Goal: Task Accomplishment & Management: Manage account settings

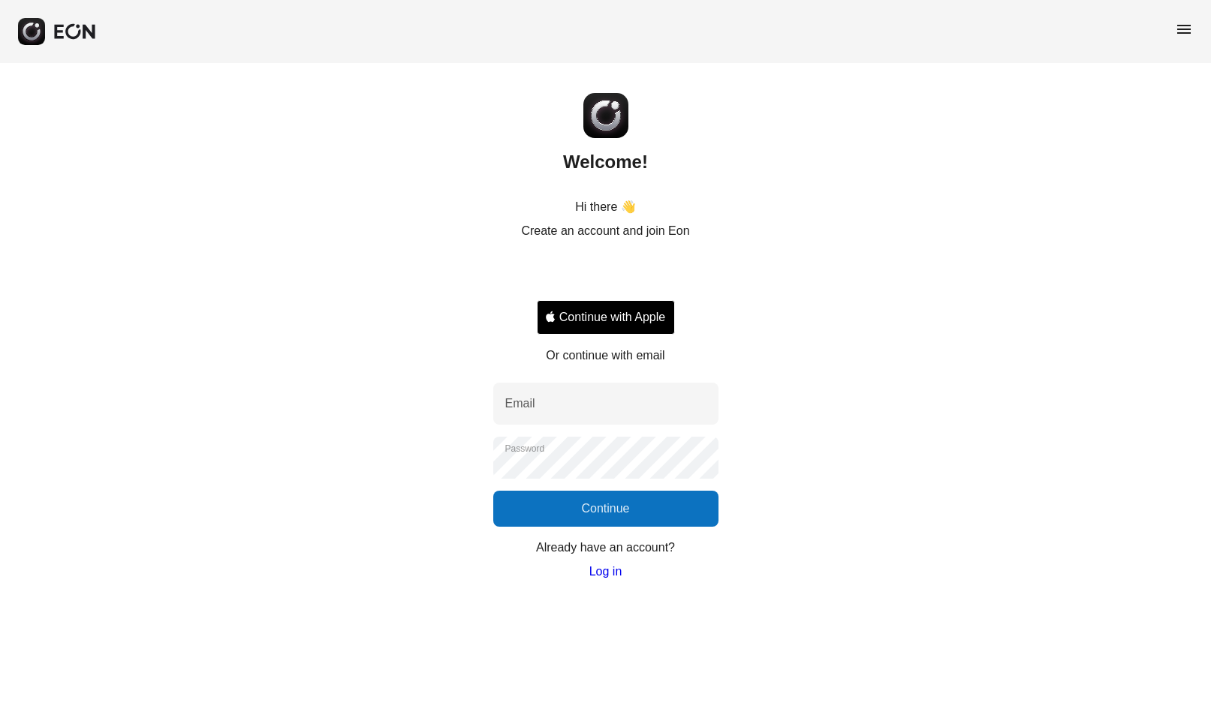
click at [649, 324] on button "Continue with Apple" at bounding box center [606, 317] width 138 height 35
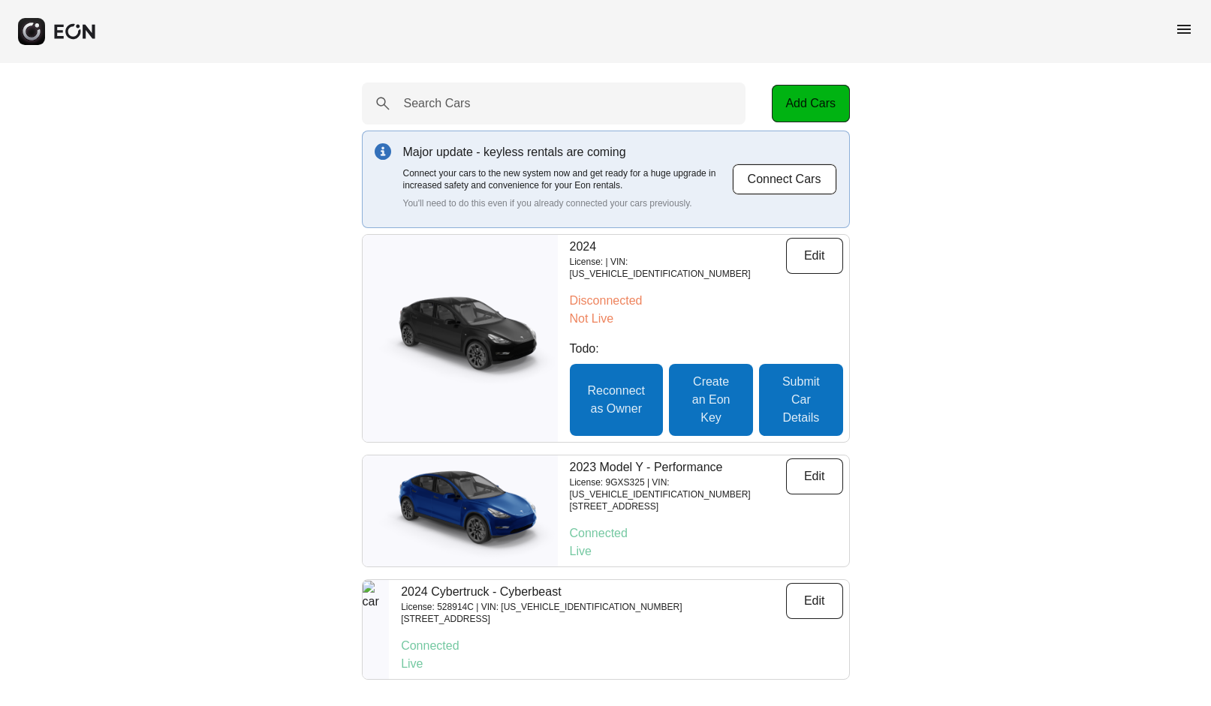
click at [556, 613] on p "[STREET_ADDRESS]" at bounding box center [541, 619] width 281 height 12
click at [390, 617] on img at bounding box center [376, 630] width 27 height 98
click at [816, 586] on button "Edit" at bounding box center [814, 601] width 57 height 36
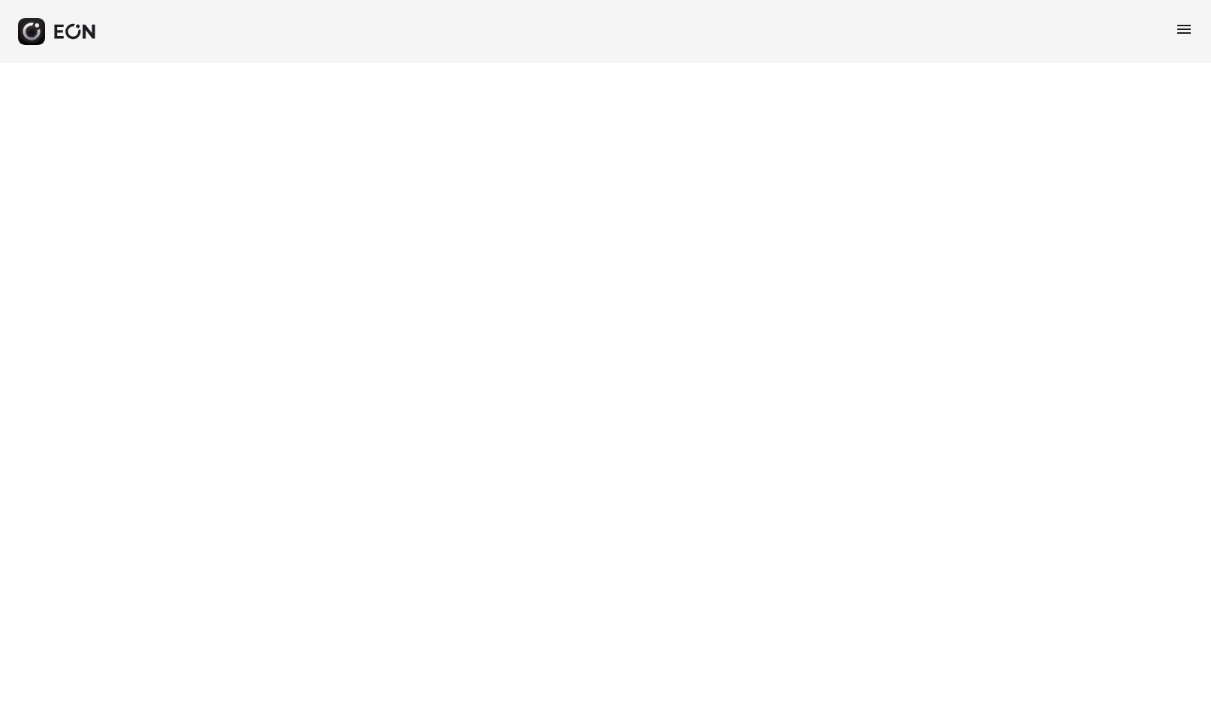
select select "**"
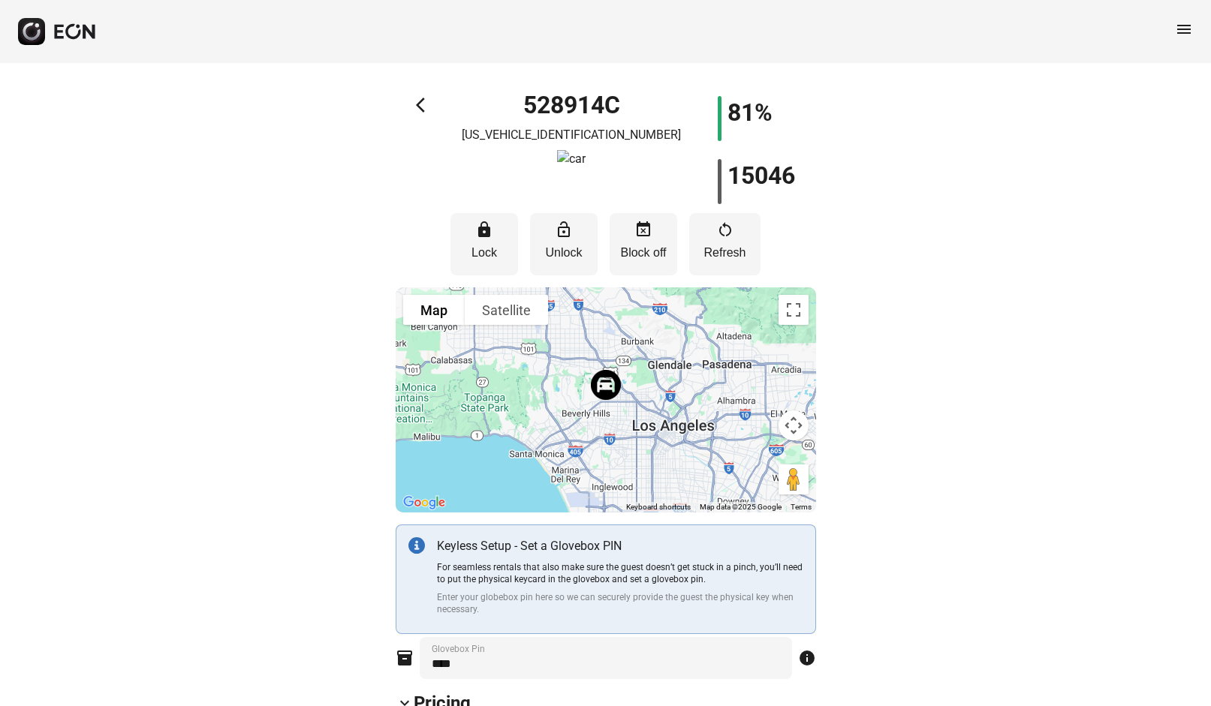
click at [407, 104] on div "arrow_back_ios 528914C [US_VEHICLE_IDENTIFICATION_NUMBER] 81% 15046" at bounding box center [606, 150] width 420 height 108
click at [417, 101] on span "arrow_back_ios" at bounding box center [425, 105] width 18 height 18
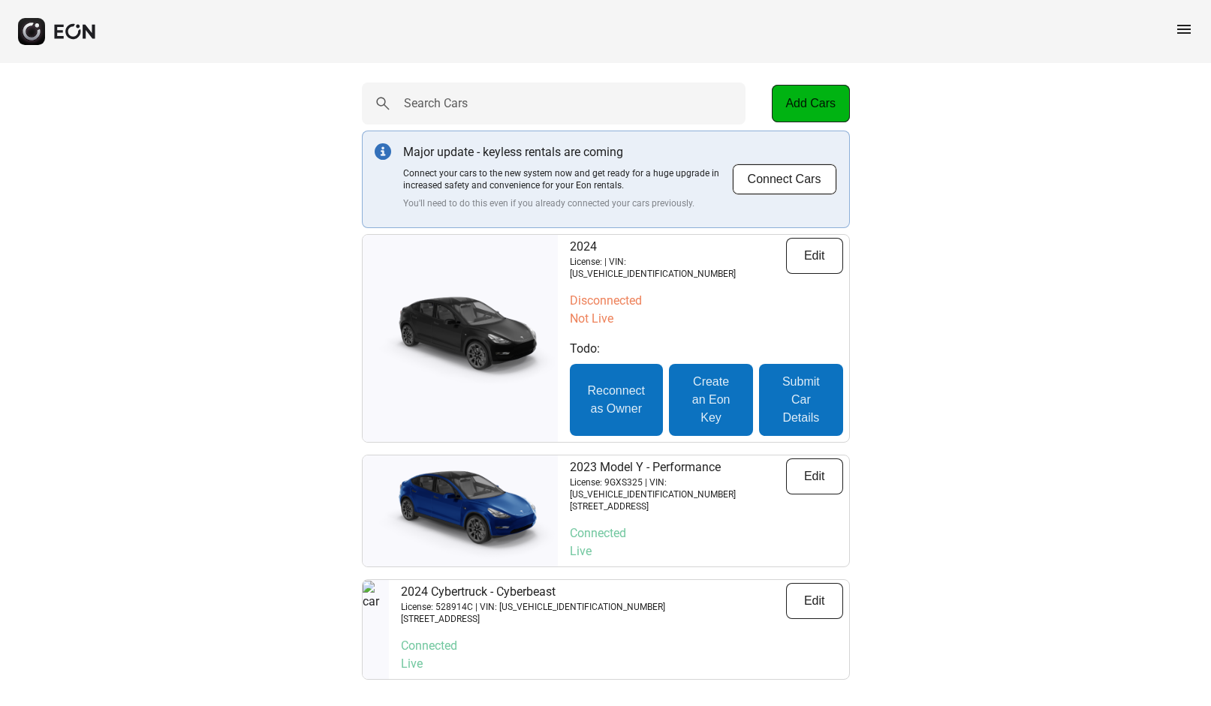
click at [1184, 37] on span "menu" at bounding box center [1184, 29] width 18 height 18
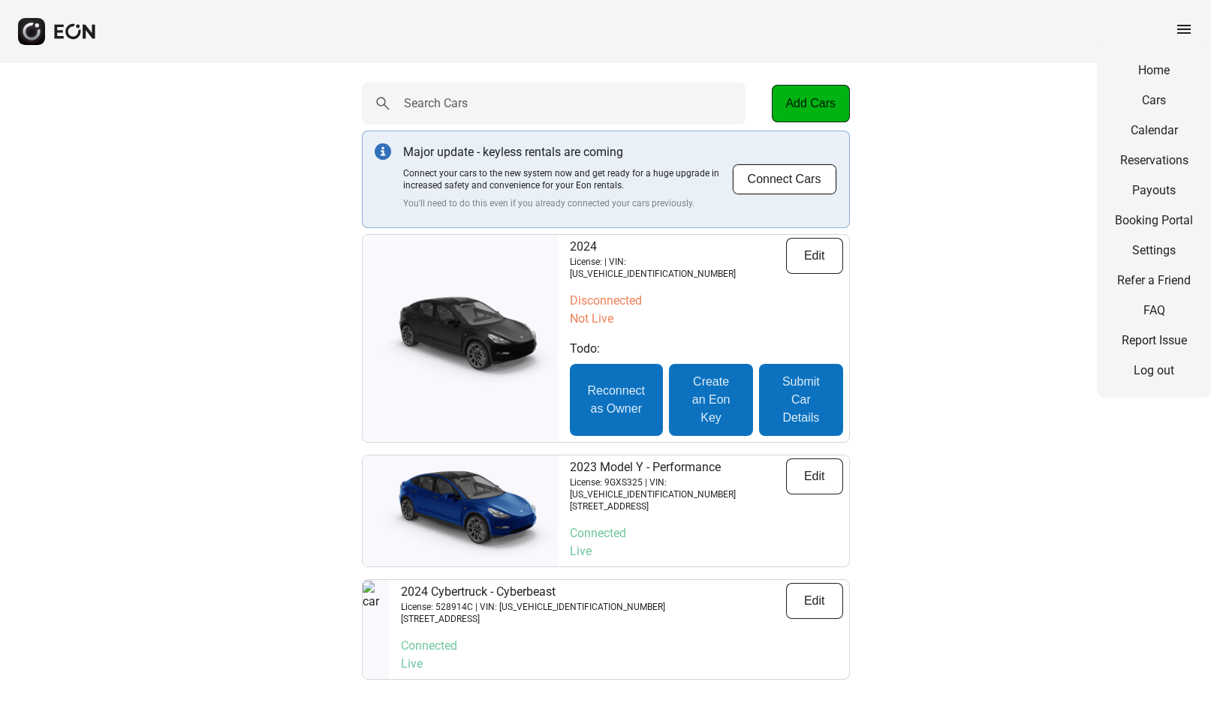
click at [1145, 137] on link "Calendar" at bounding box center [1154, 131] width 78 height 18
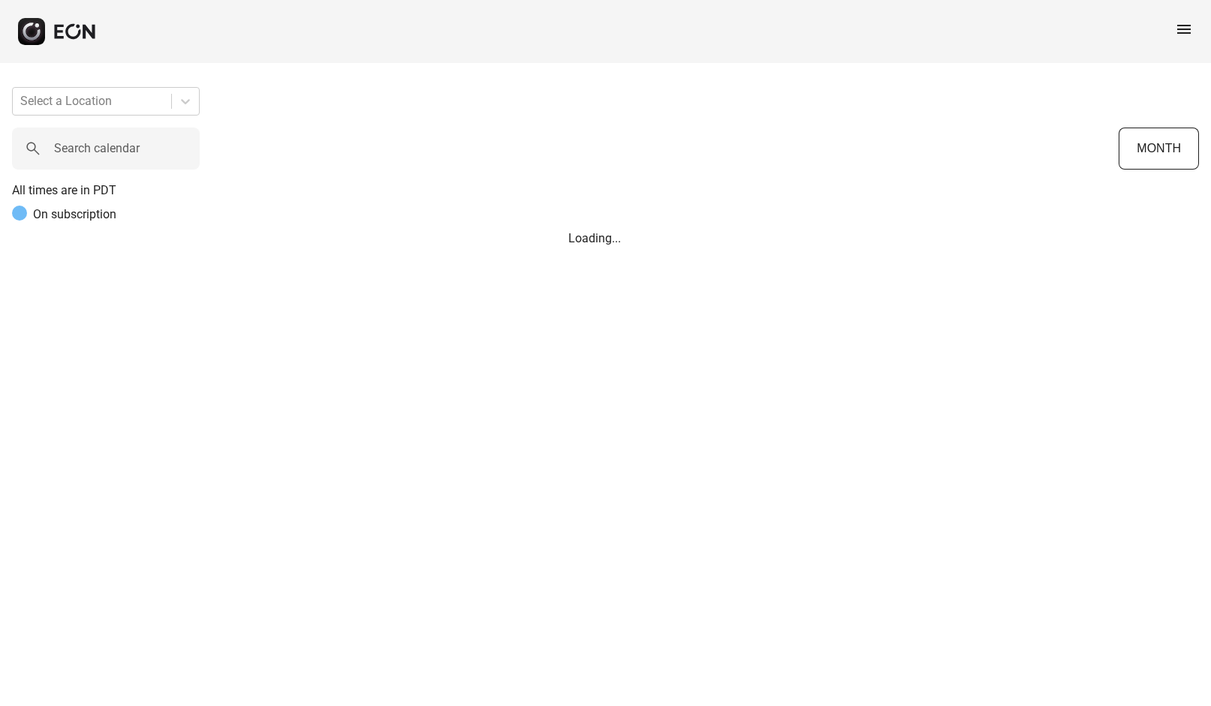
scroll to position [0, 679]
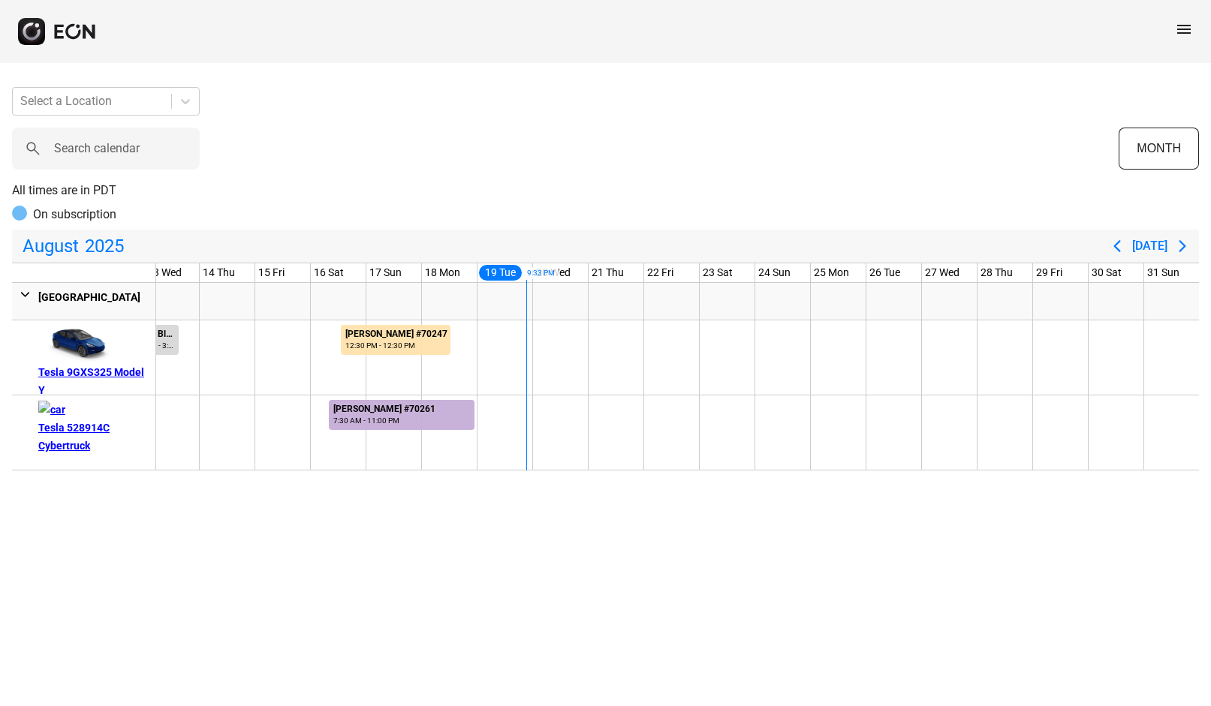
click at [744, 414] on div at bounding box center [728, 433] width 56 height 74
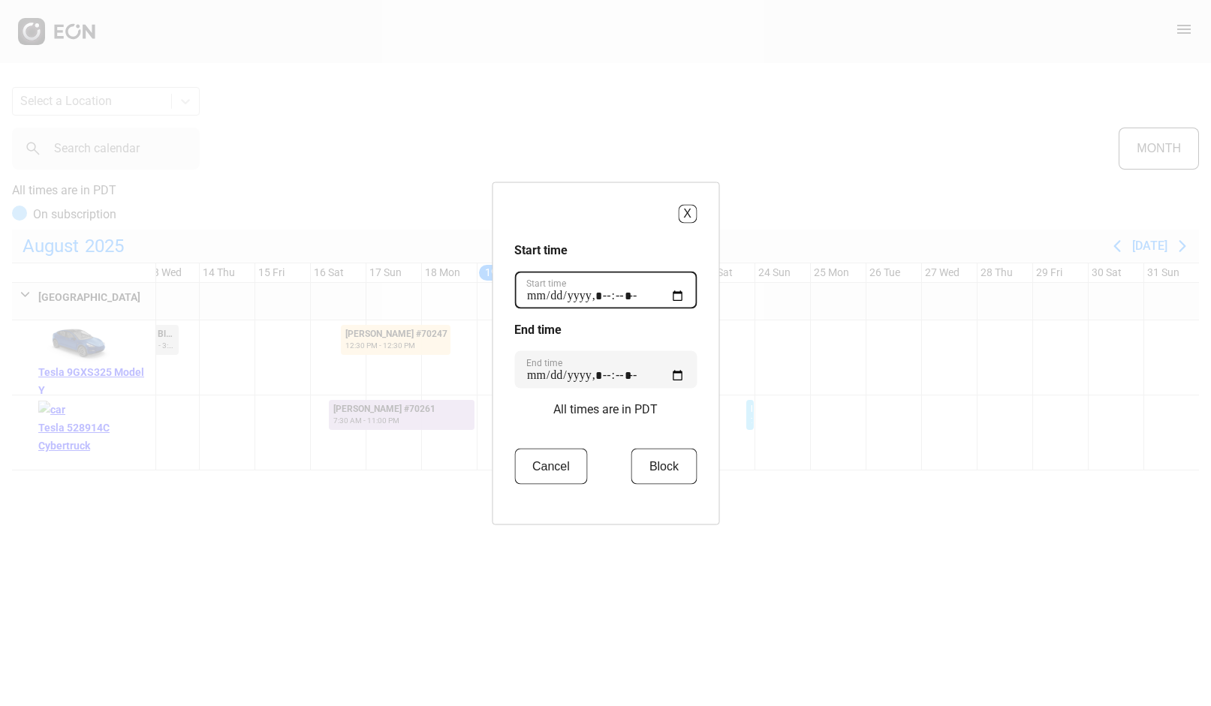
click at [655, 287] on time "Start time" at bounding box center [605, 290] width 182 height 38
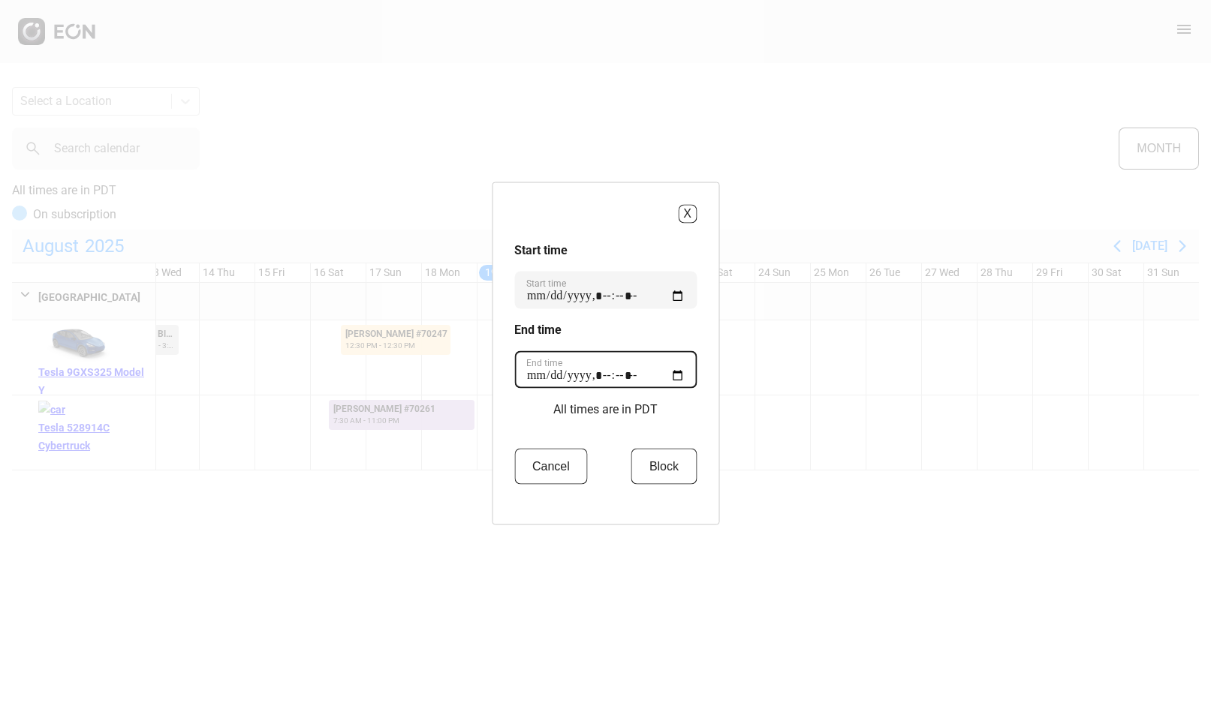
click at [613, 366] on time "End time" at bounding box center [605, 370] width 182 height 38
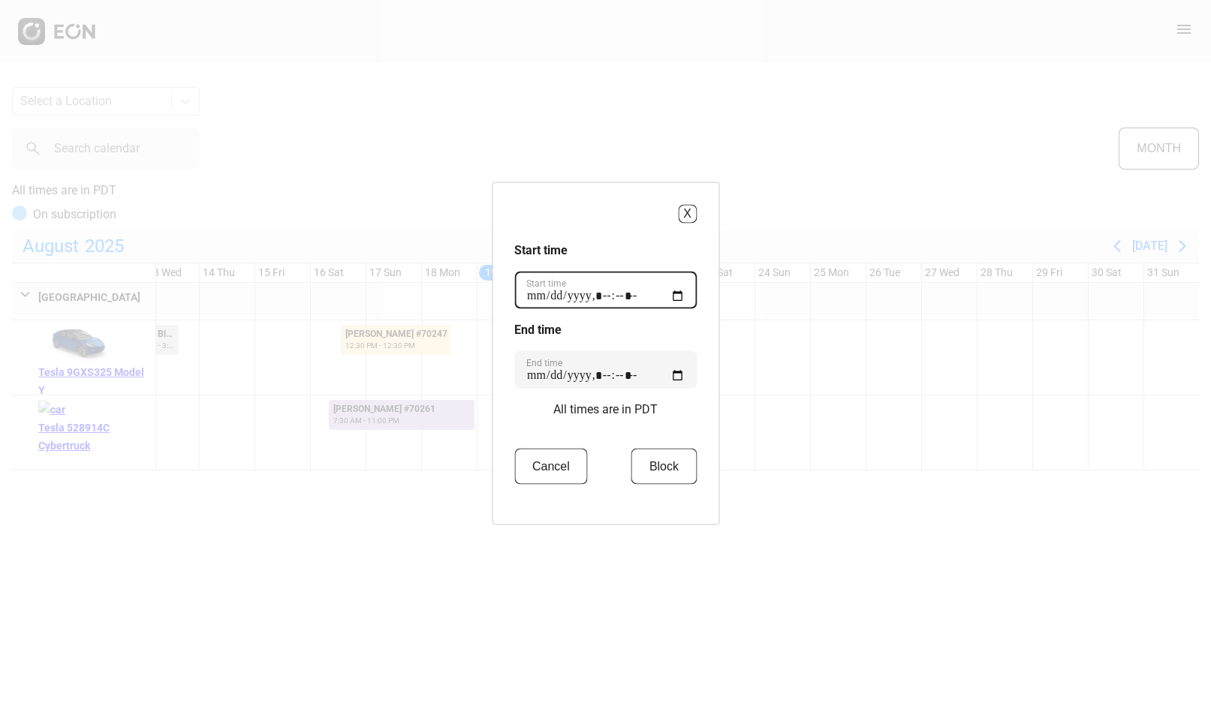
click at [650, 288] on time "Start time" at bounding box center [605, 290] width 182 height 38
type time "**********"
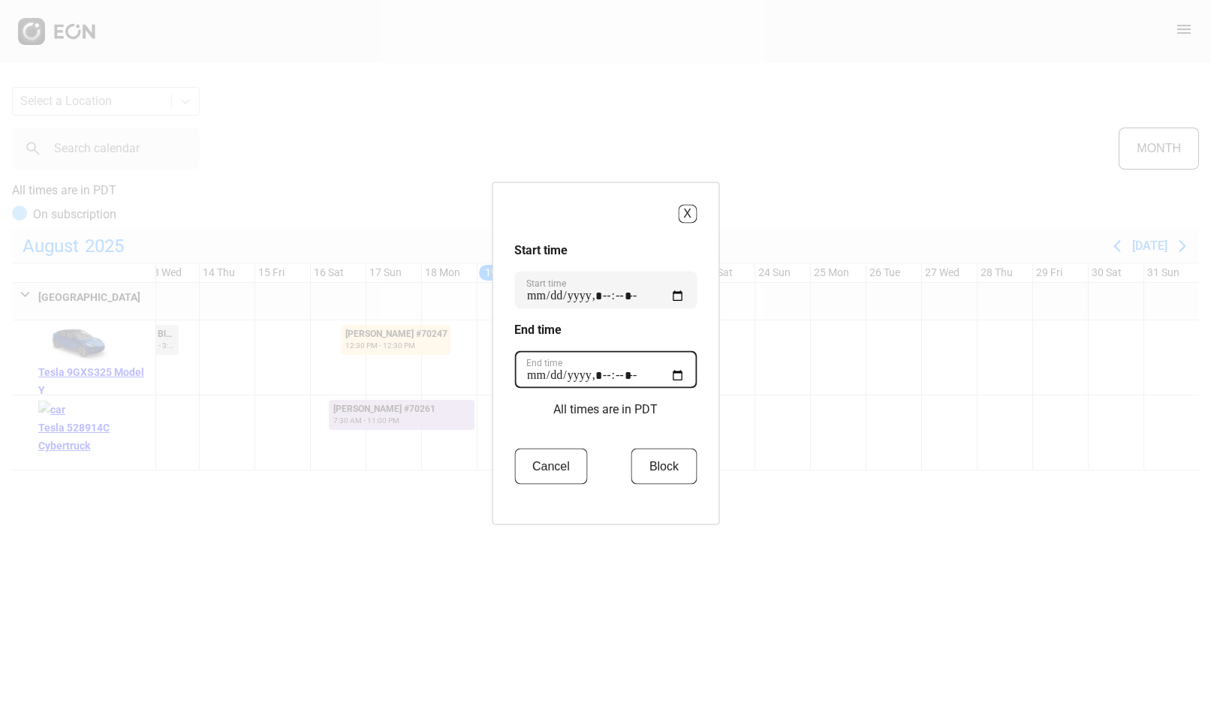
click at [612, 372] on time "End time" at bounding box center [605, 370] width 182 height 38
type time "**********"
click at [658, 459] on button "Block" at bounding box center [663, 466] width 65 height 36
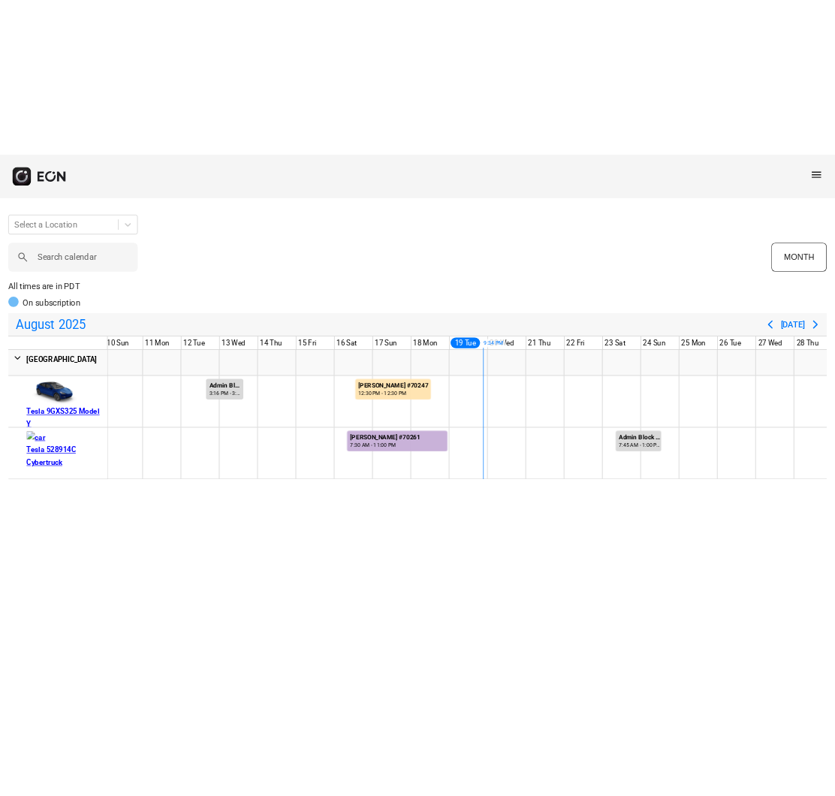
scroll to position [0, 506]
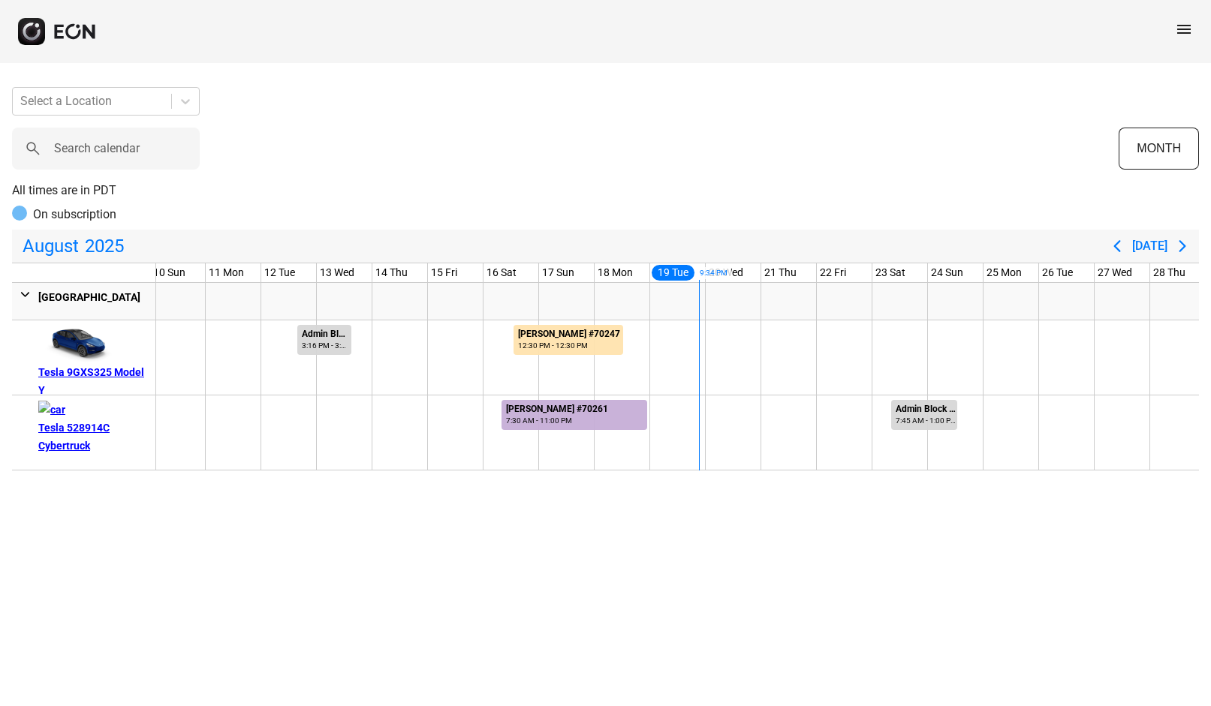
click at [42, 20] on rect "button" at bounding box center [31, 31] width 27 height 27
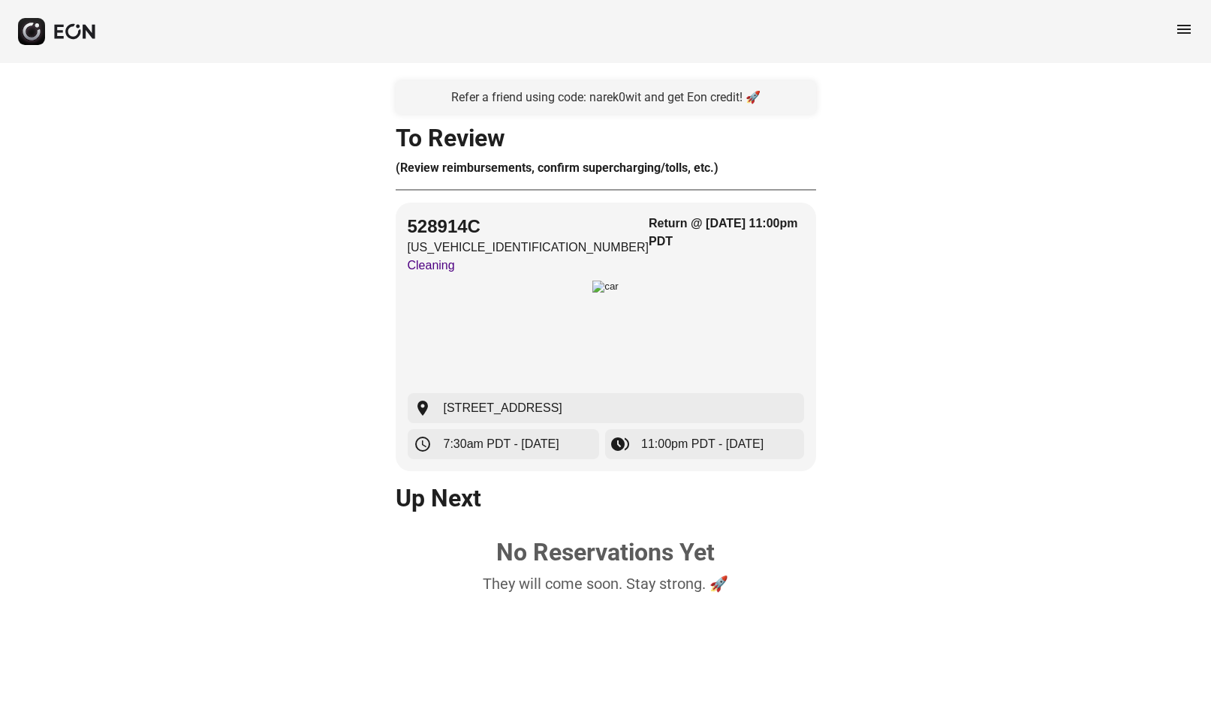
click at [1208, 13] on div "menu" at bounding box center [605, 31] width 1211 height 63
click at [1210, 15] on div "menu" at bounding box center [605, 31] width 1211 height 63
click at [1184, 22] on span "menu" at bounding box center [1184, 29] width 18 height 18
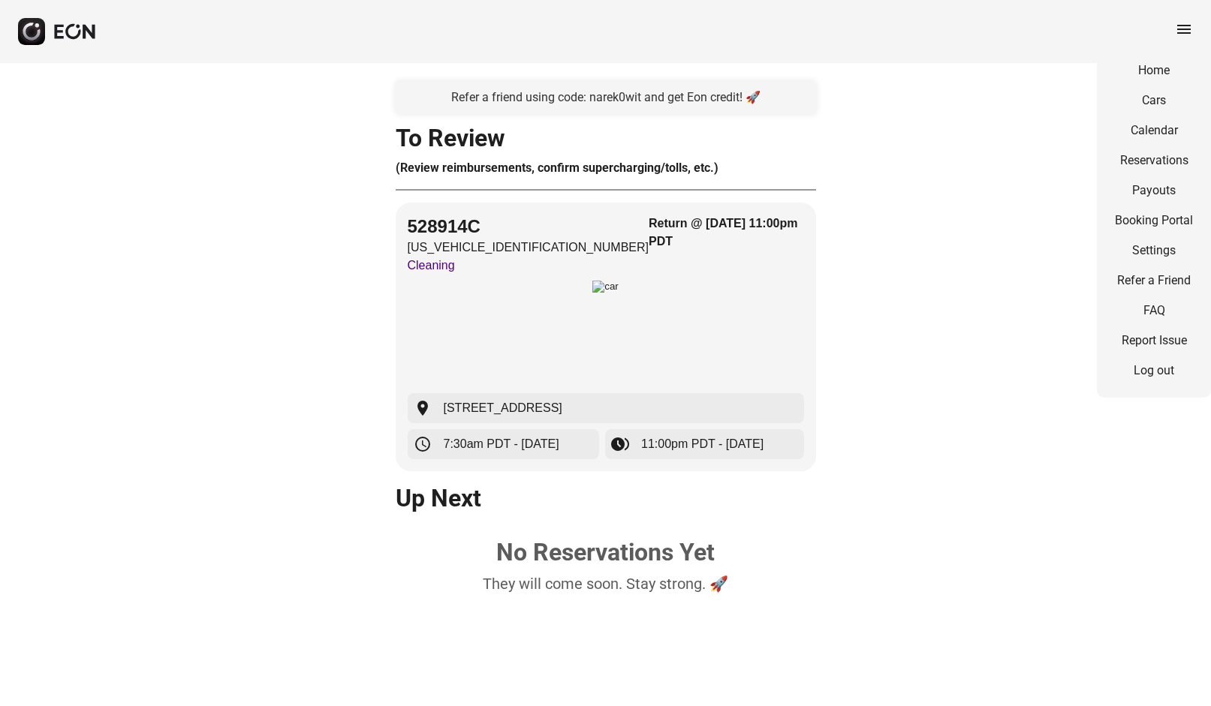
click at [1162, 219] on link "Booking Portal" at bounding box center [1154, 221] width 78 height 18
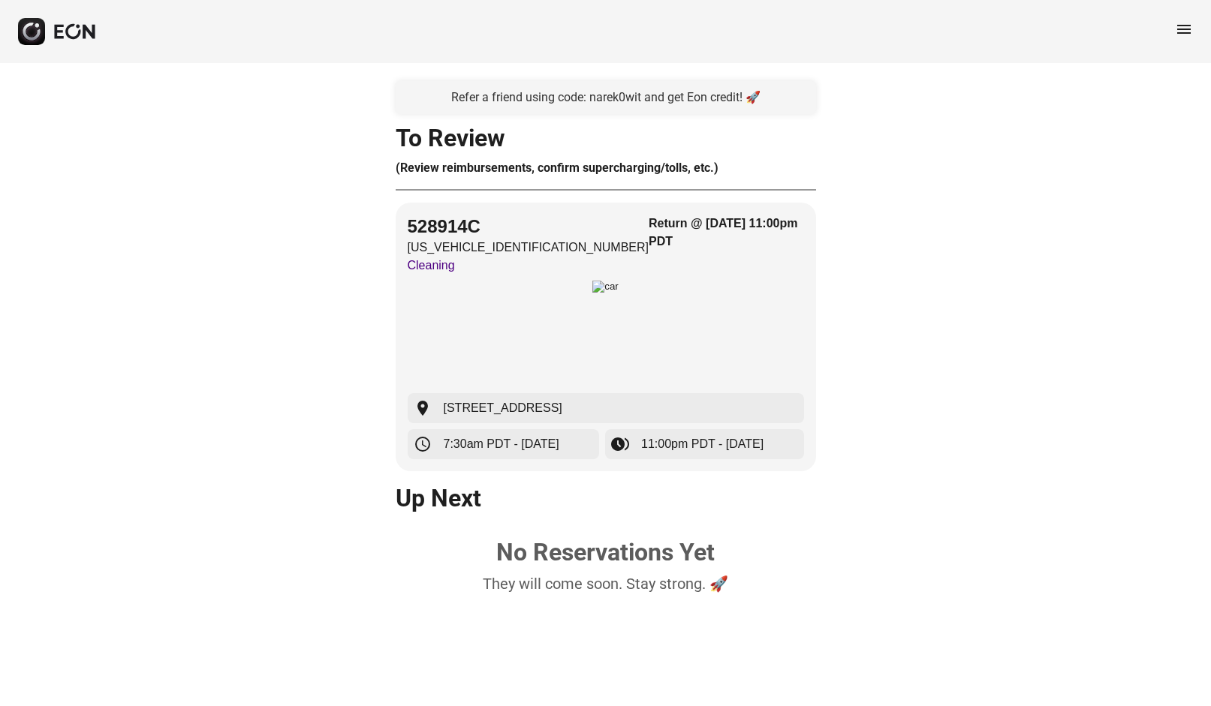
click at [1186, 26] on span "menu" at bounding box center [1184, 29] width 18 height 18
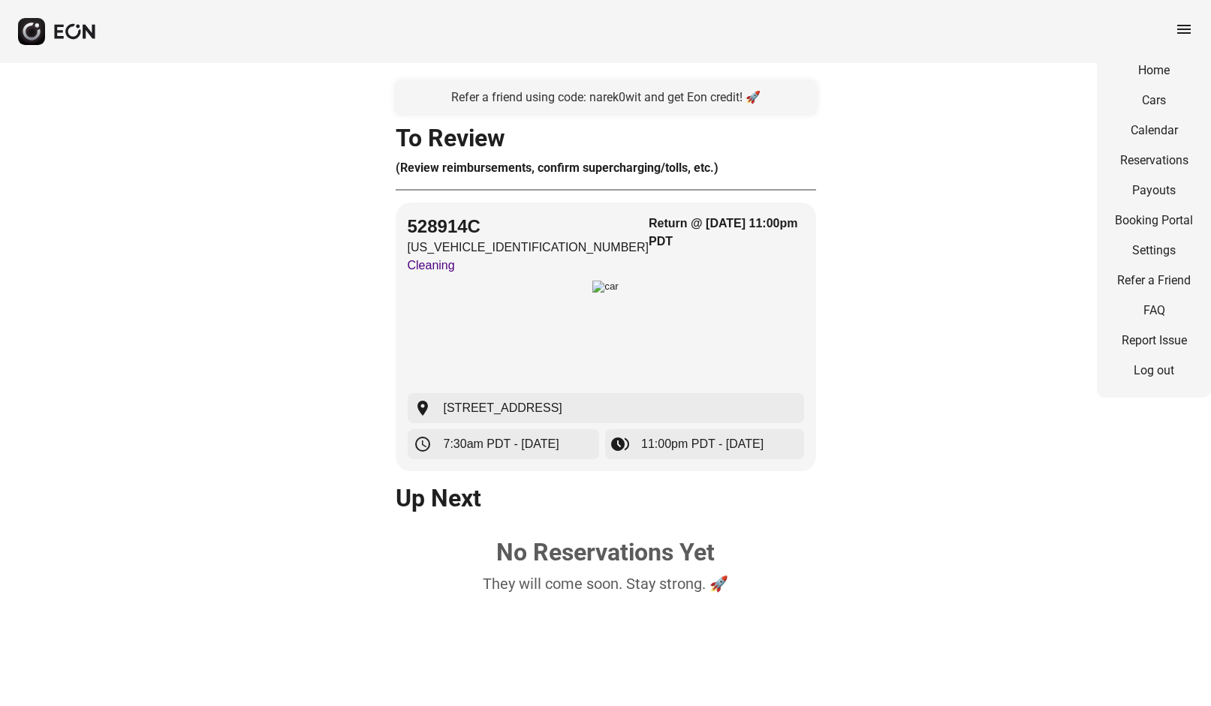
click at [1157, 182] on link "Payouts" at bounding box center [1154, 191] width 78 height 18
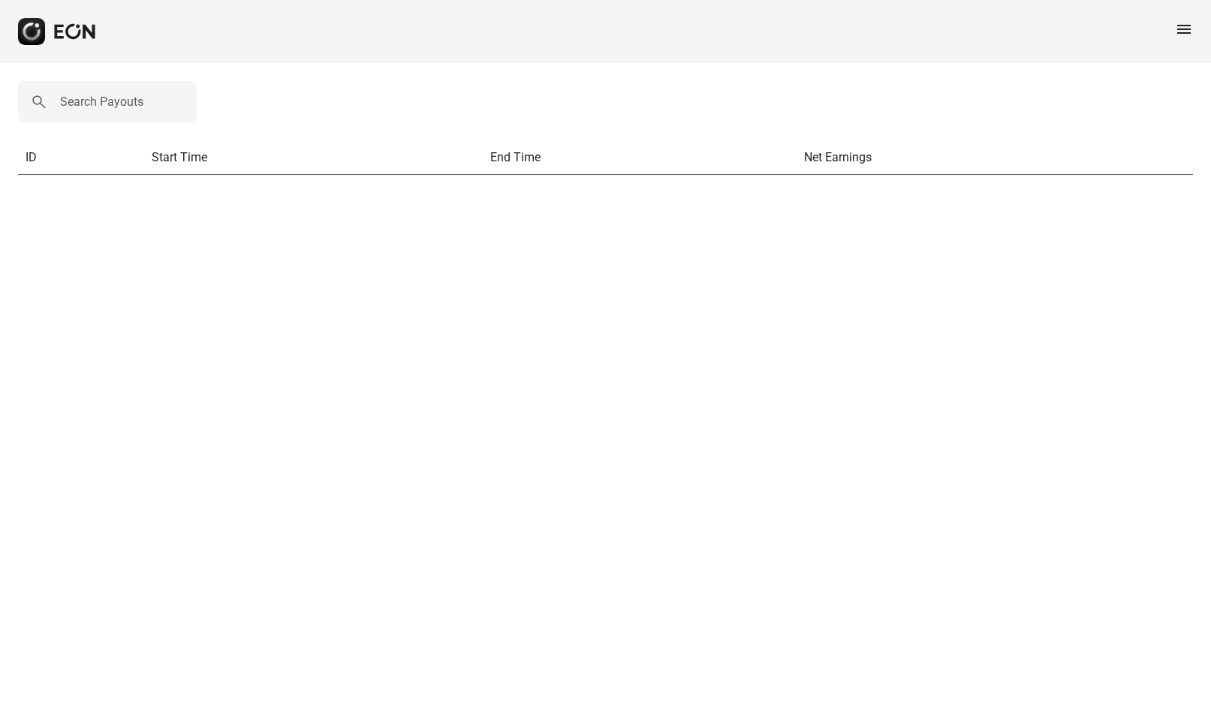
click at [1175, 41] on div "menu" at bounding box center [1184, 31] width 18 height 23
click at [1177, 26] on span "menu" at bounding box center [1184, 29] width 18 height 18
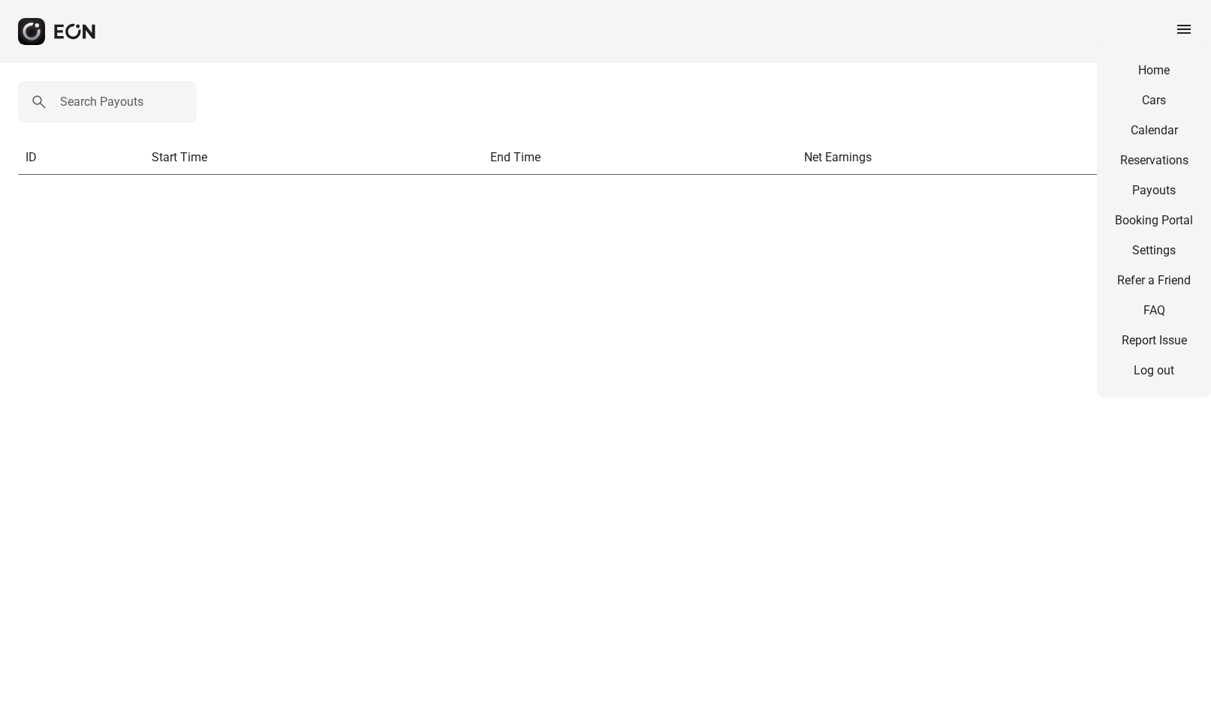
click at [1175, 163] on link "Reservations" at bounding box center [1154, 161] width 78 height 18
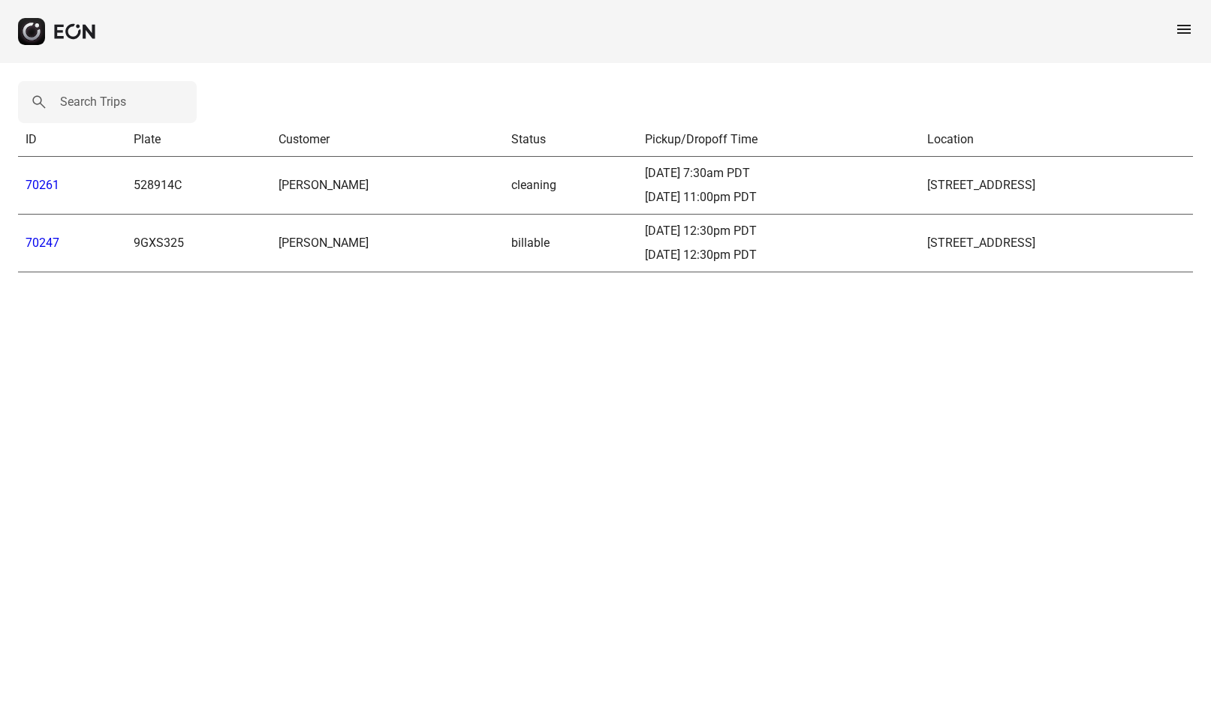
click at [1162, 188] on td "[STREET_ADDRESS]" at bounding box center [1056, 186] width 273 height 58
click at [1059, 187] on td "[STREET_ADDRESS]" at bounding box center [1056, 186] width 273 height 58
click at [1064, 174] on td "[STREET_ADDRESS]" at bounding box center [1056, 186] width 273 height 58
click at [1091, 290] on html "menu Search Trips ID Plate Customer Status Pickup/Dropoff Time Location 70261 5…" at bounding box center [605, 145] width 1211 height 290
click at [1155, 182] on td "[STREET_ADDRESS]" at bounding box center [1056, 186] width 273 height 58
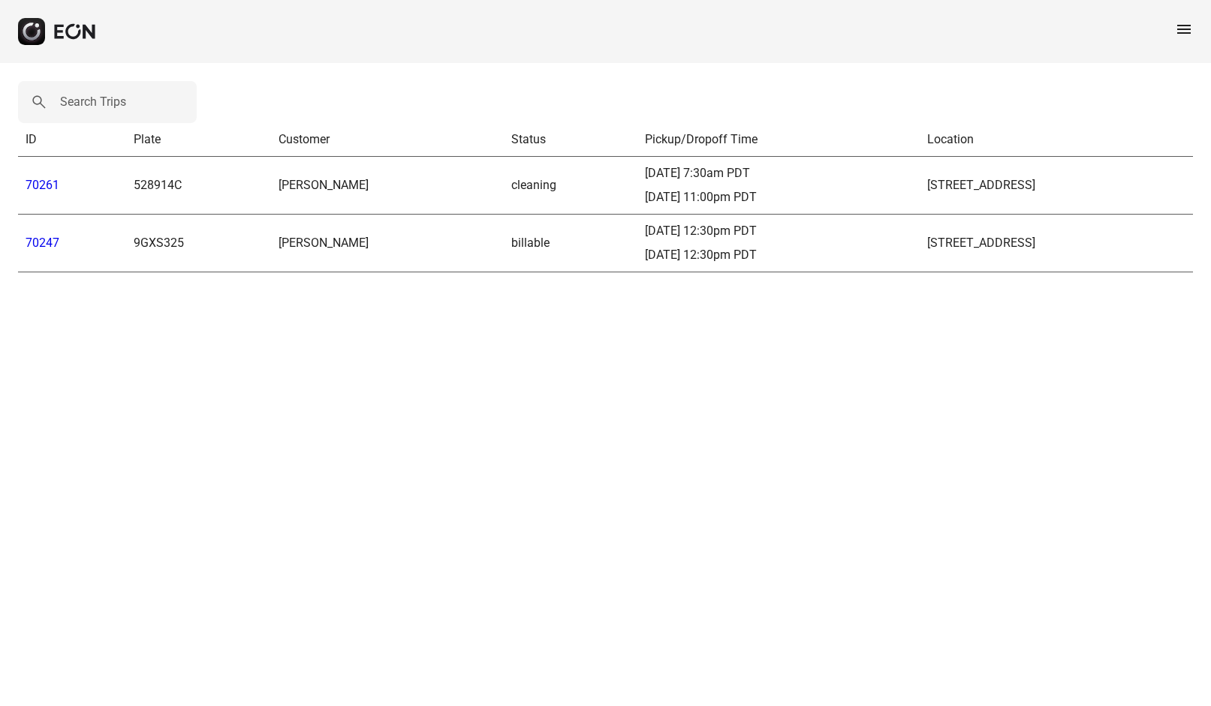
click at [1166, 266] on td "[STREET_ADDRESS]" at bounding box center [1056, 244] width 273 height 58
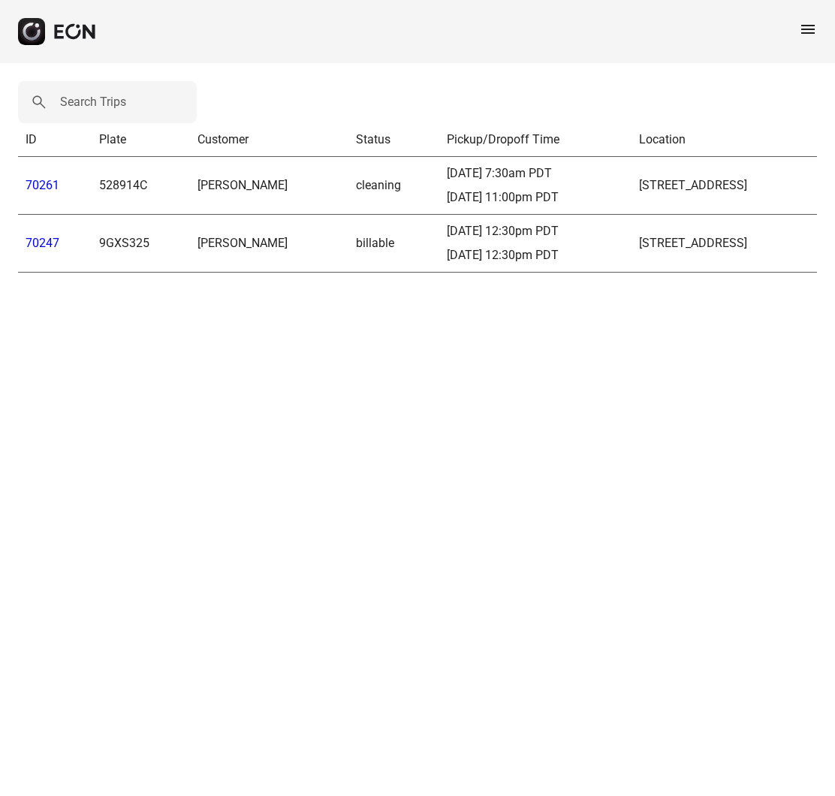
click at [743, 290] on html "menu Search Trips ID Plate Customer Status Pickup/Dropoff Time Location 70261 5…" at bounding box center [417, 145] width 835 height 290
click at [790, 43] on div "menu" at bounding box center [417, 31] width 835 height 63
click at [794, 29] on div "menu" at bounding box center [417, 31] width 835 height 63
click at [799, 37] on span "menu" at bounding box center [808, 29] width 18 height 18
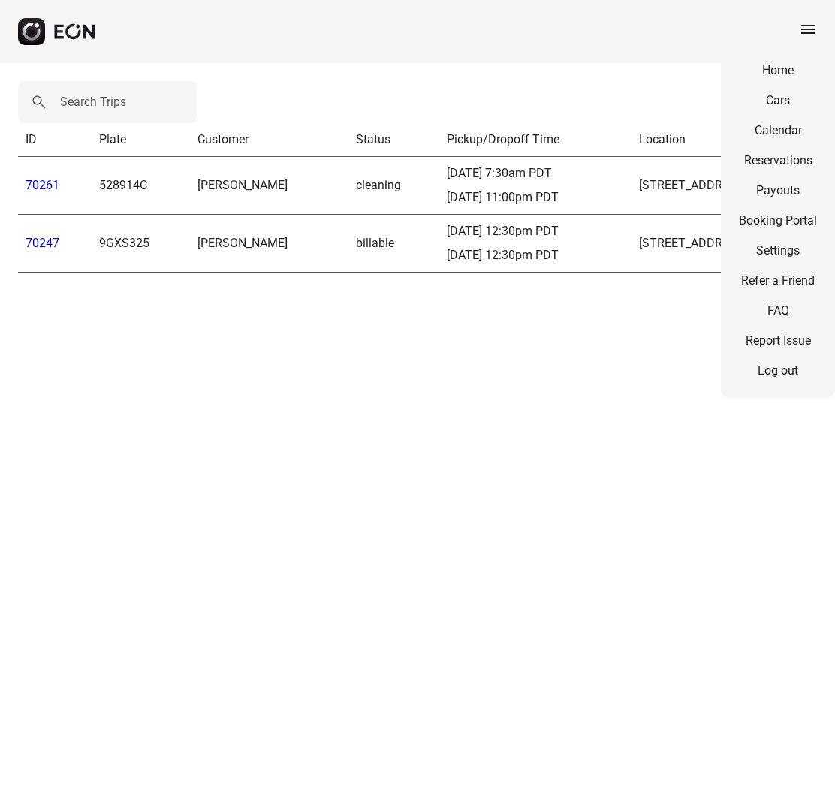
click at [795, 165] on link "Reservations" at bounding box center [778, 161] width 78 height 18
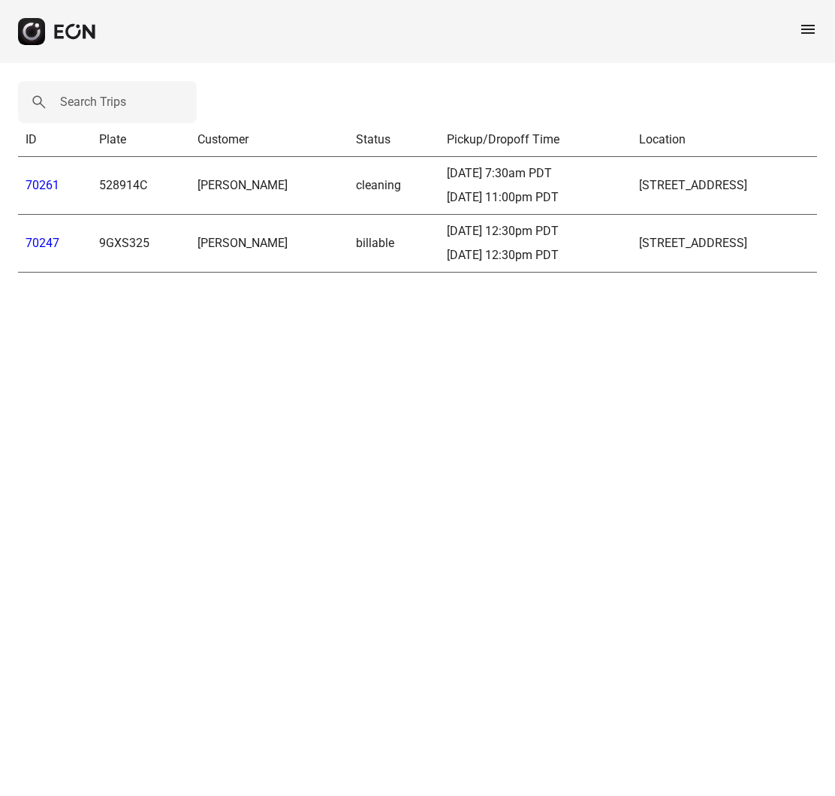
click at [802, 22] on span "menu" at bounding box center [808, 29] width 18 height 18
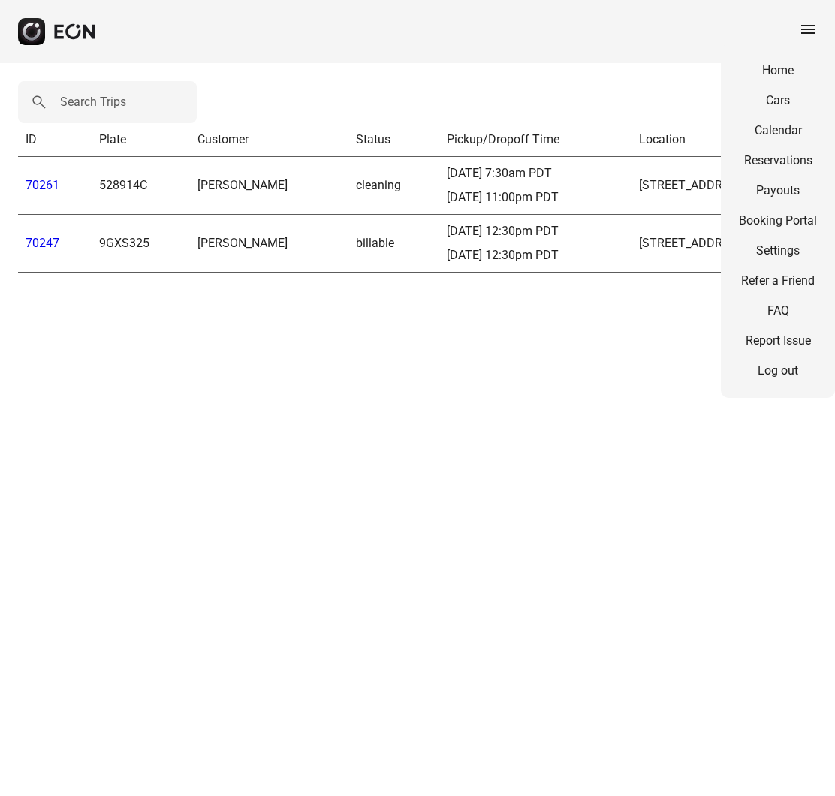
click at [781, 250] on link "Settings" at bounding box center [778, 251] width 78 height 18
select select "**"
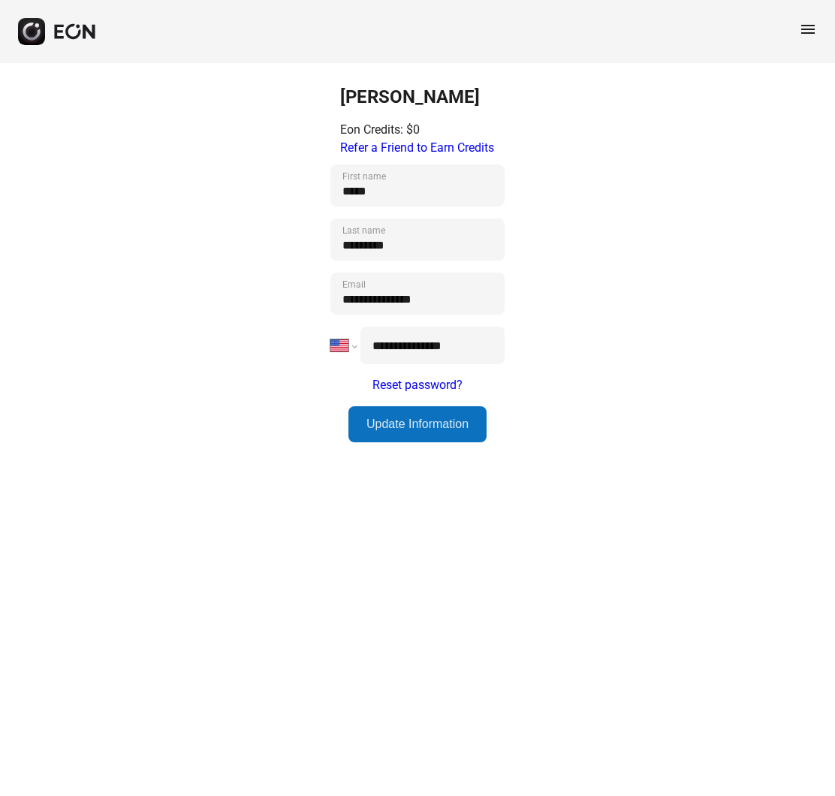
click at [805, 37] on span "menu" at bounding box center [808, 29] width 18 height 18
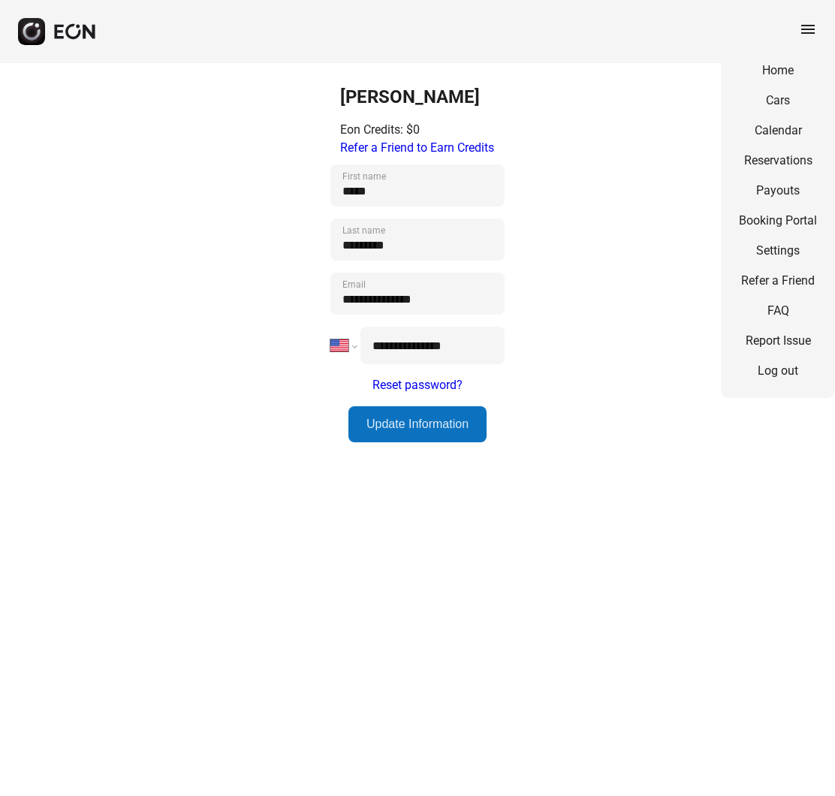
click at [787, 106] on link "Cars" at bounding box center [778, 101] width 78 height 18
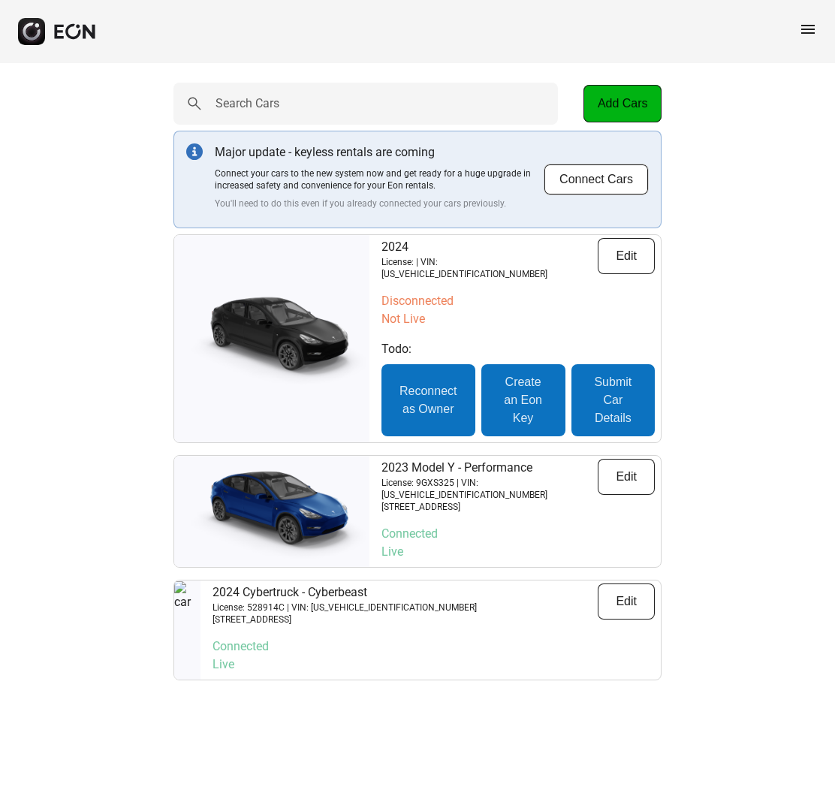
click at [319, 507] on img at bounding box center [271, 511] width 195 height 98
click at [799, 26] on span "menu" at bounding box center [808, 29] width 18 height 18
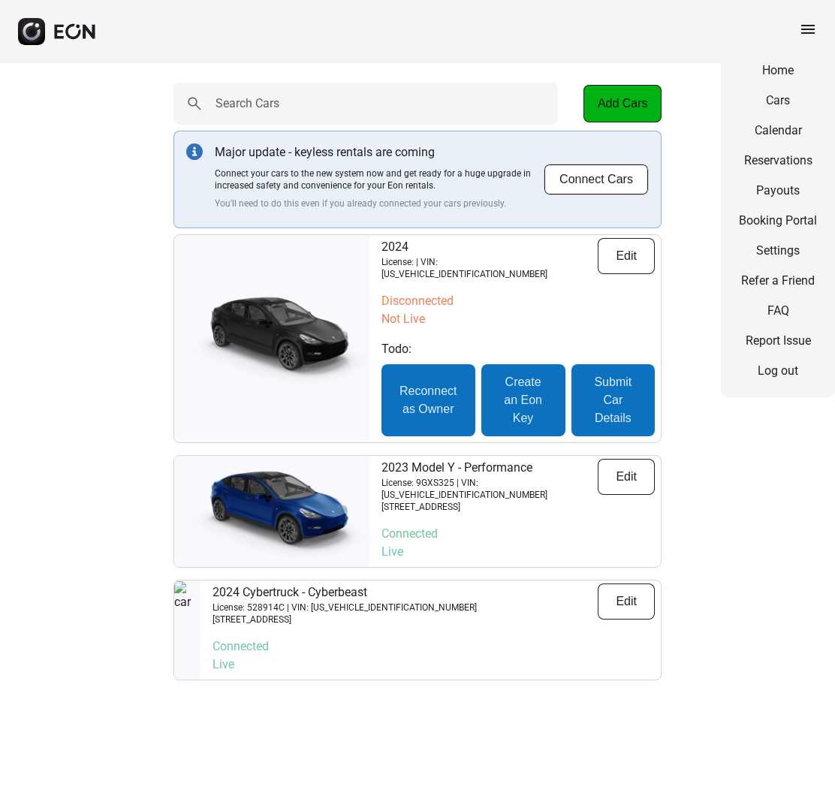
click at [627, 258] on button "Edit" at bounding box center [625, 256] width 57 height 36
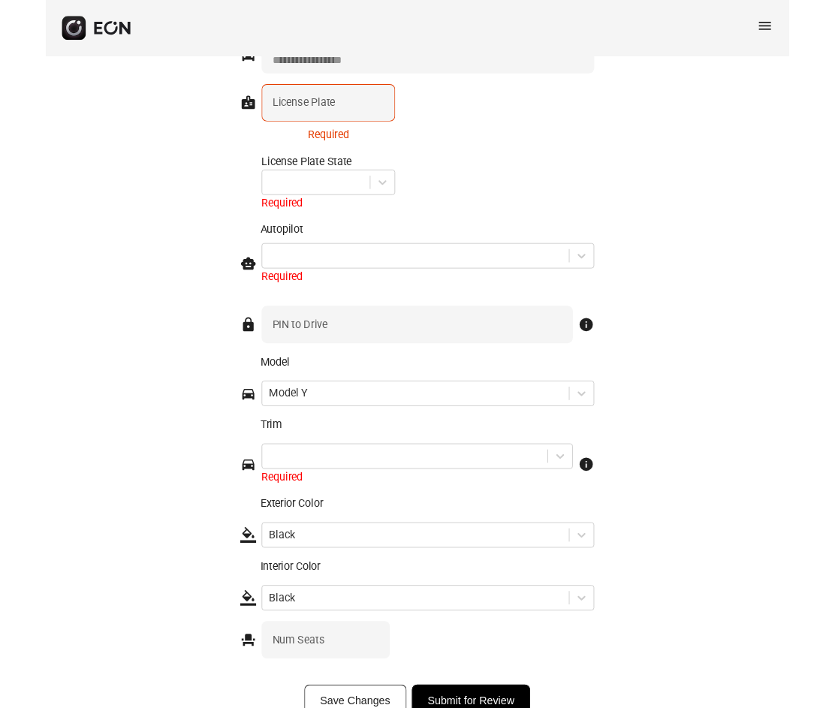
scroll to position [1958, 0]
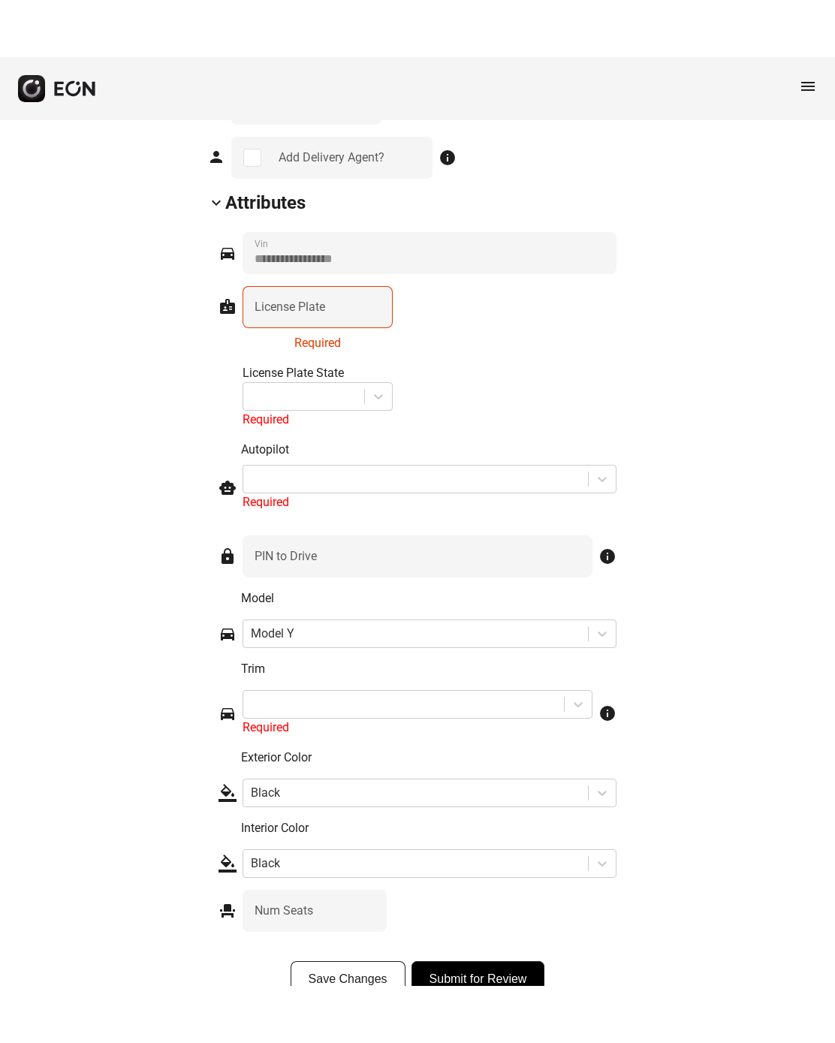
scroll to position [1709, 0]
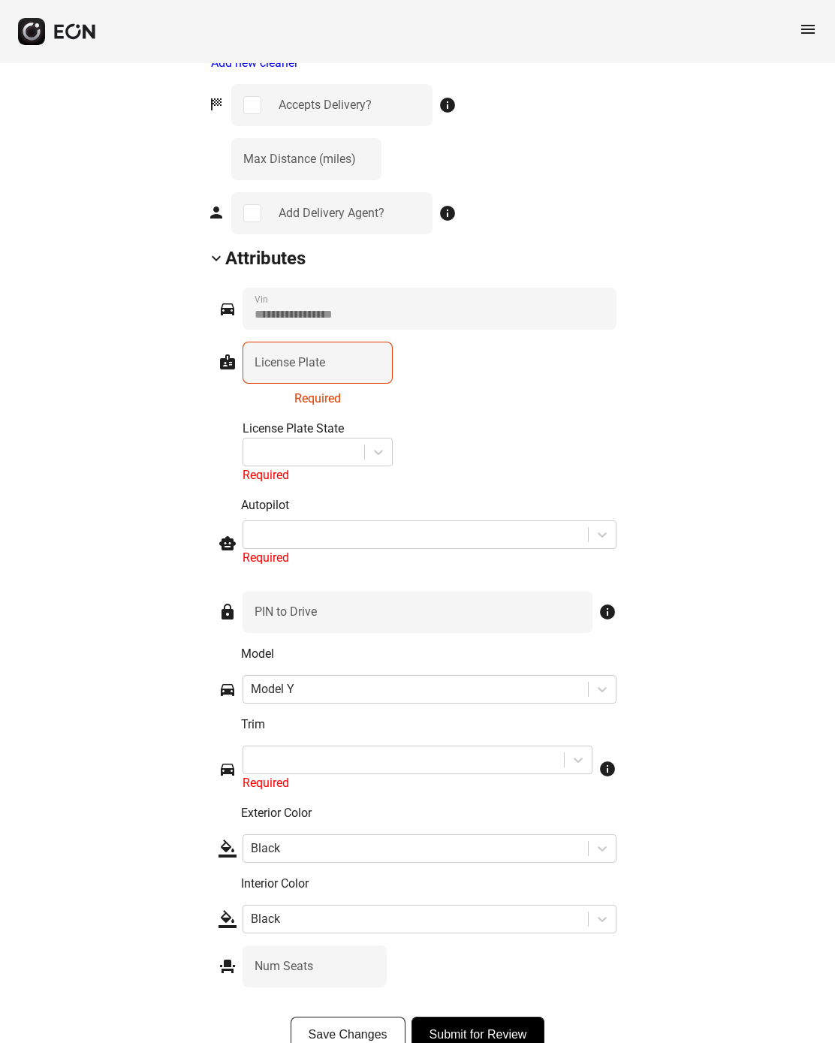
scroll to position [1711, 0]
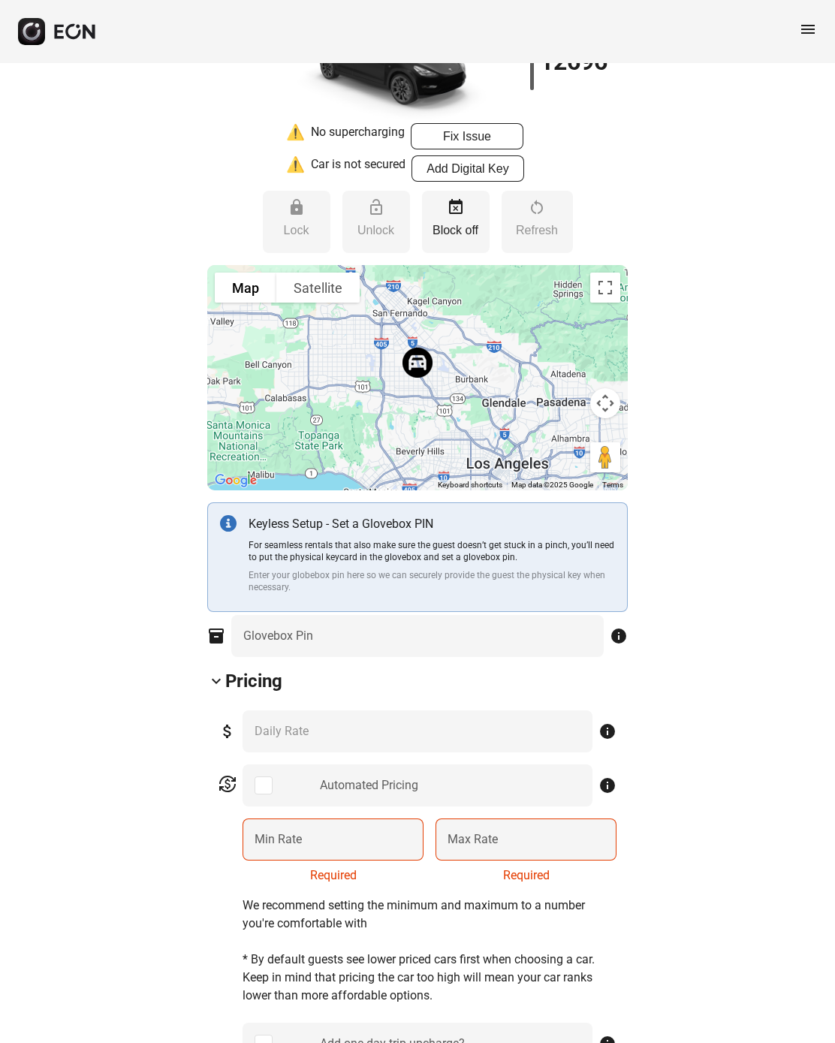
scroll to position [0, 0]
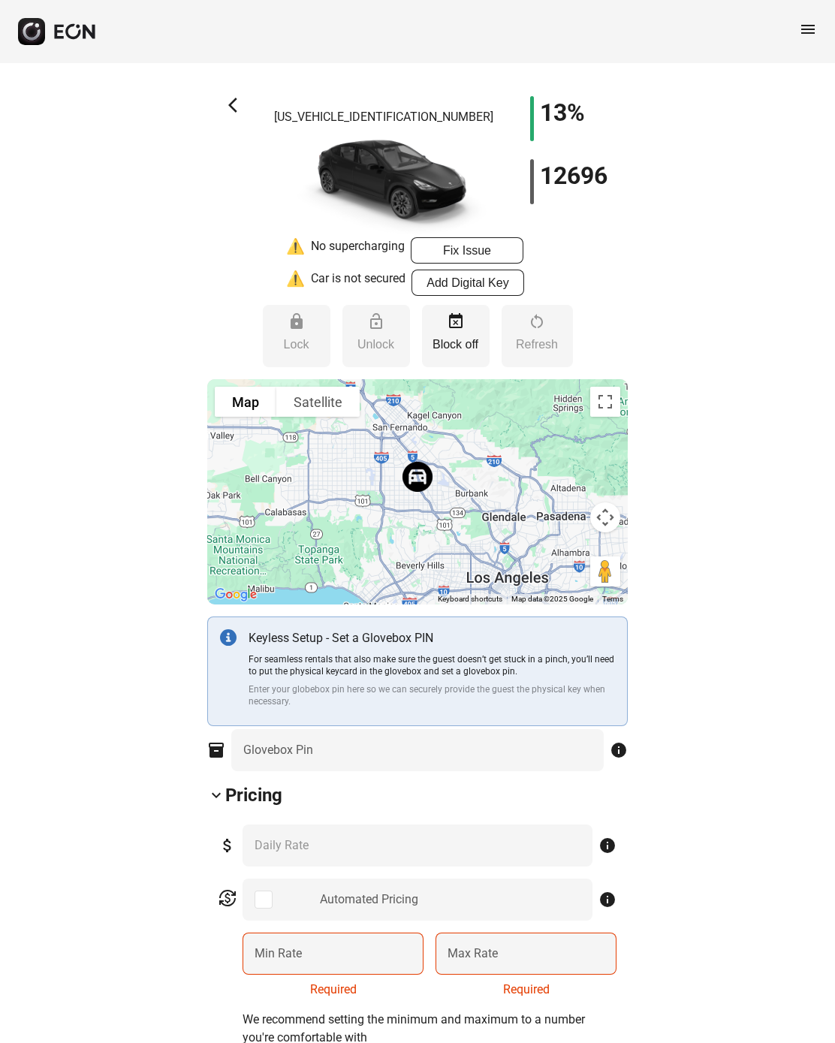
click at [517, 277] on button "Add Digital Key" at bounding box center [467, 282] width 113 height 26
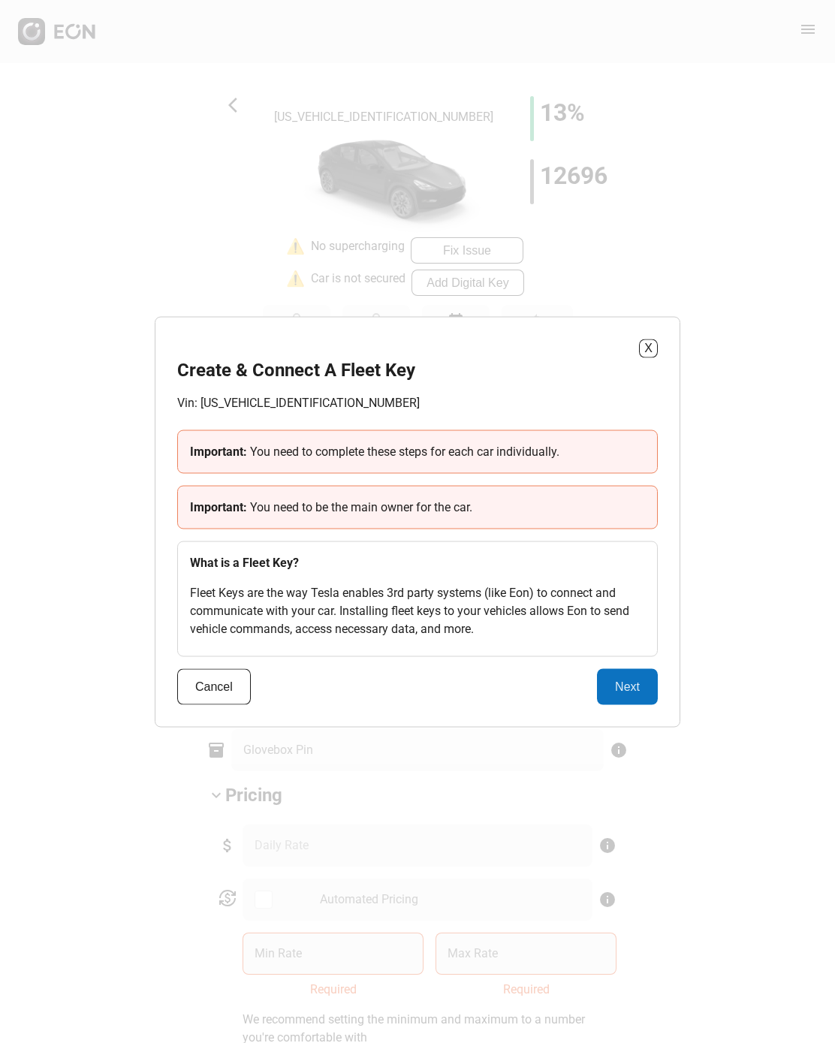
click at [214, 693] on button "Cancel" at bounding box center [214, 686] width 74 height 36
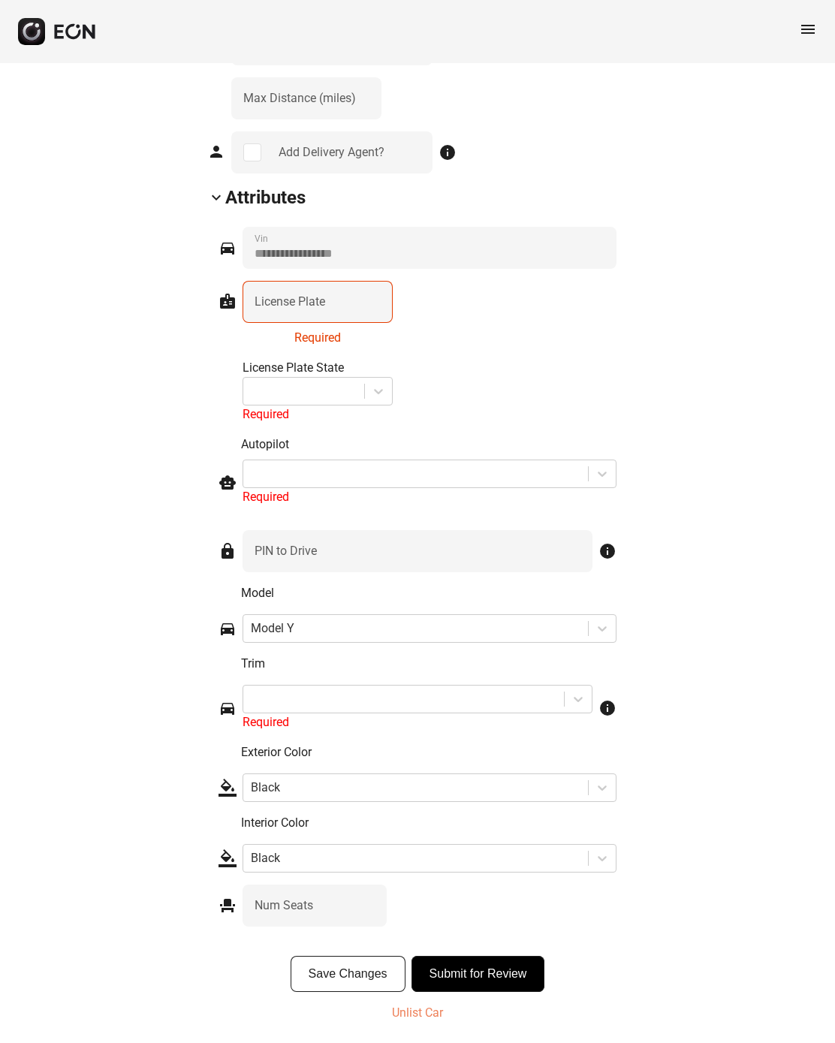
scroll to position [1772, 0]
click at [422, 706] on p "Unlist Car" at bounding box center [417, 1013] width 51 height 18
click at [423, 706] on p "Unlist Car" at bounding box center [417, 1013] width 51 height 18
click at [426, 706] on p "Unlist Car" at bounding box center [417, 1013] width 51 height 18
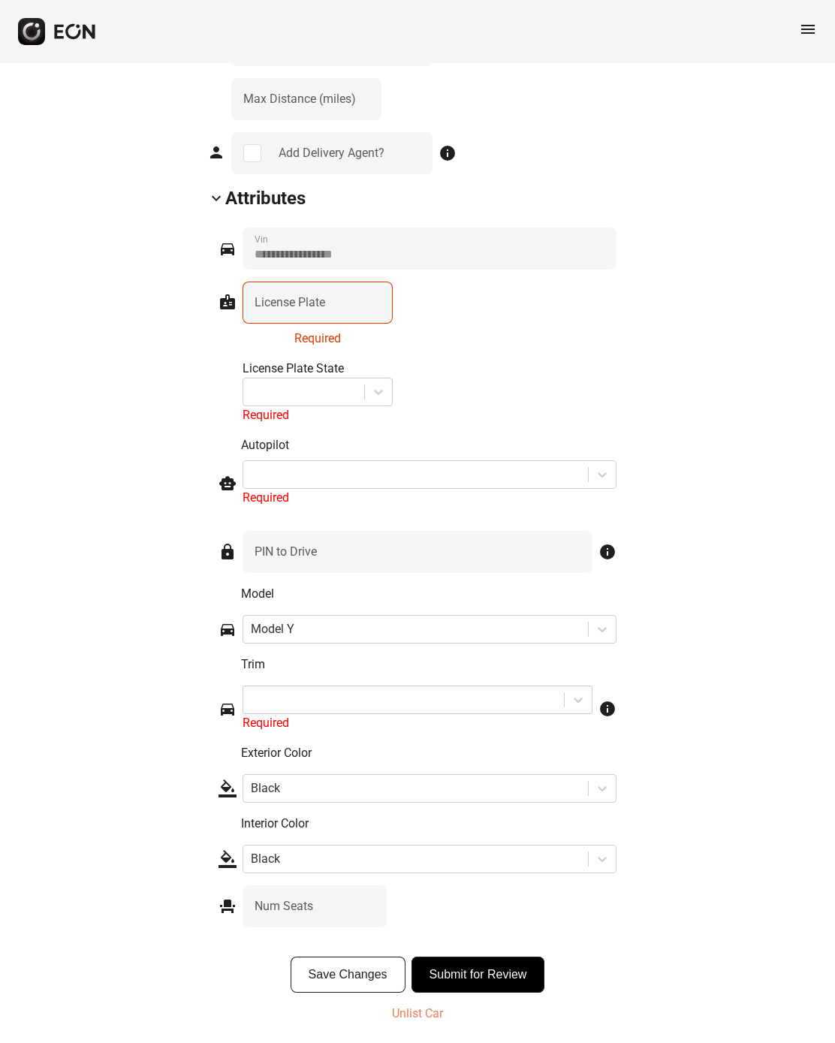
click at [423, 706] on div "Save Changes Submit for Review Unlist Car" at bounding box center [417, 992] width 420 height 72
click at [421, 706] on p "Unlist Car" at bounding box center [417, 1013] width 51 height 18
click at [420, 706] on p "Unlist Car" at bounding box center [417, 1013] width 51 height 18
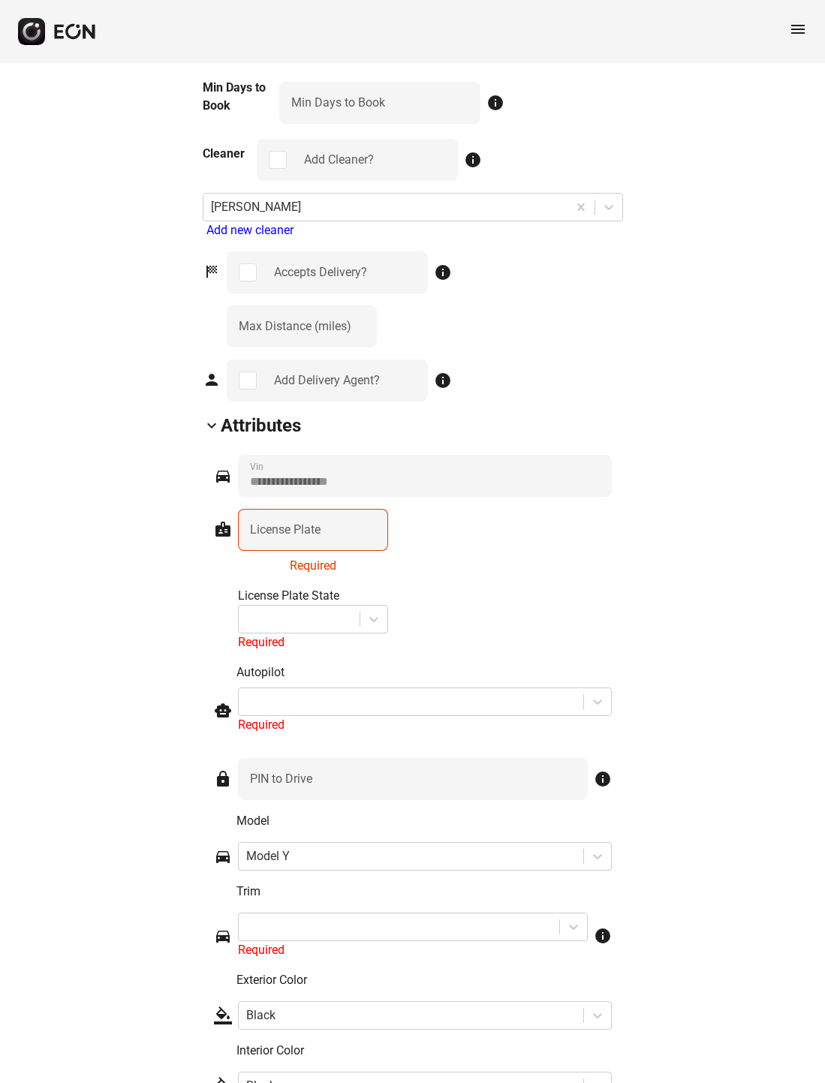
scroll to position [1660, 0]
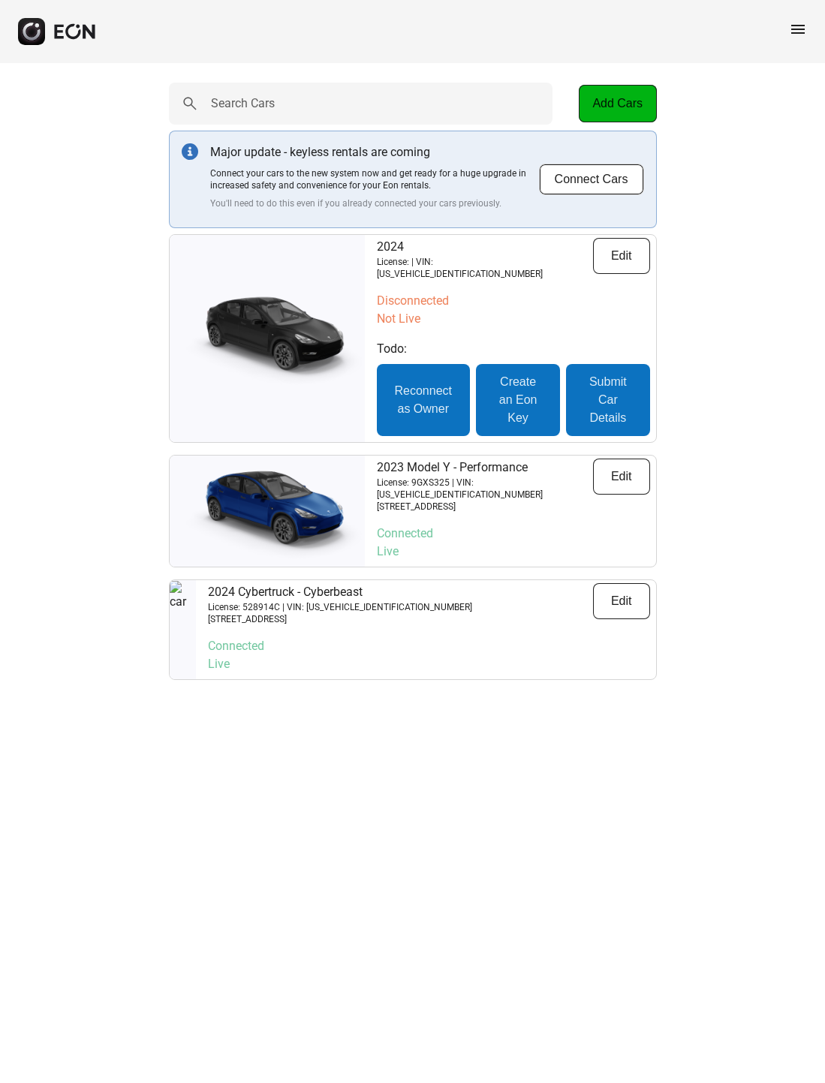
click at [304, 358] on img at bounding box center [267, 339] width 195 height 98
click at [283, 510] on img at bounding box center [267, 511] width 195 height 98
click at [646, 473] on button "Edit" at bounding box center [621, 477] width 57 height 36
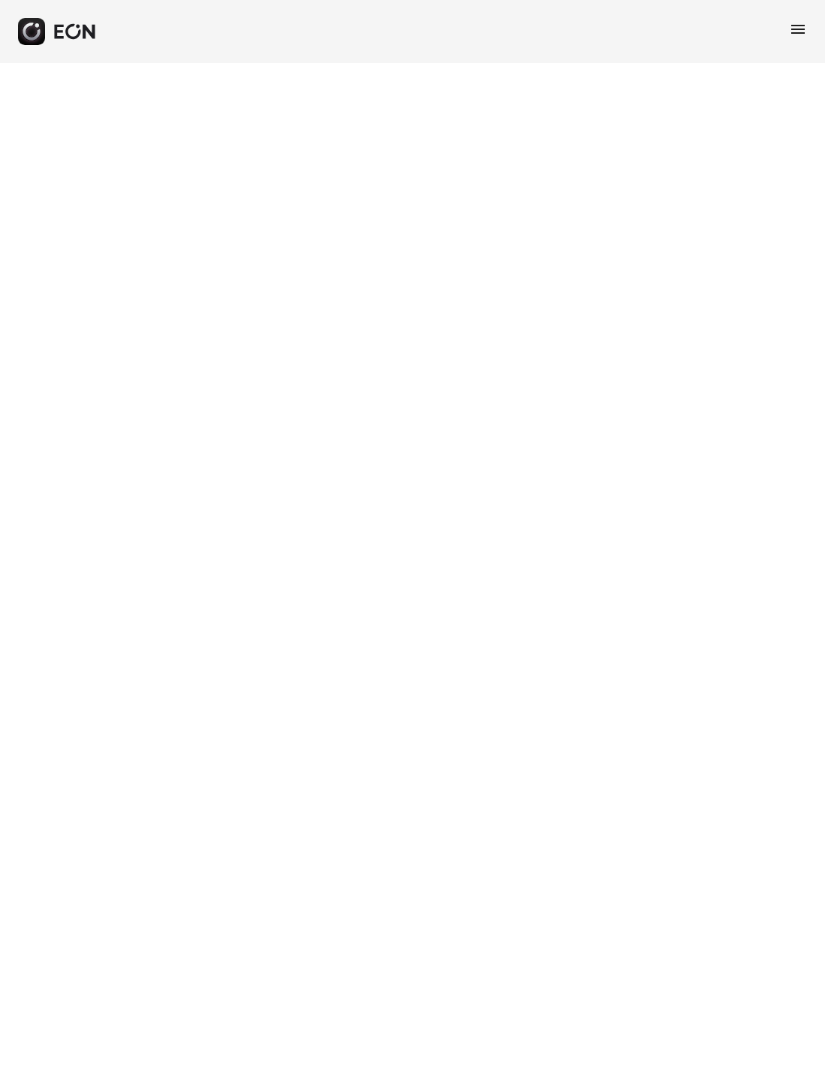
select select "**"
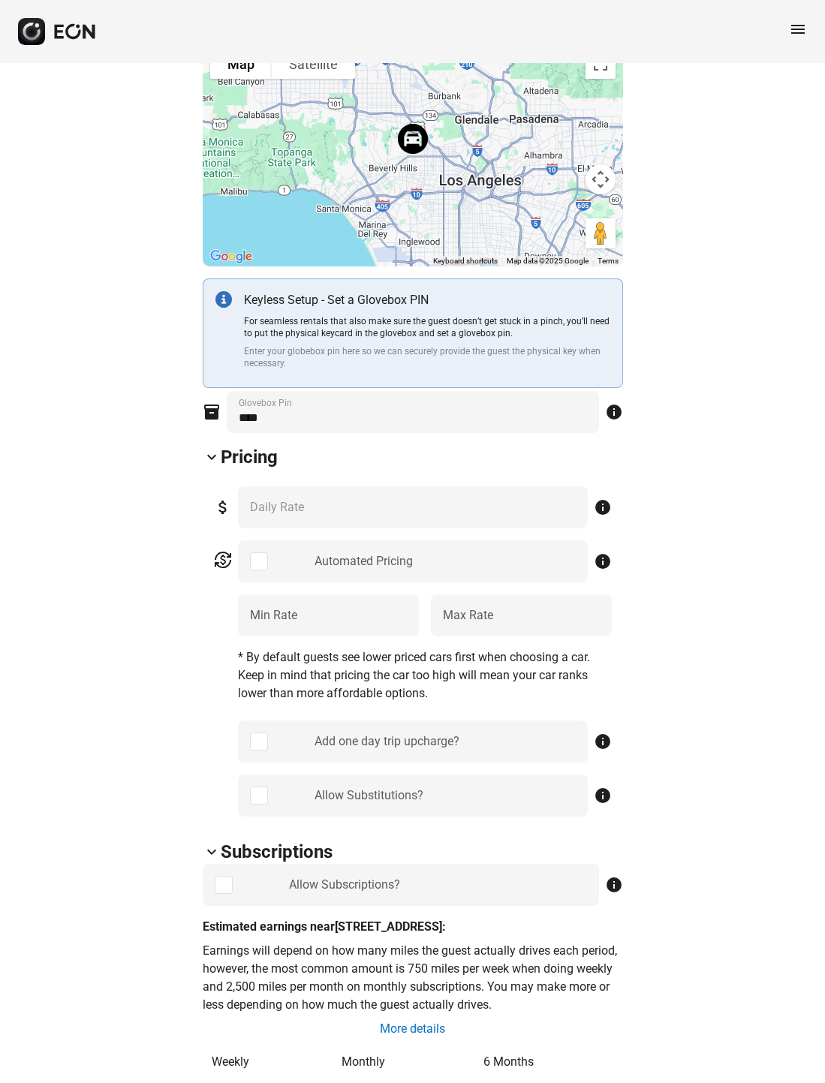
scroll to position [297, 0]
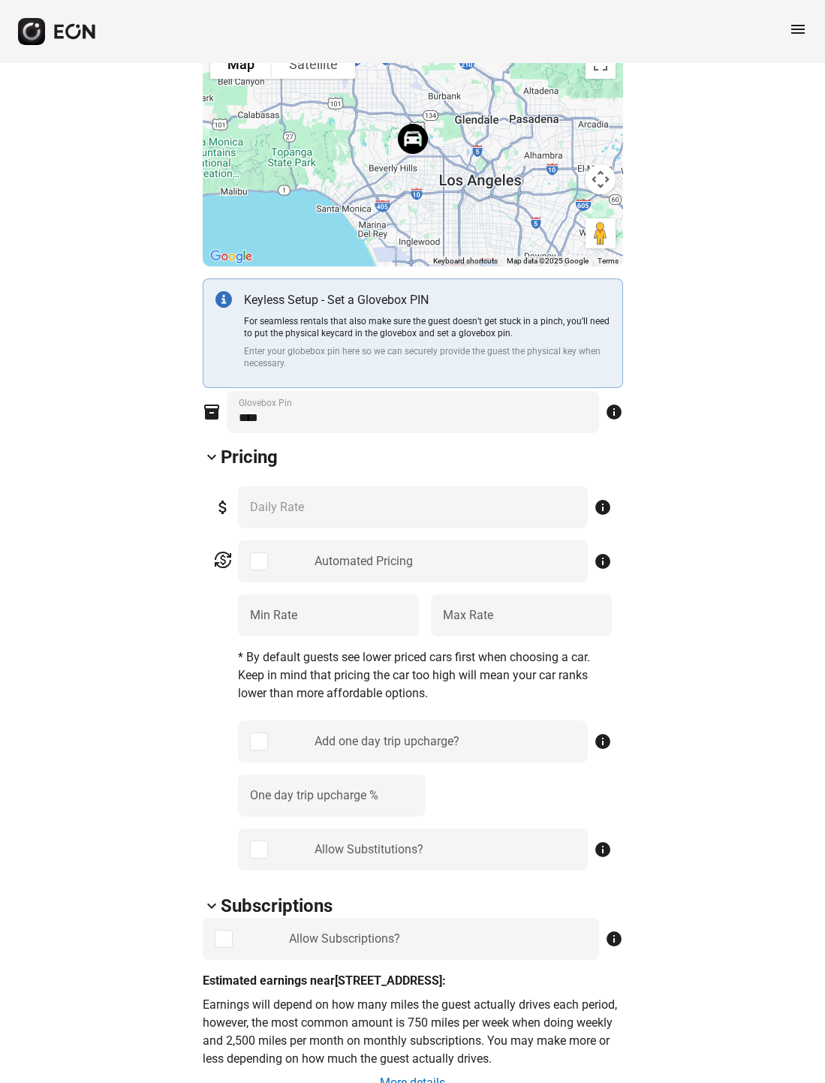
click at [378, 706] on label "One day trip upcharge %" at bounding box center [314, 796] width 128 height 18
click at [378, 706] on \% "One day trip upcharge %" at bounding box center [332, 796] width 188 height 42
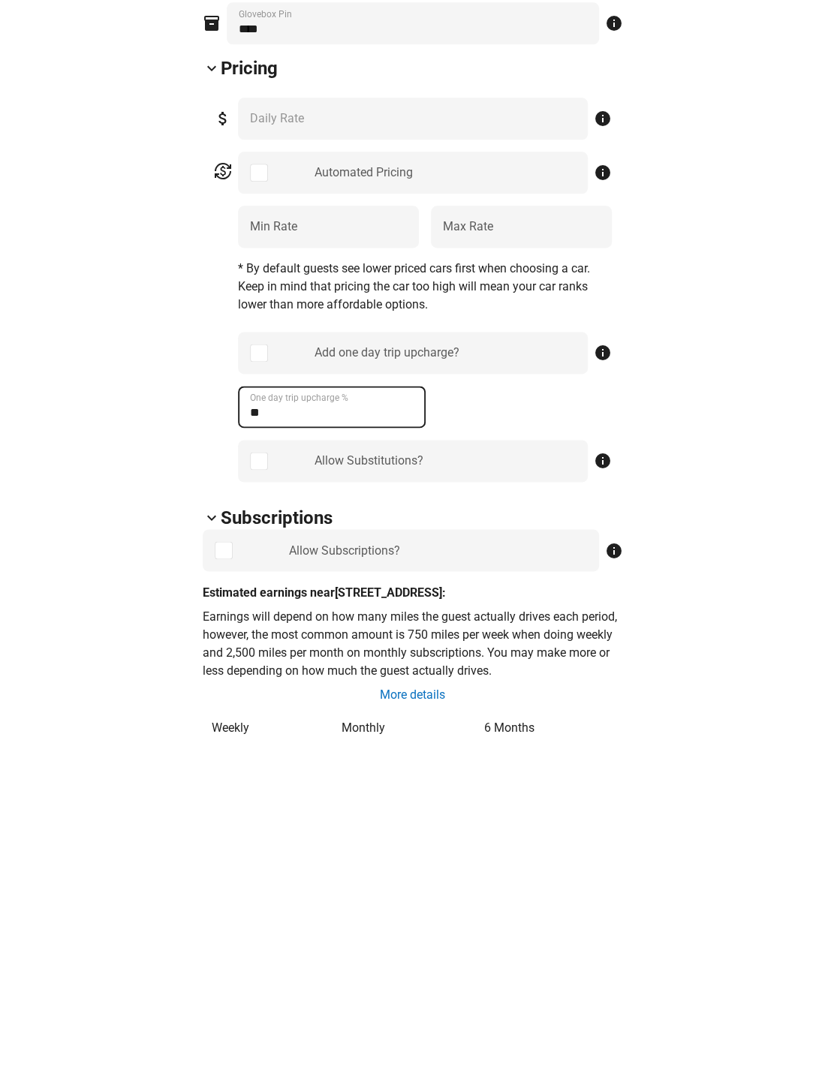
type \% "**"
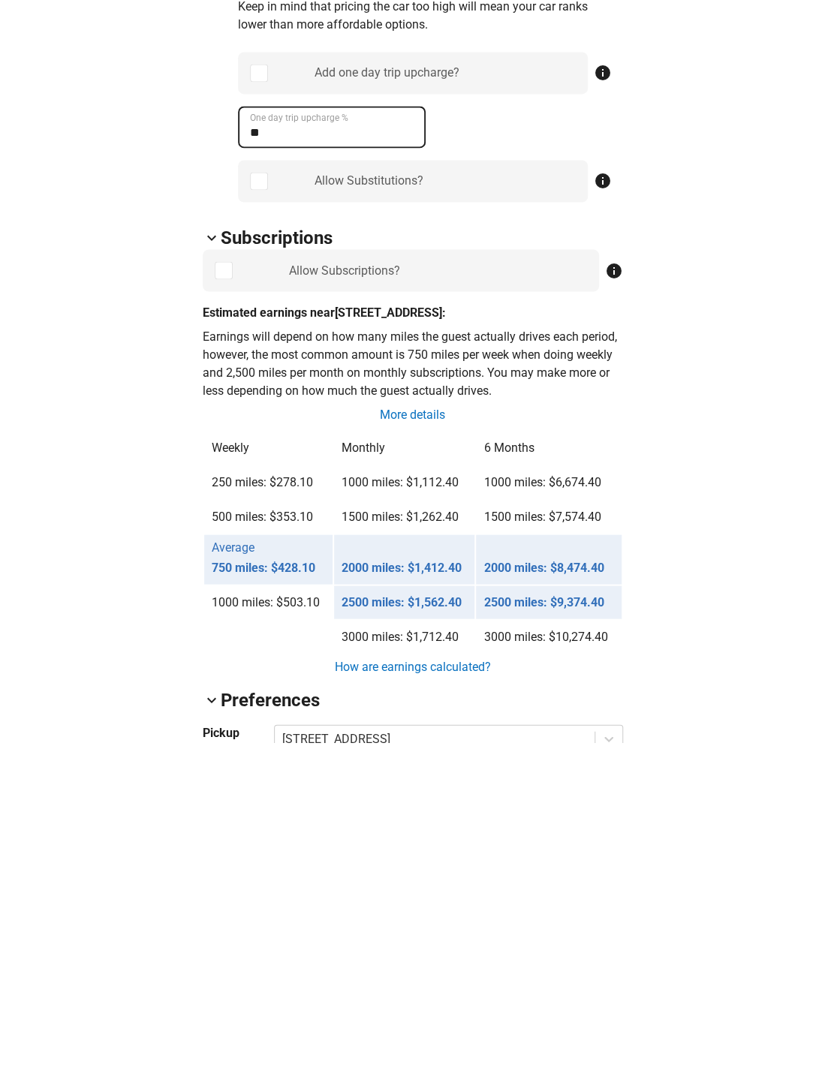
scroll to position [627, 0]
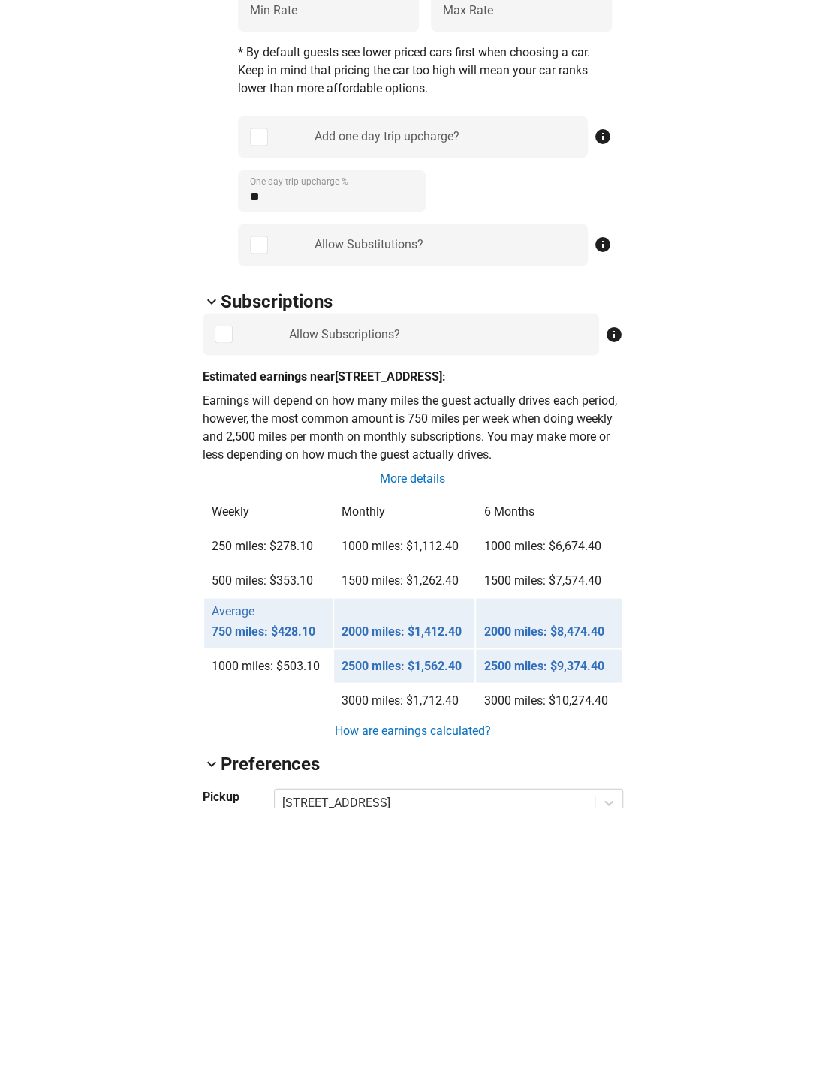
click at [604, 511] on span "info" at bounding box center [603, 520] width 18 height 18
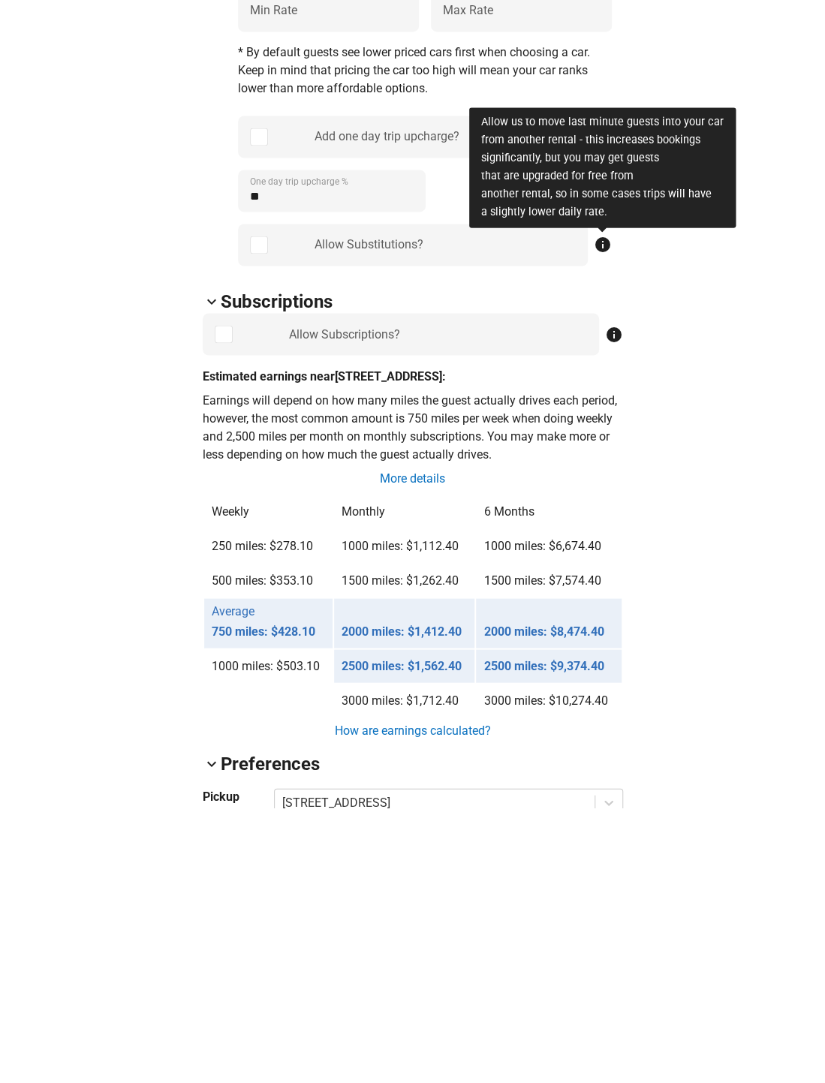
scroll to position [902, 0]
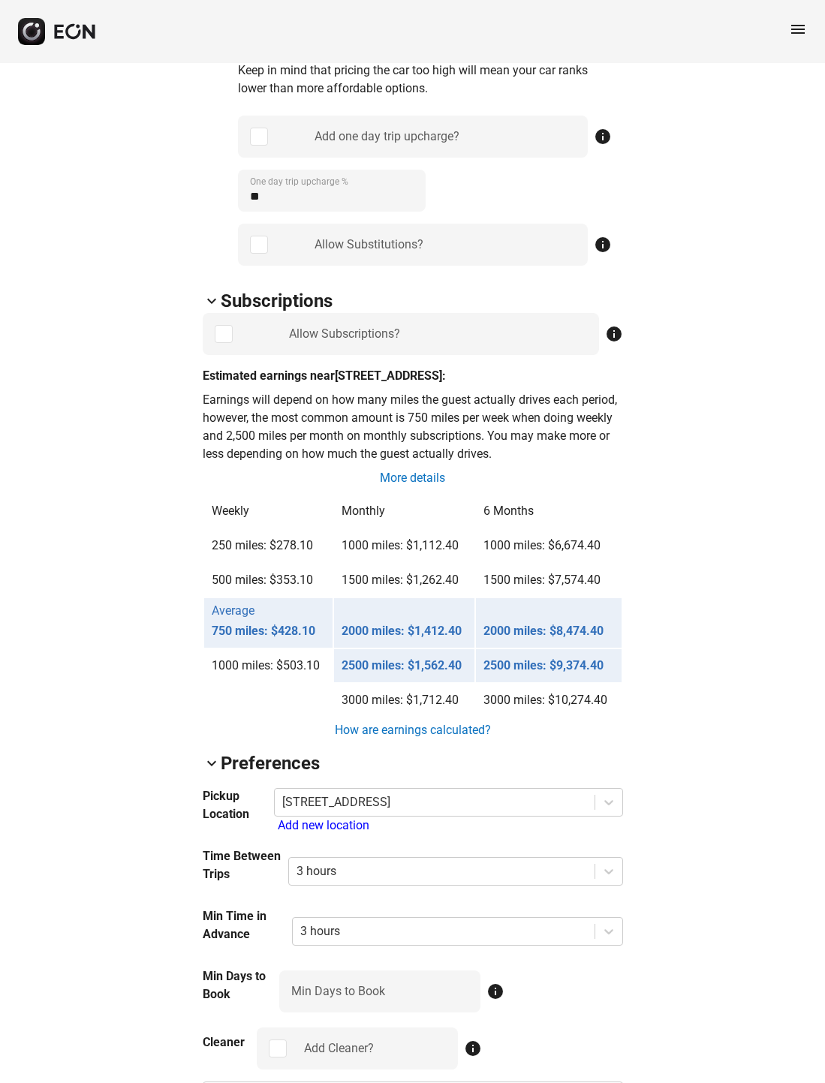
click at [712, 660] on div "arrow_back_ios 9GXS325 [US_VEHICLE_IDENTIFICATION_NUMBER] 37% 43534 lock Lock l…" at bounding box center [412, 655] width 825 height 2988
click at [600, 245] on span "info" at bounding box center [603, 245] width 18 height 18
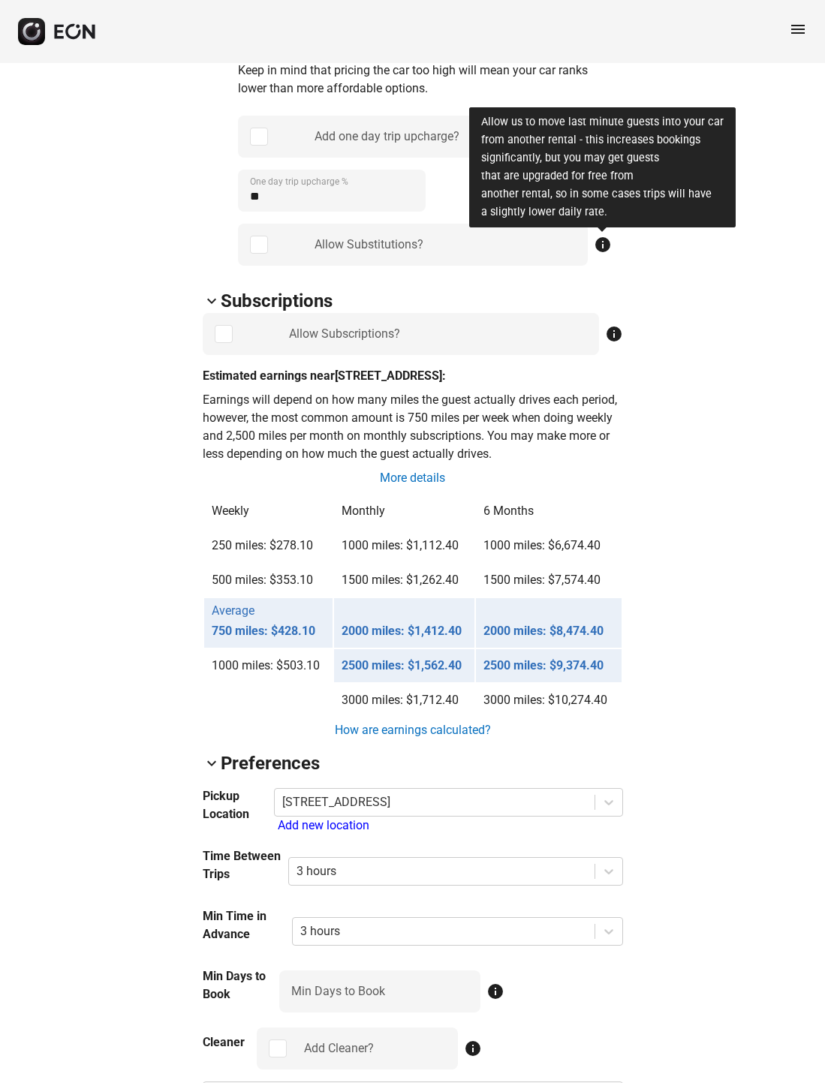
click at [733, 579] on div "arrow_back_ios 9GXS325 [US_VEHICLE_IDENTIFICATION_NUMBER] 37% 43534 lock Lock l…" at bounding box center [412, 655] width 825 height 2988
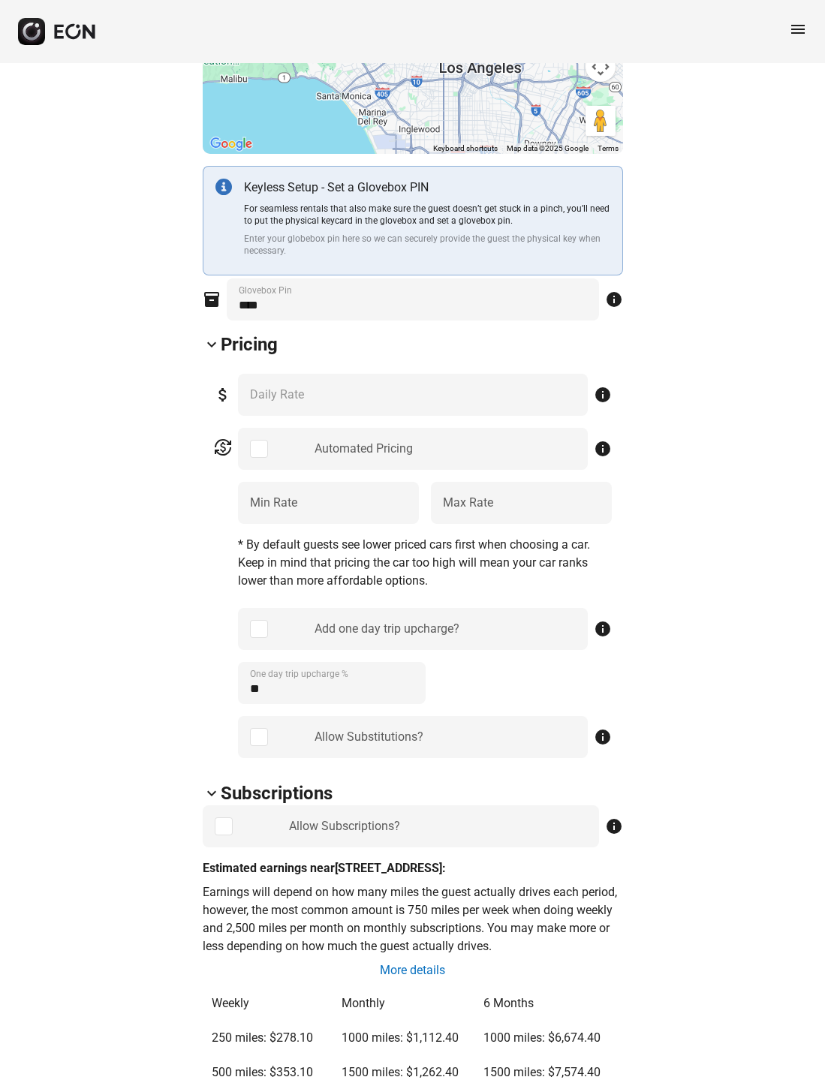
scroll to position [409, 0]
click at [393, 506] on Rate "**" at bounding box center [328, 504] width 181 height 42
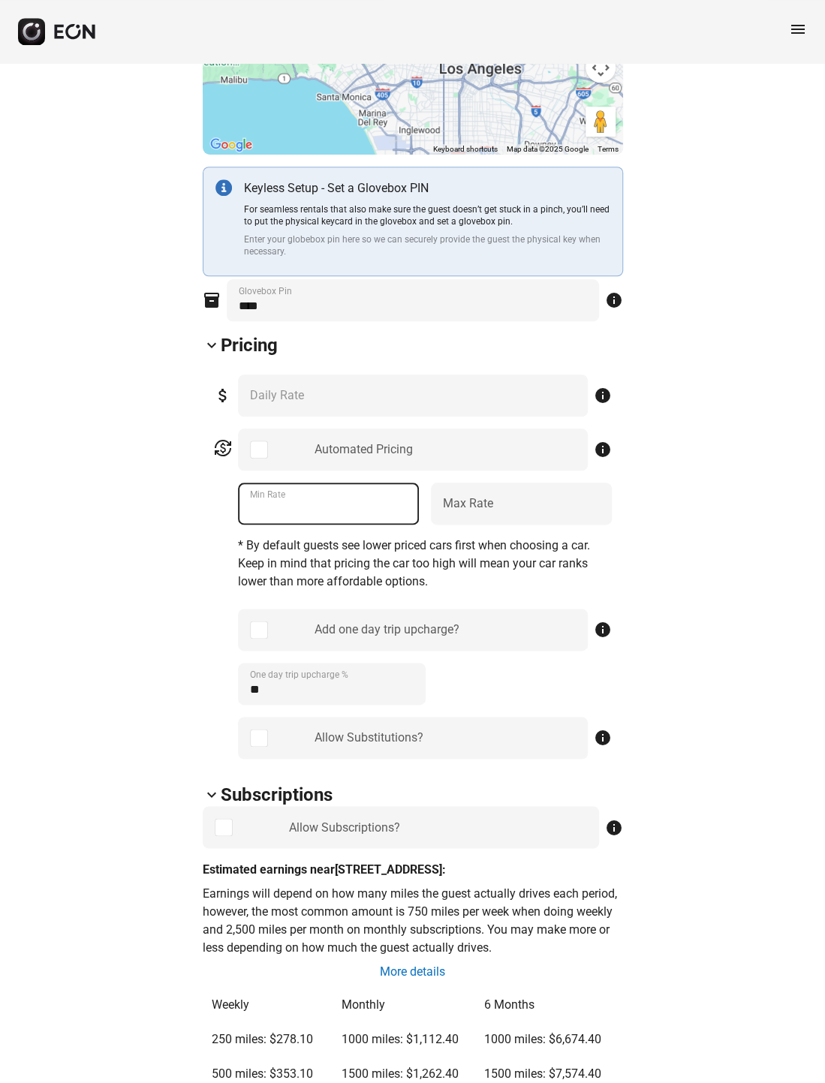
type Rate "*"
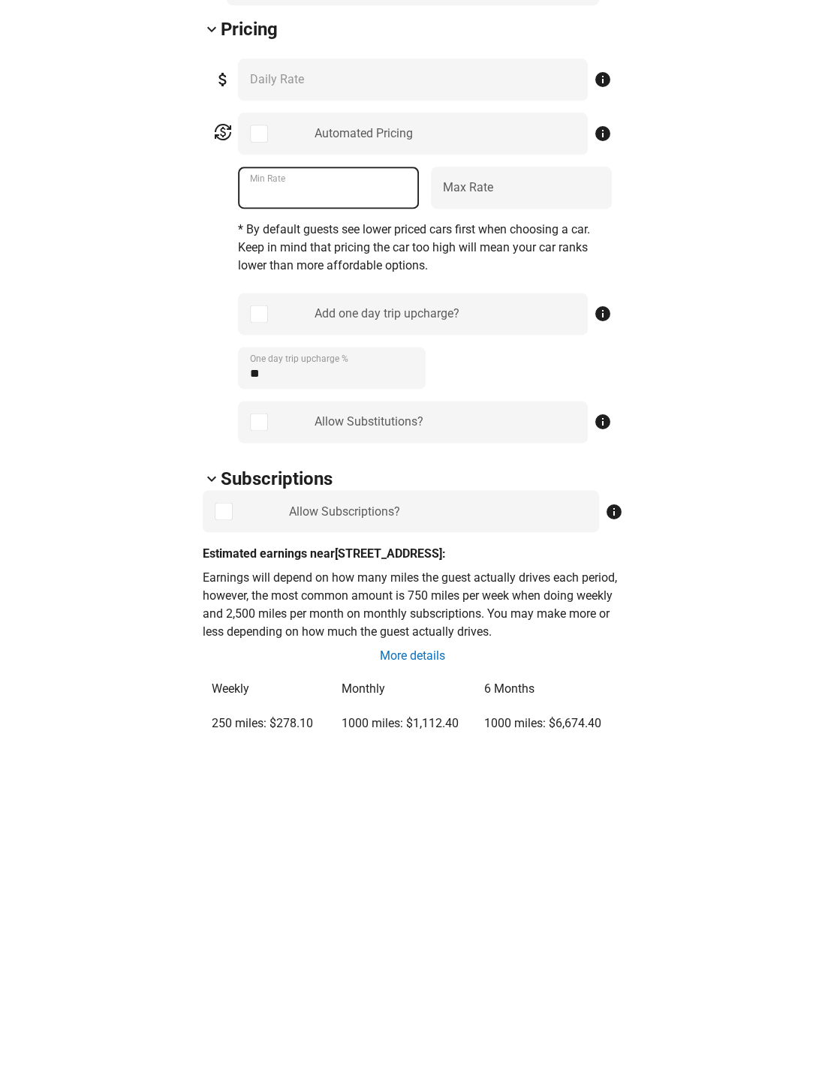
scroll to position [469, 0]
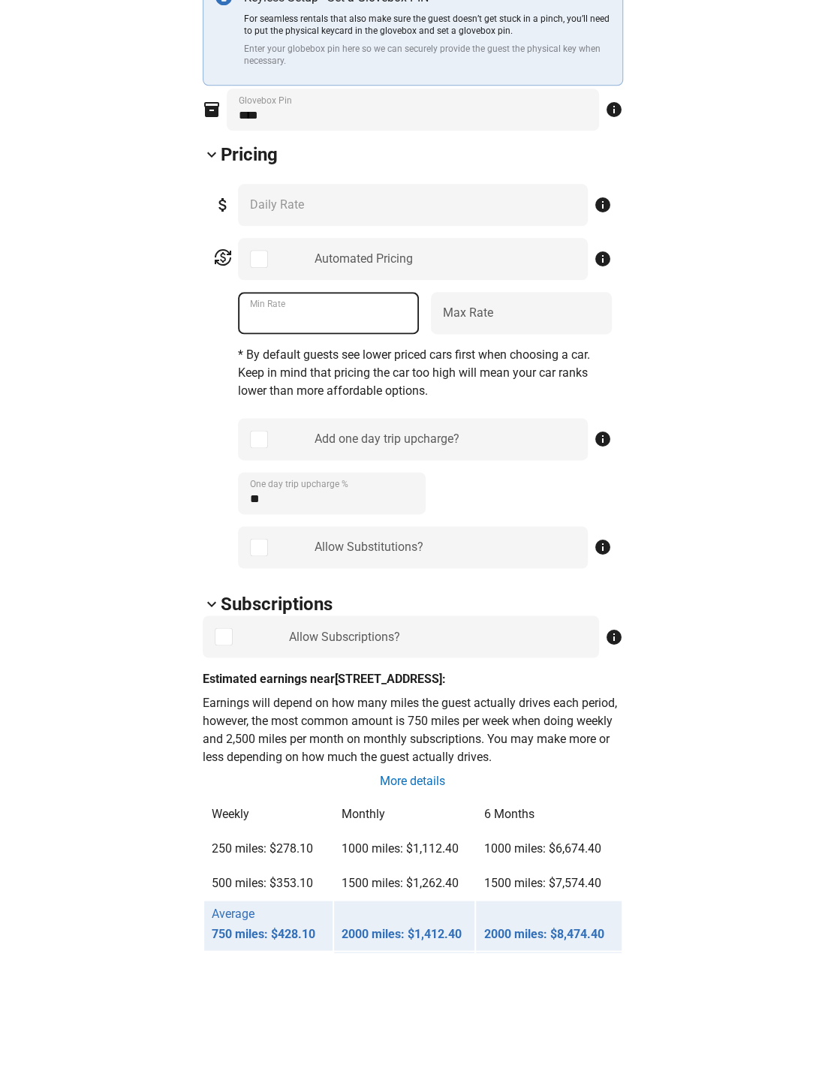
type Rate "**"
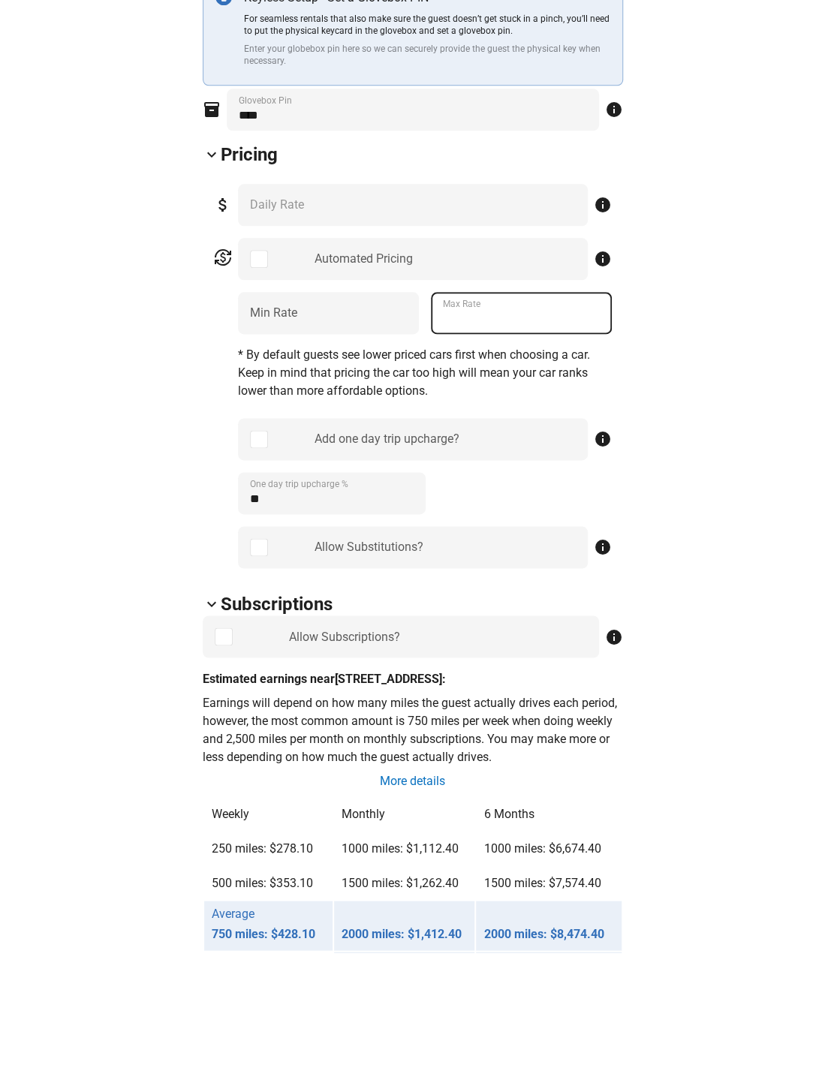
click at [540, 423] on Rate "***" at bounding box center [521, 444] width 181 height 42
type Rate "*"
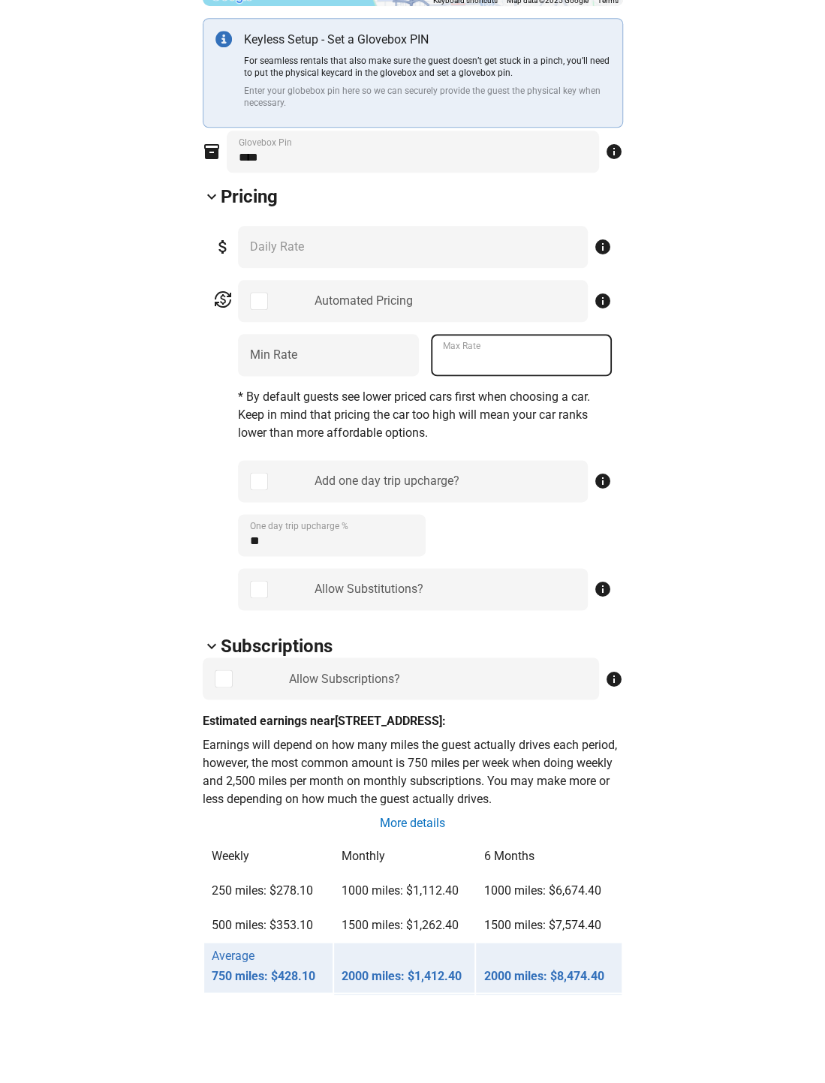
type Rate "***"
click at [619, 303] on div "attach_money *** Daily Rate info currency_exchange Automated Pricing info ** Mi…" at bounding box center [413, 506] width 420 height 407
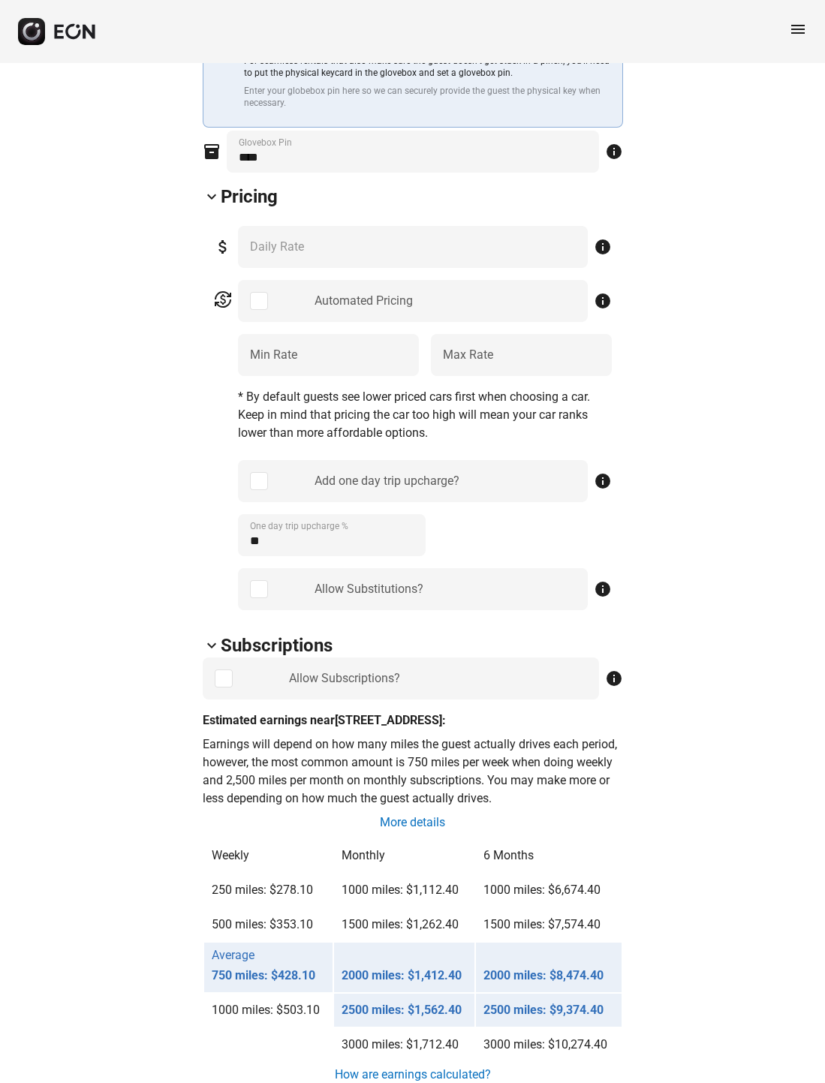
click at [600, 249] on span "info" at bounding box center [603, 247] width 18 height 18
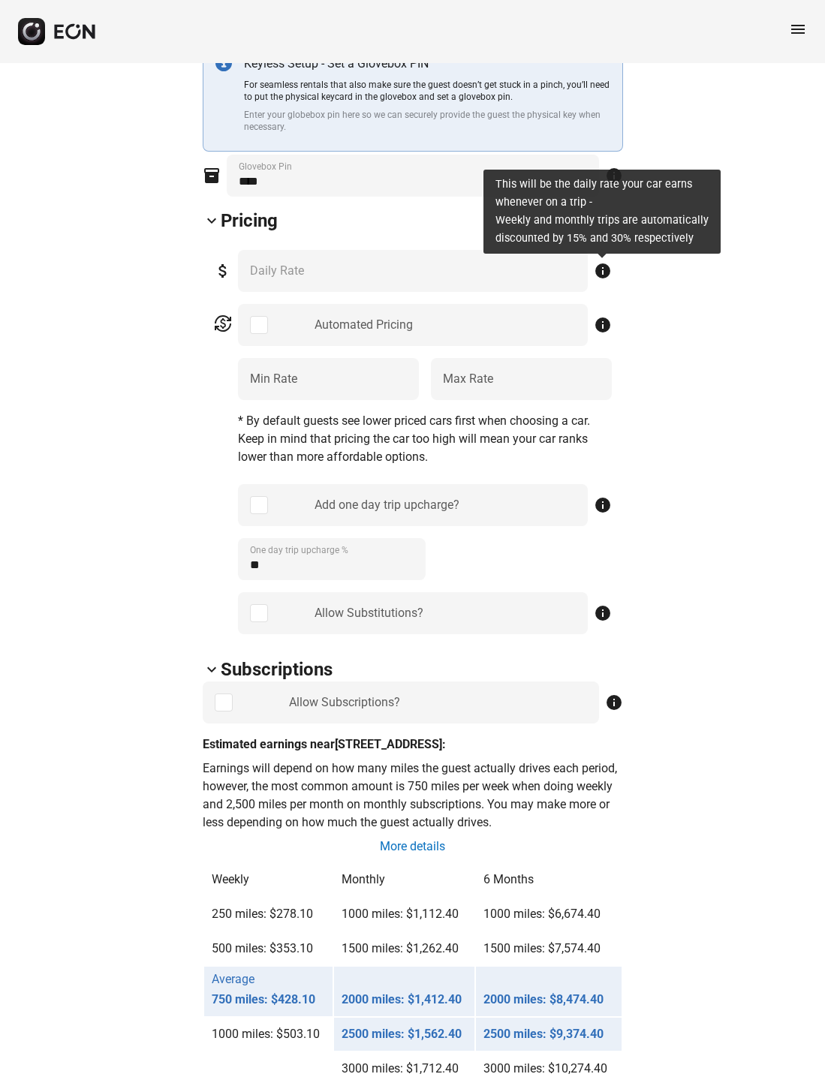
scroll to position [533, 0]
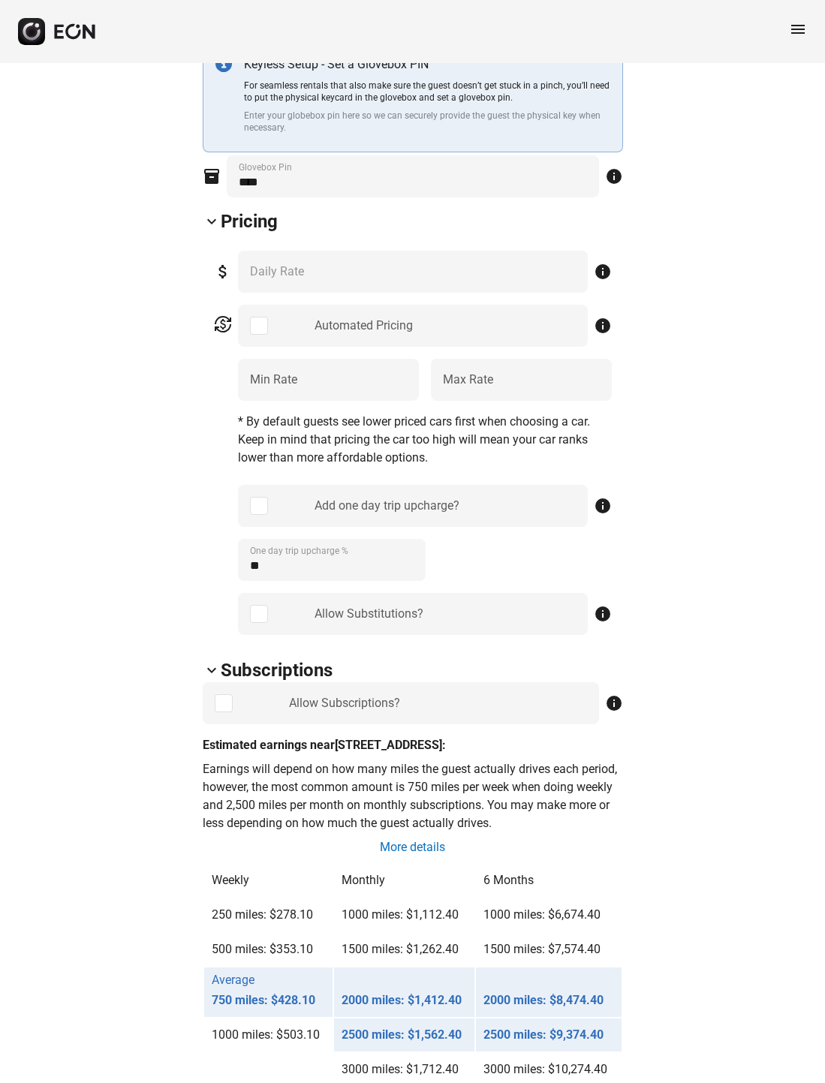
click at [715, 455] on div "arrow_back_ios 9GXS325 [US_VEHICLE_IDENTIFICATION_NUMBER] 37% 43534 lock Lock l…" at bounding box center [412, 1024] width 825 height 2988
click at [513, 278] on div "attach_money *** Daily Rate info" at bounding box center [413, 272] width 398 height 42
click at [516, 267] on div "attach_money *** Daily Rate info" at bounding box center [413, 272] width 398 height 42
click at [531, 272] on div "attach_money *** Daily Rate info" at bounding box center [413, 272] width 398 height 42
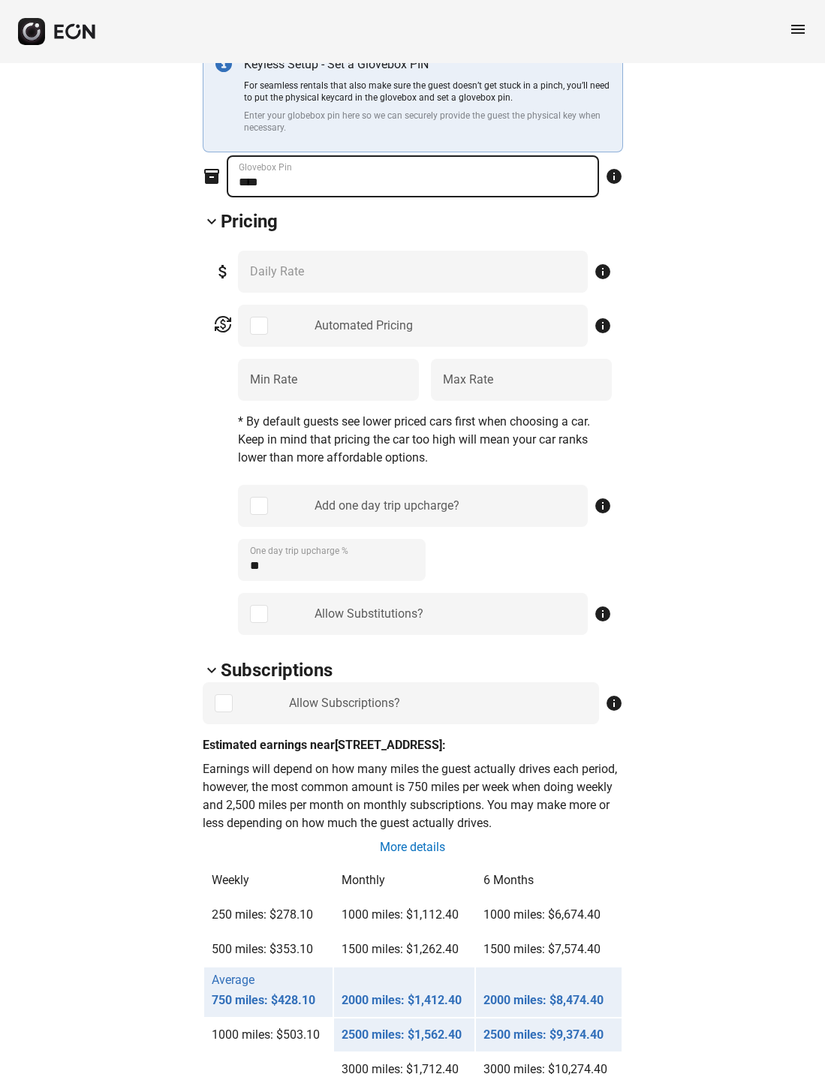
click at [514, 175] on Pin "Glovebox Pin" at bounding box center [413, 176] width 372 height 42
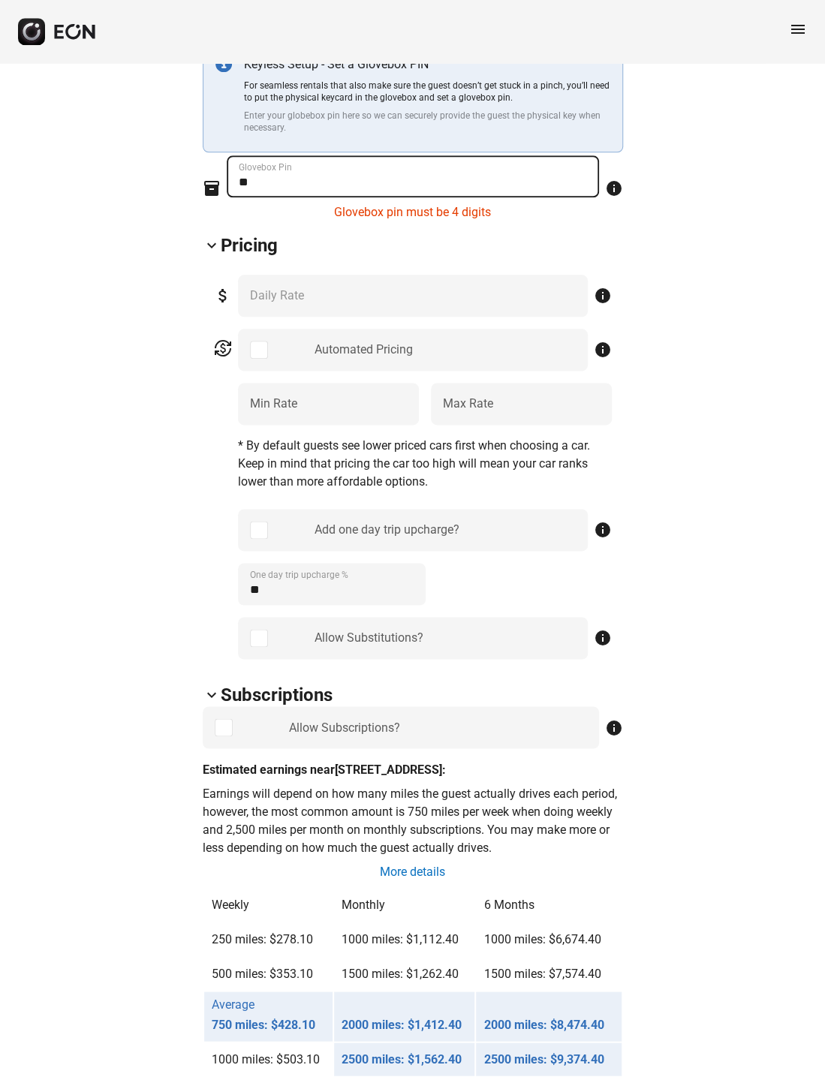
type Pin "*"
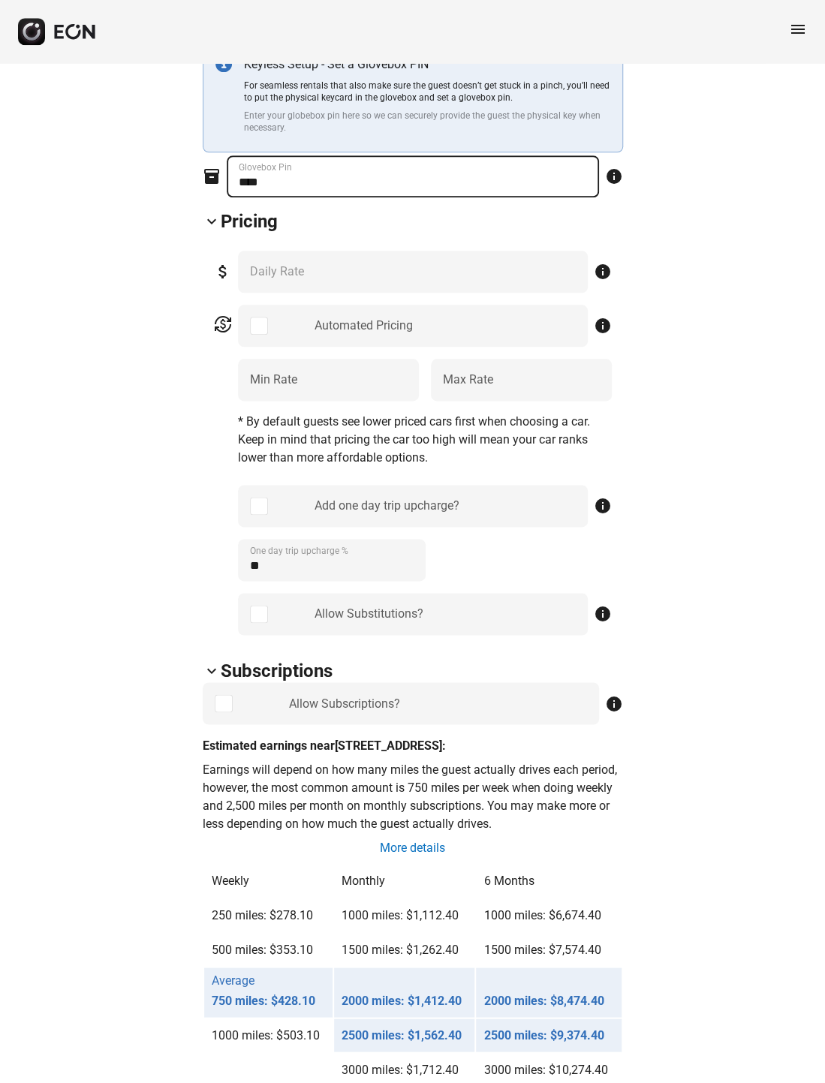
type Pin "****"
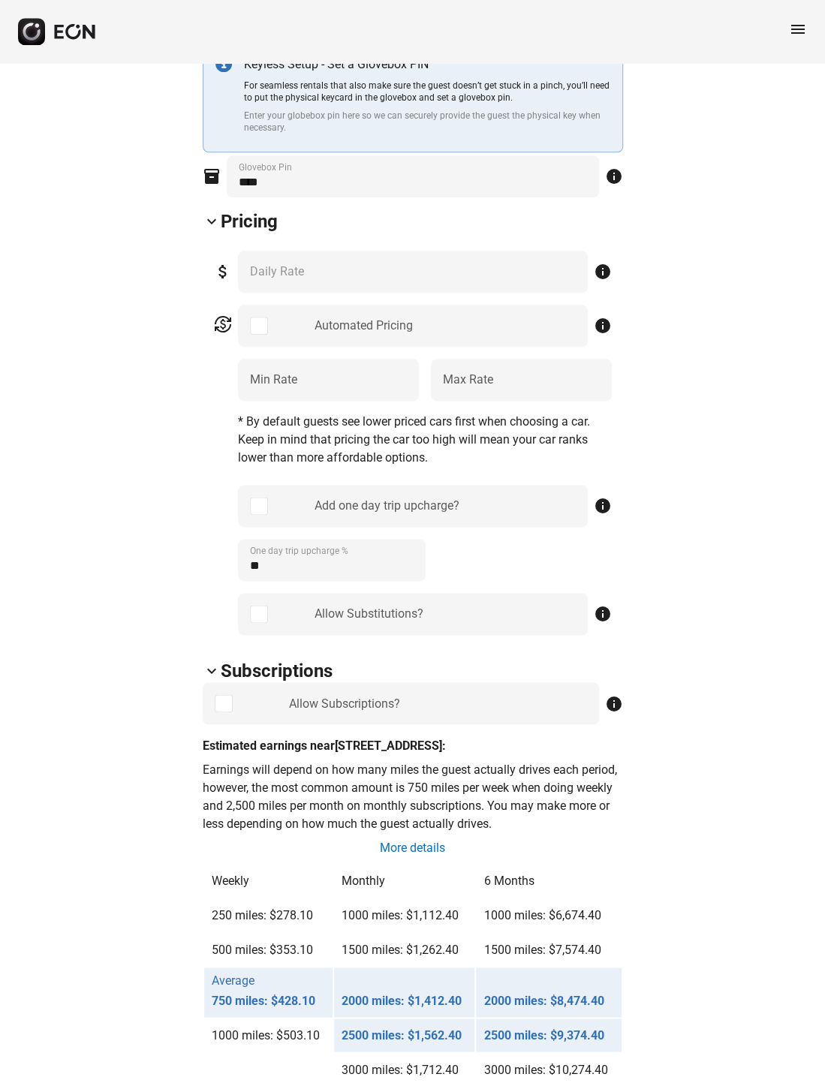
click at [730, 615] on div "arrow_back_ios 9GXS325 [US_VEHICLE_IDENTIFICATION_NUMBER] 37% 43534 lock Lock l…" at bounding box center [412, 1024] width 825 height 2988
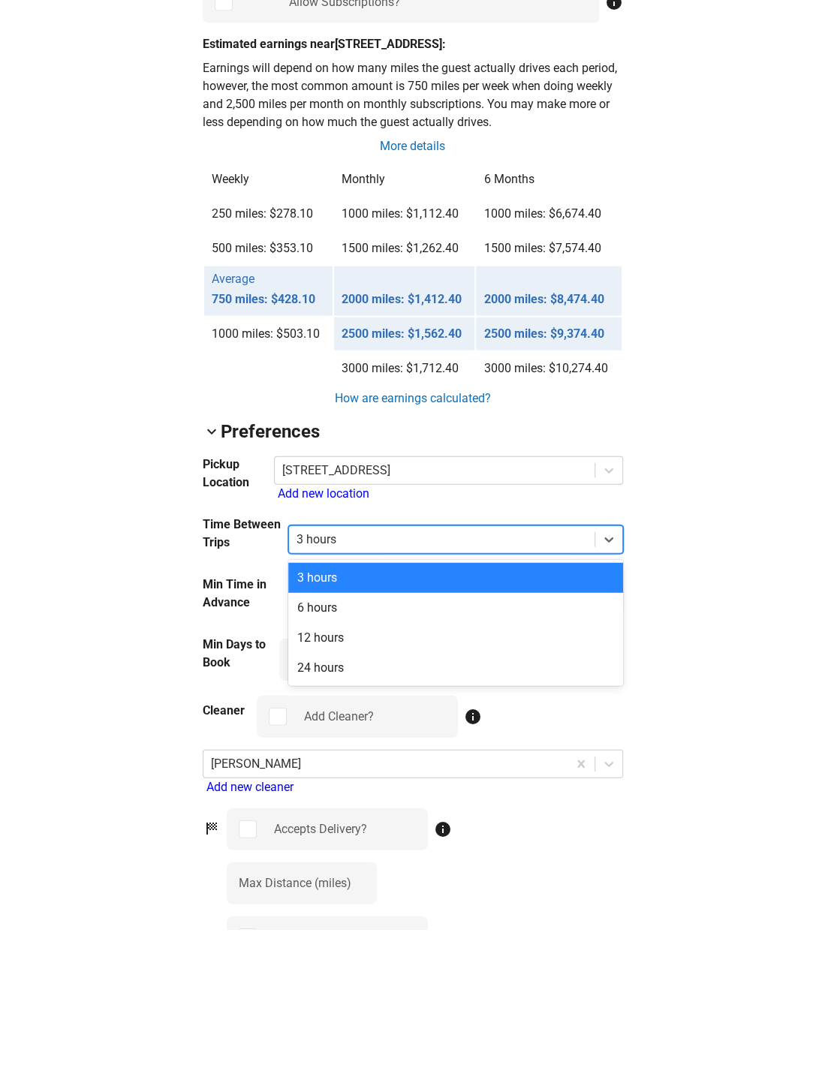
scroll to position [1234, 0]
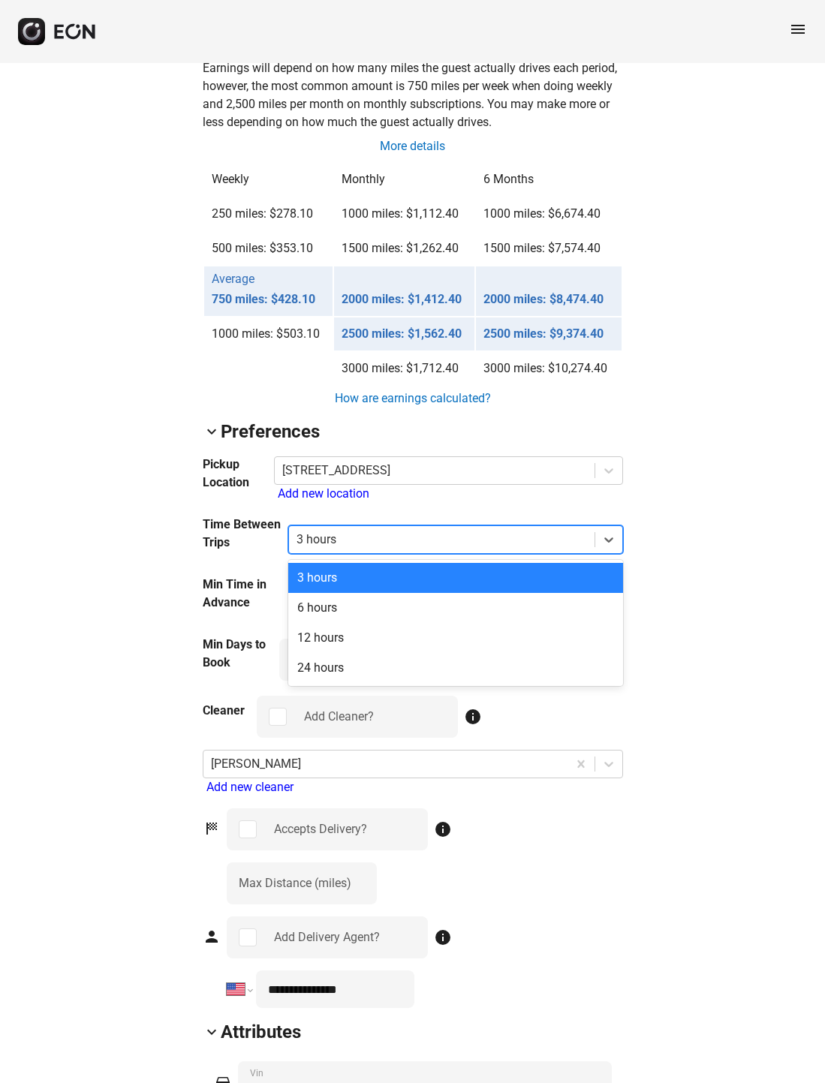
click at [715, 640] on div "arrow_back_ios 9GXS325 [US_VEHICLE_IDENTIFICATION_NUMBER] 37% 43534 lock Lock l…" at bounding box center [412, 323] width 825 height 2988
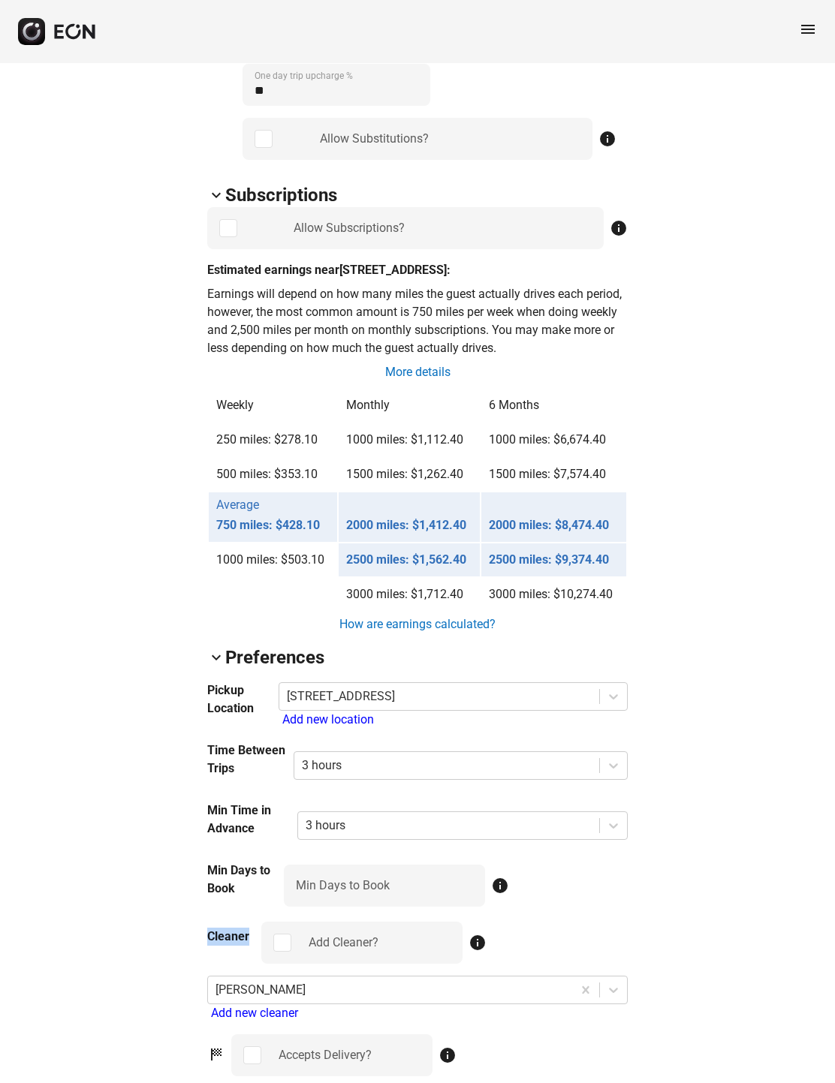
scroll to position [1014, 0]
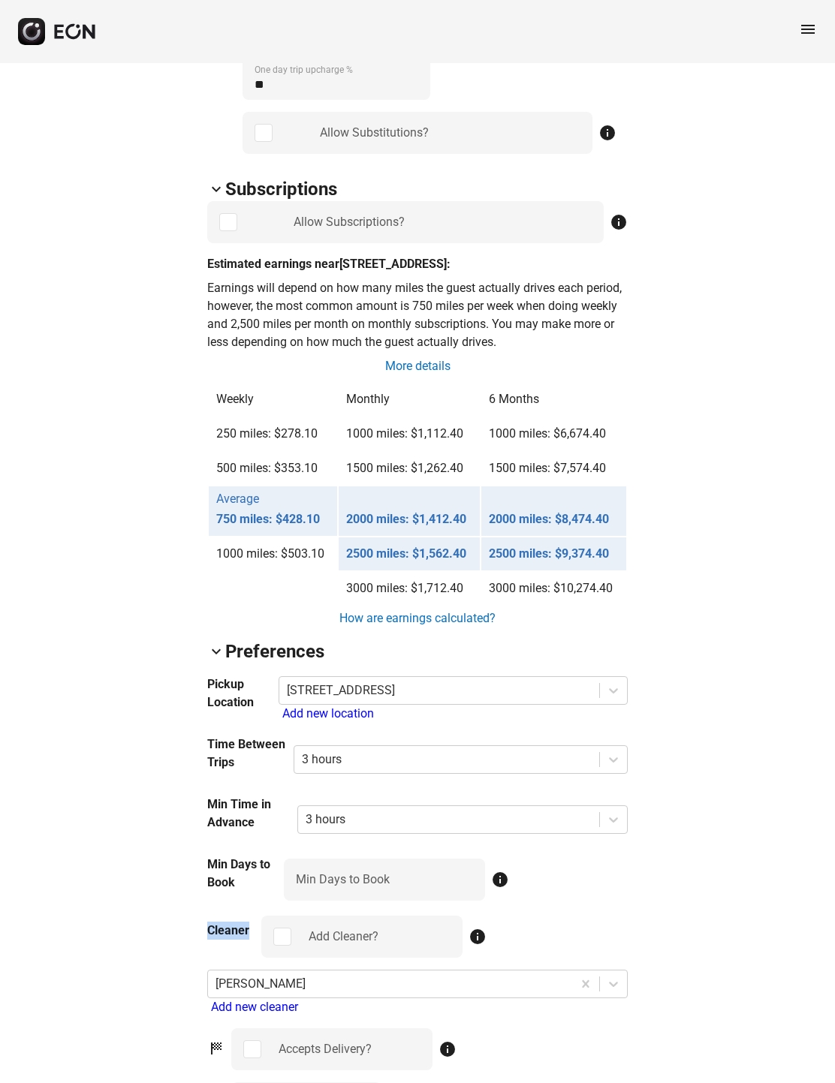
click at [578, 706] on div at bounding box center [449, 819] width 286 height 21
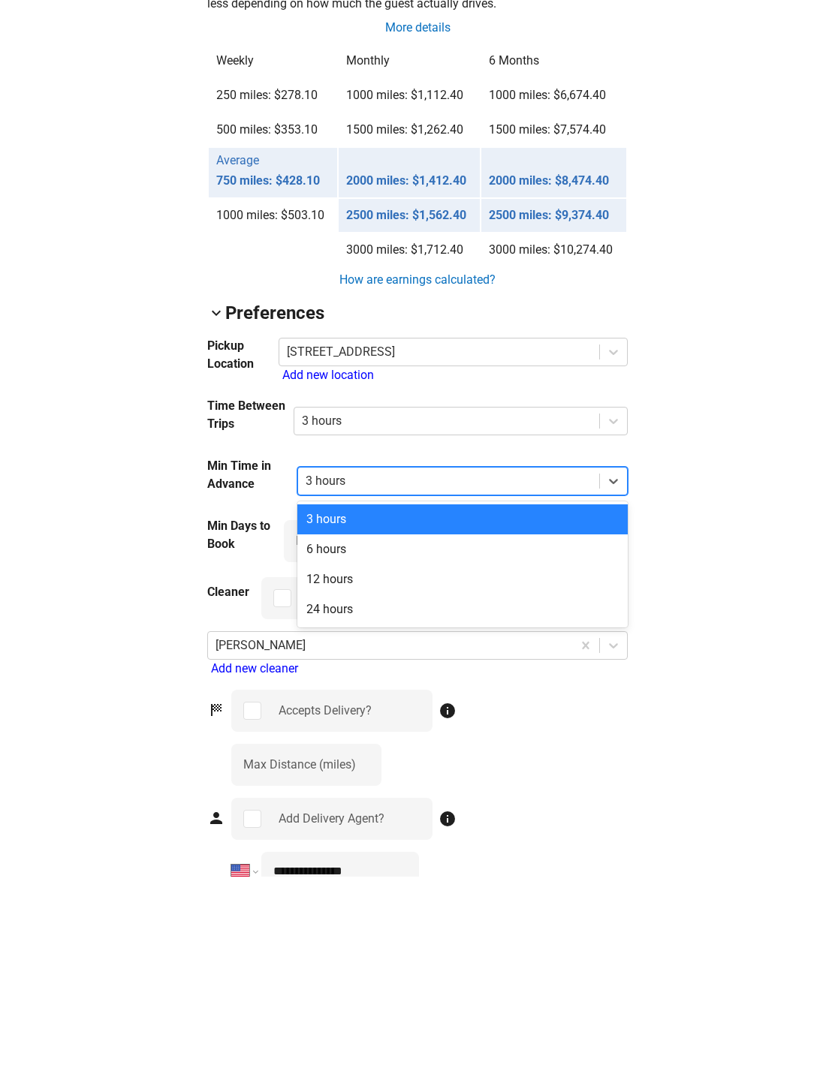
scroll to position [1353, 0]
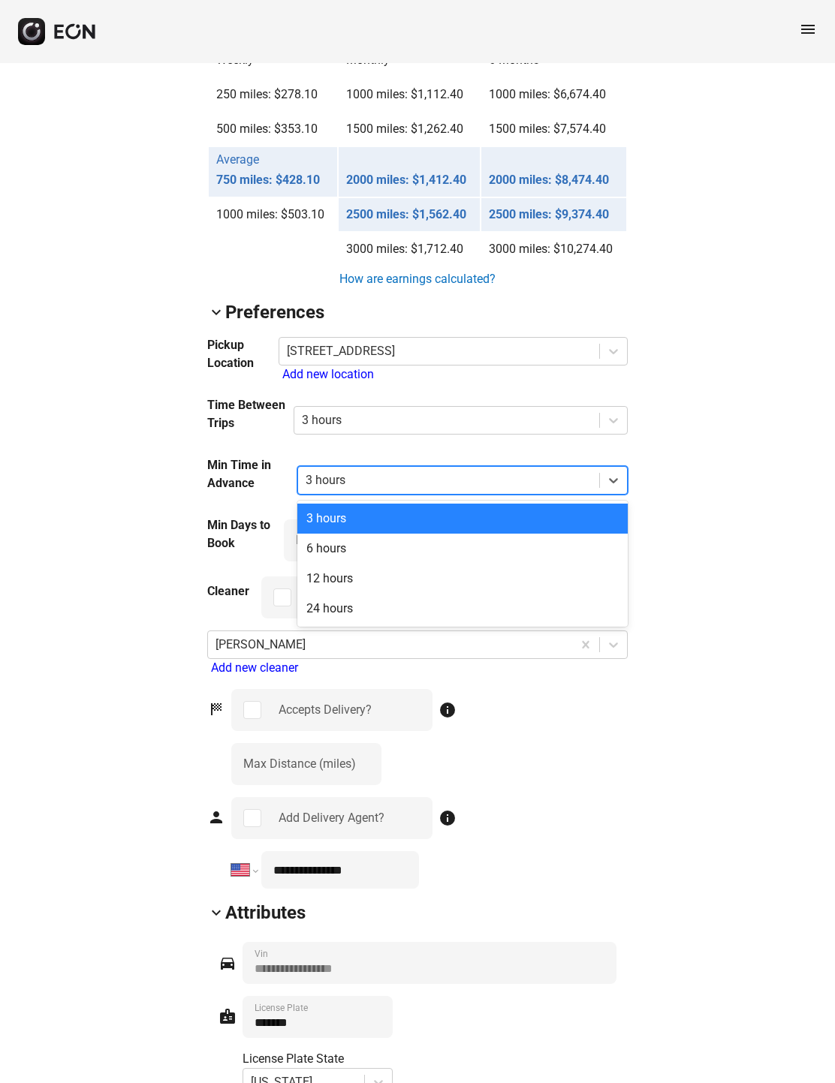
click at [756, 706] on div "arrow_back_ios 9GXS325 [US_VEHICLE_IDENTIFICATION_NUMBER] 37% 43534 lock Lock l…" at bounding box center [417, 204] width 835 height 2988
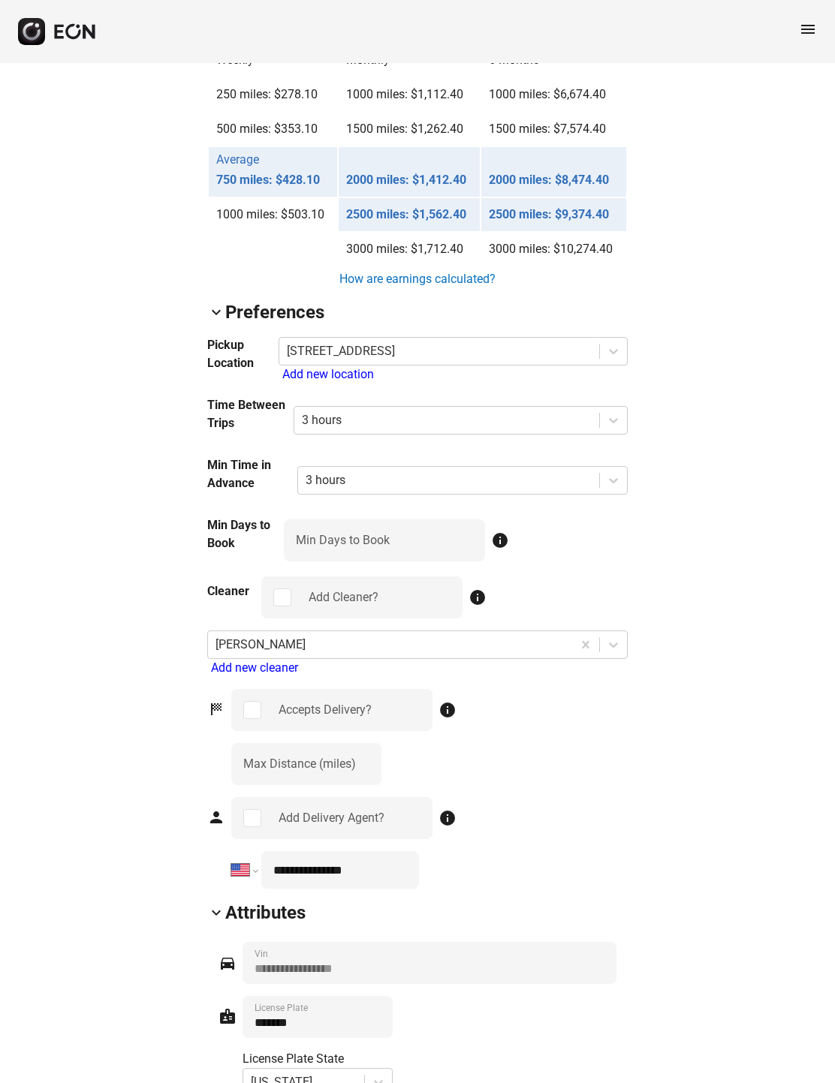
click at [274, 706] on label "Max Distance (miles)" at bounding box center [299, 764] width 113 height 18
click at [274, 706] on \(miles\) "***" at bounding box center [306, 764] width 150 height 42
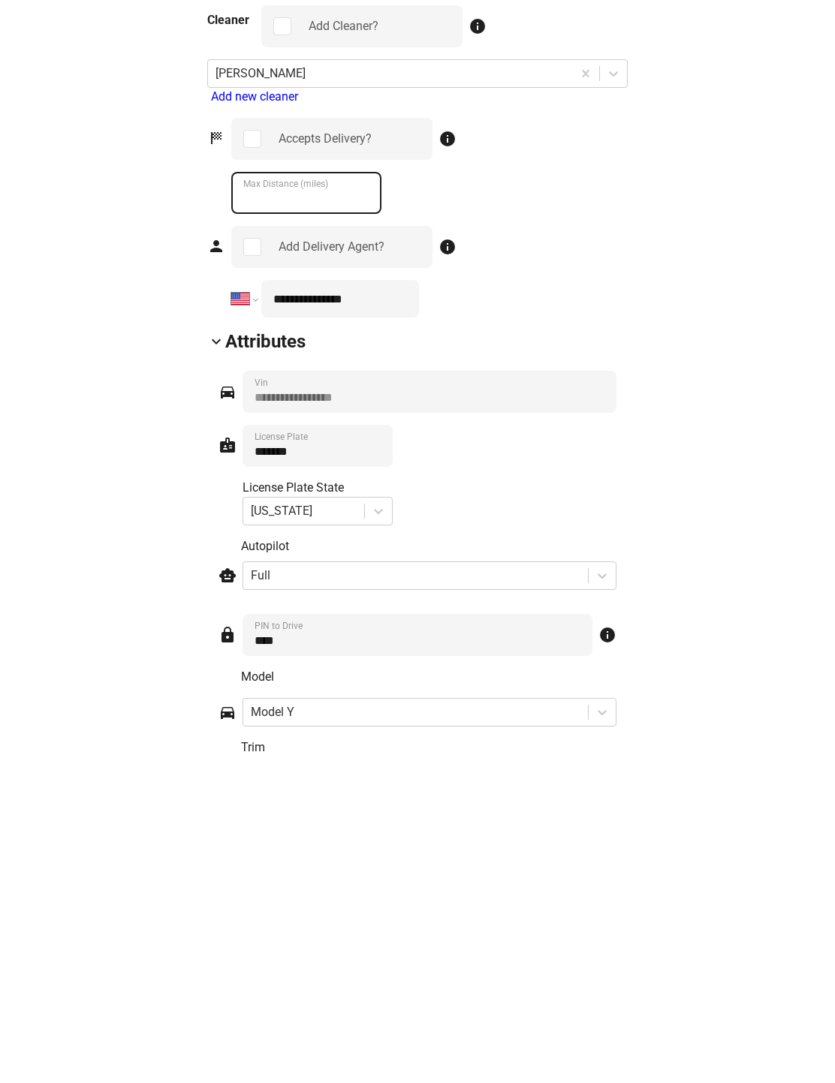
scroll to position [1597, 0]
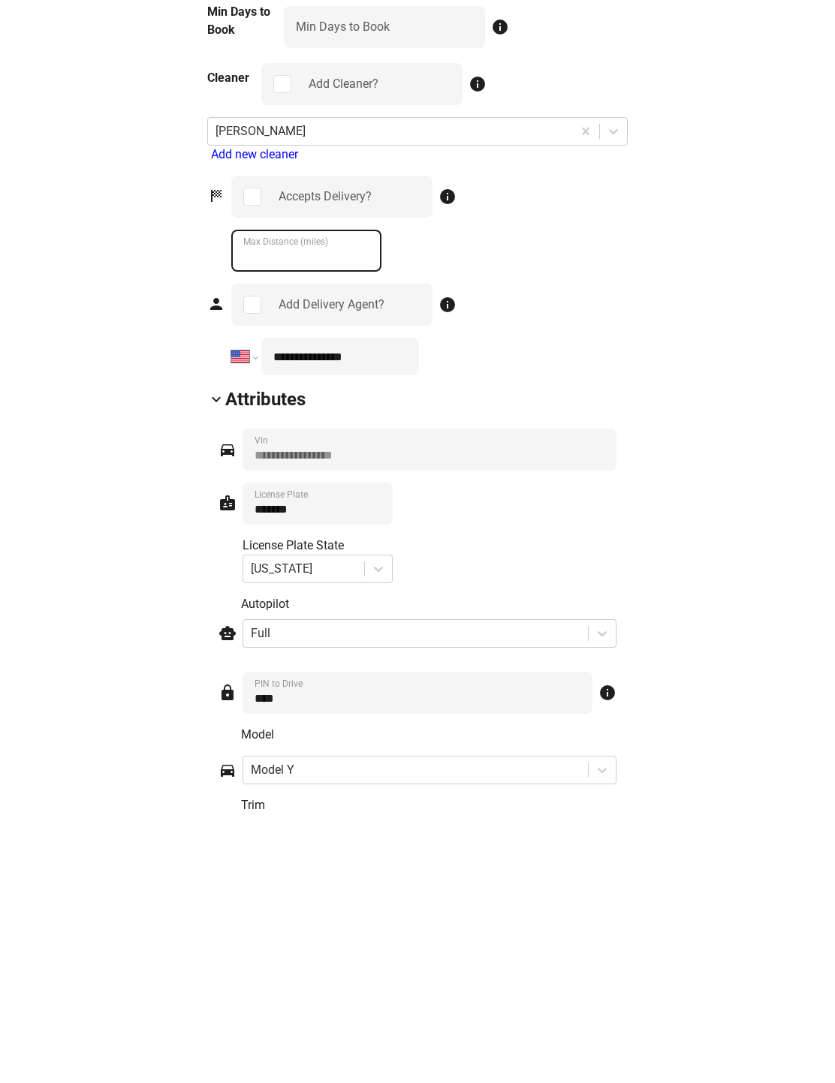
type \(miles\) "*"
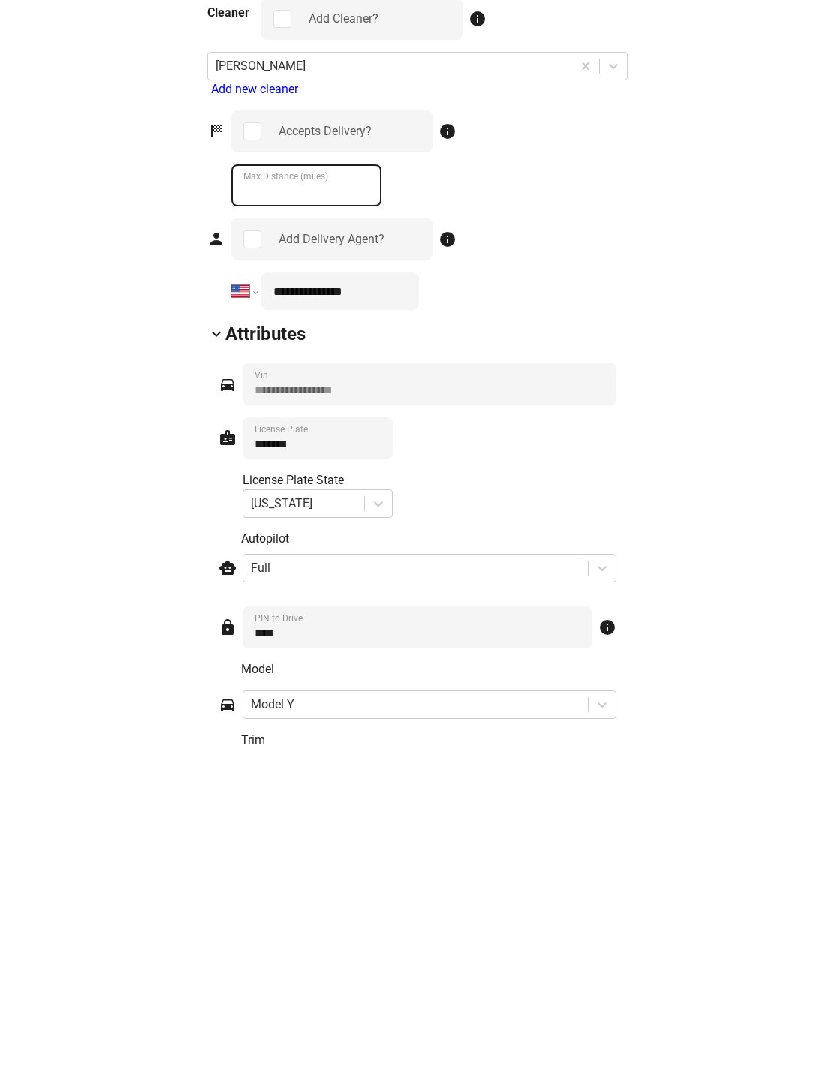
scroll to position [1629, 0]
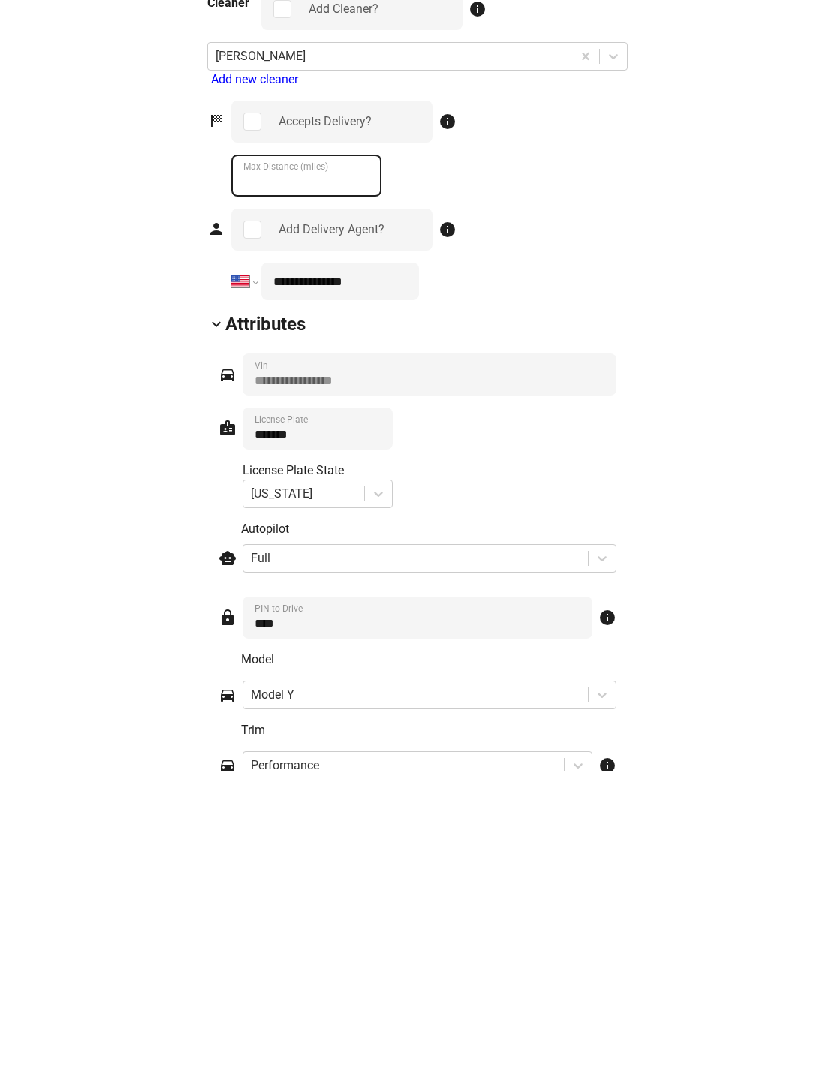
type \(miles\) "**"
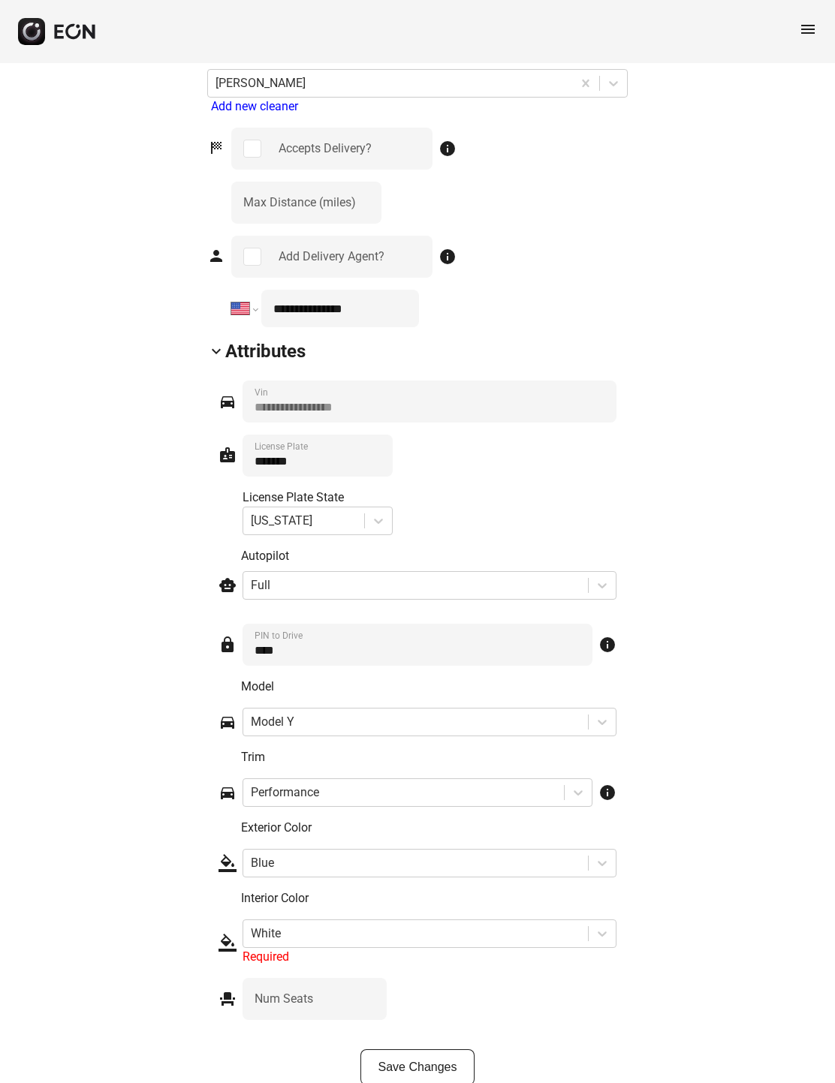
scroll to position [1985, 0]
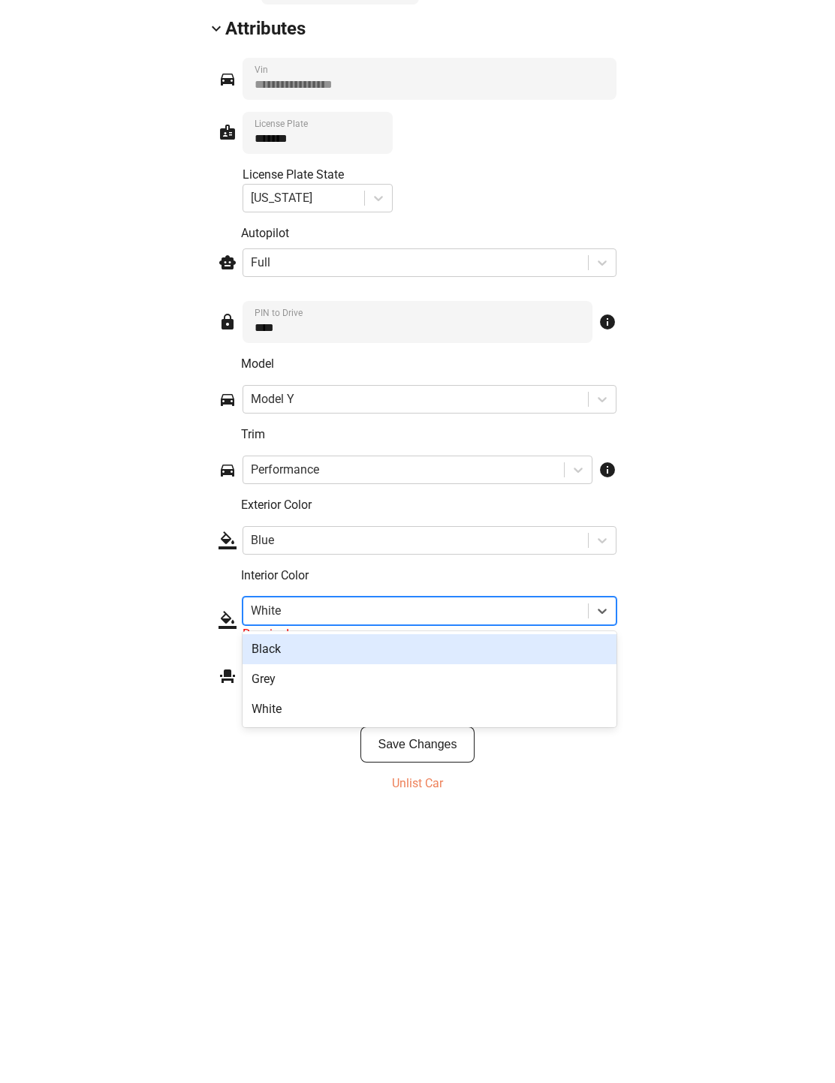
click at [541, 706] on div "Black" at bounding box center [429, 919] width 374 height 30
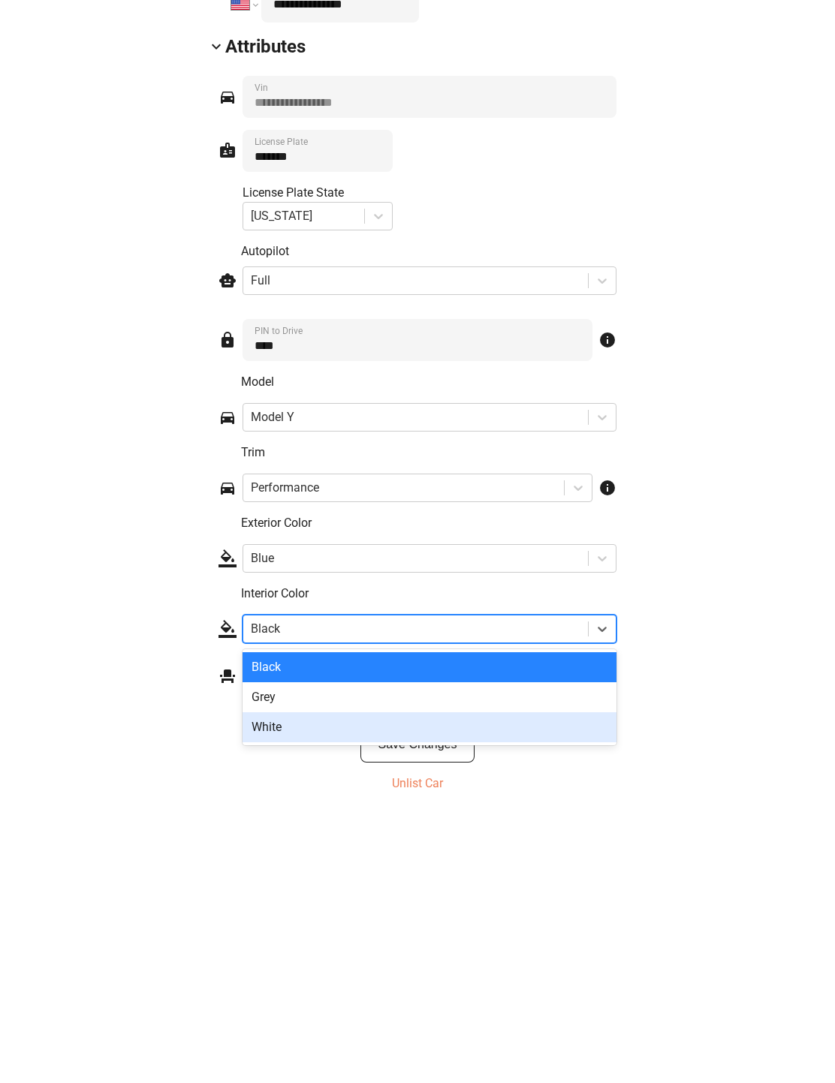
click at [537, 706] on div "White" at bounding box center [429, 997] width 374 height 30
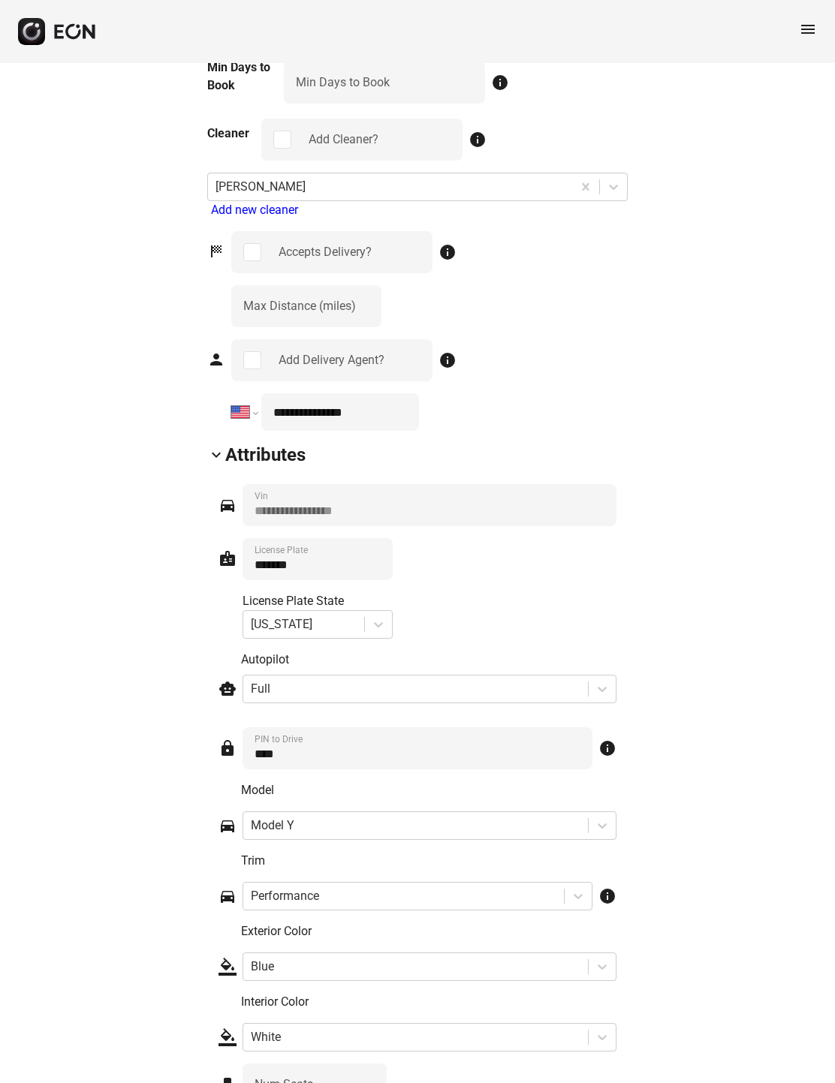
scroll to position [1807, 0]
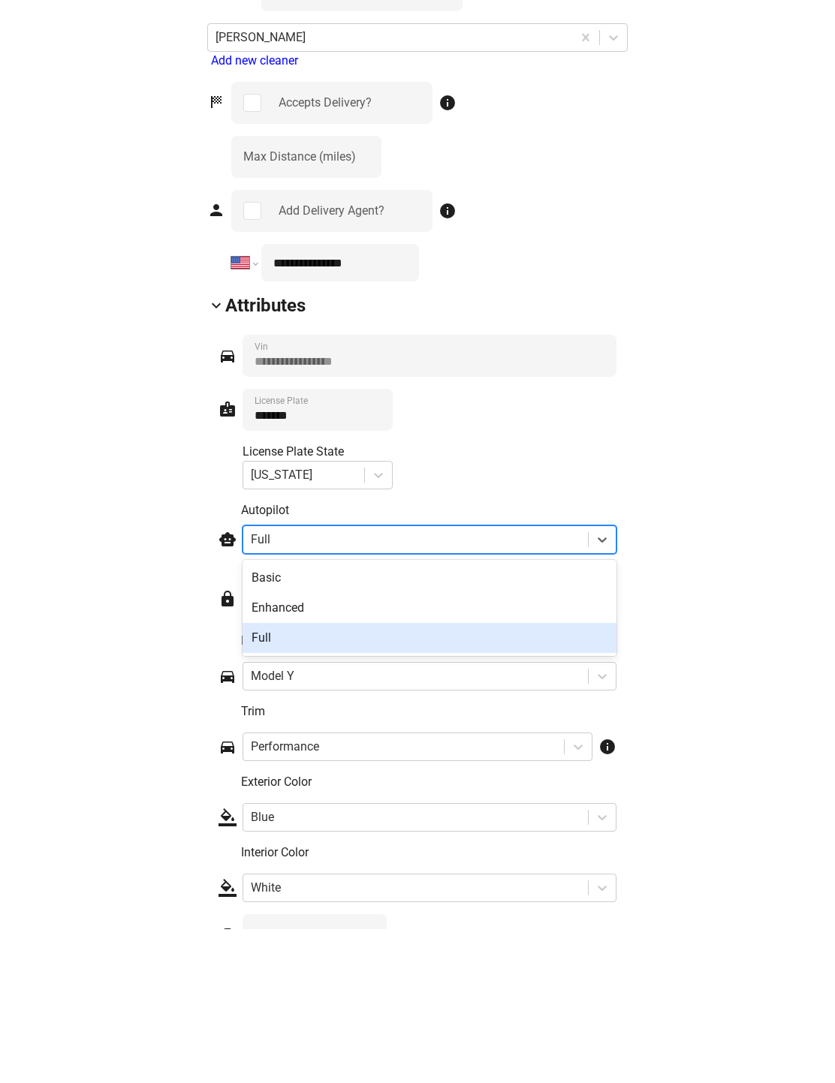
click at [557, 706] on div "Full" at bounding box center [429, 792] width 374 height 30
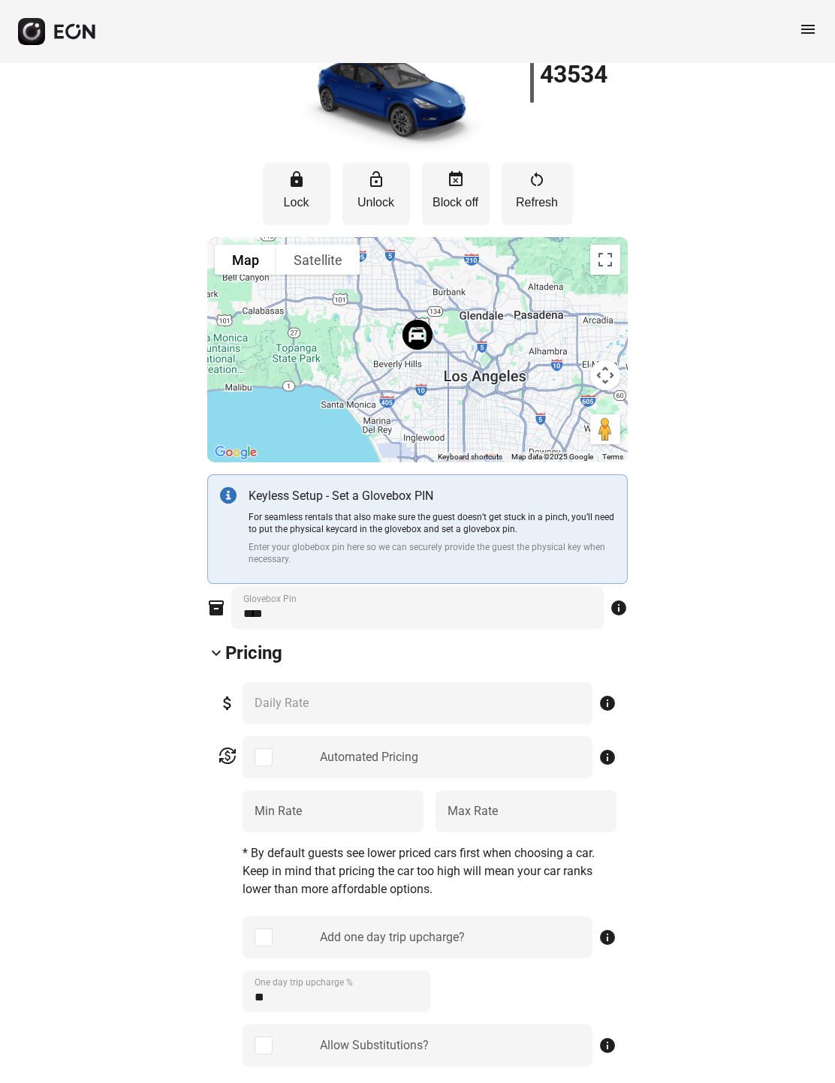
scroll to position [0, 0]
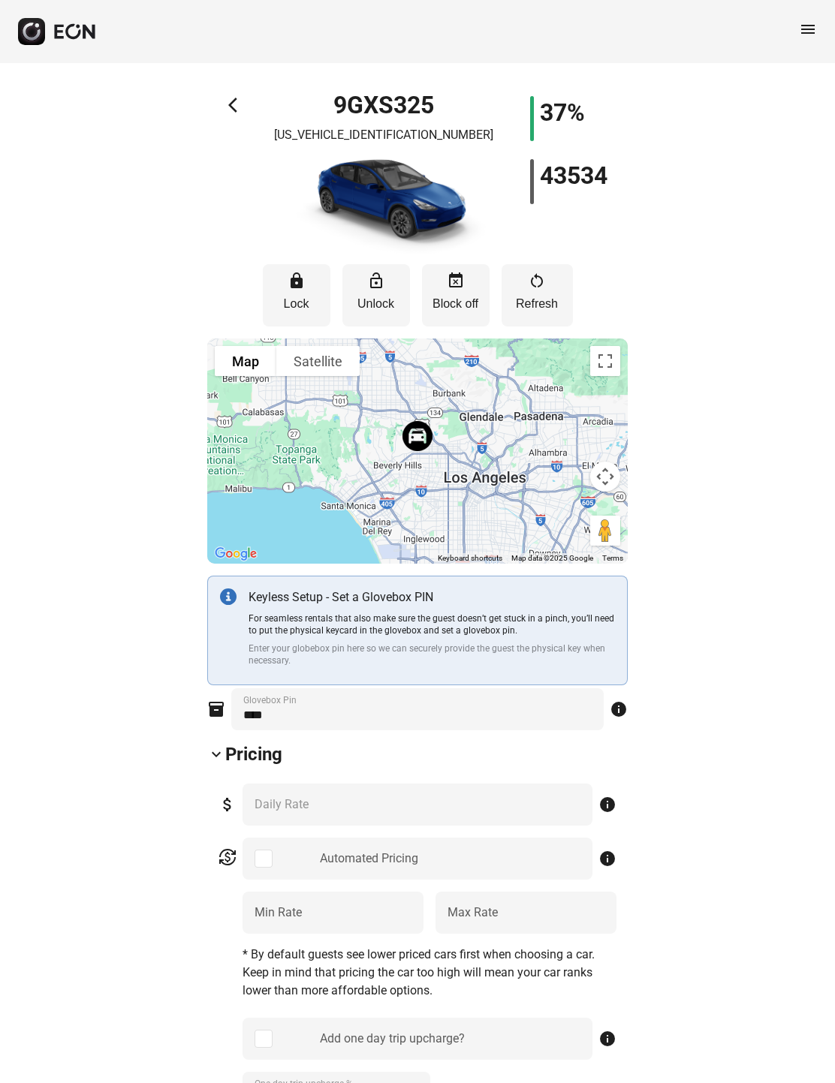
click at [330, 362] on button "Satellite" at bounding box center [317, 361] width 83 height 30
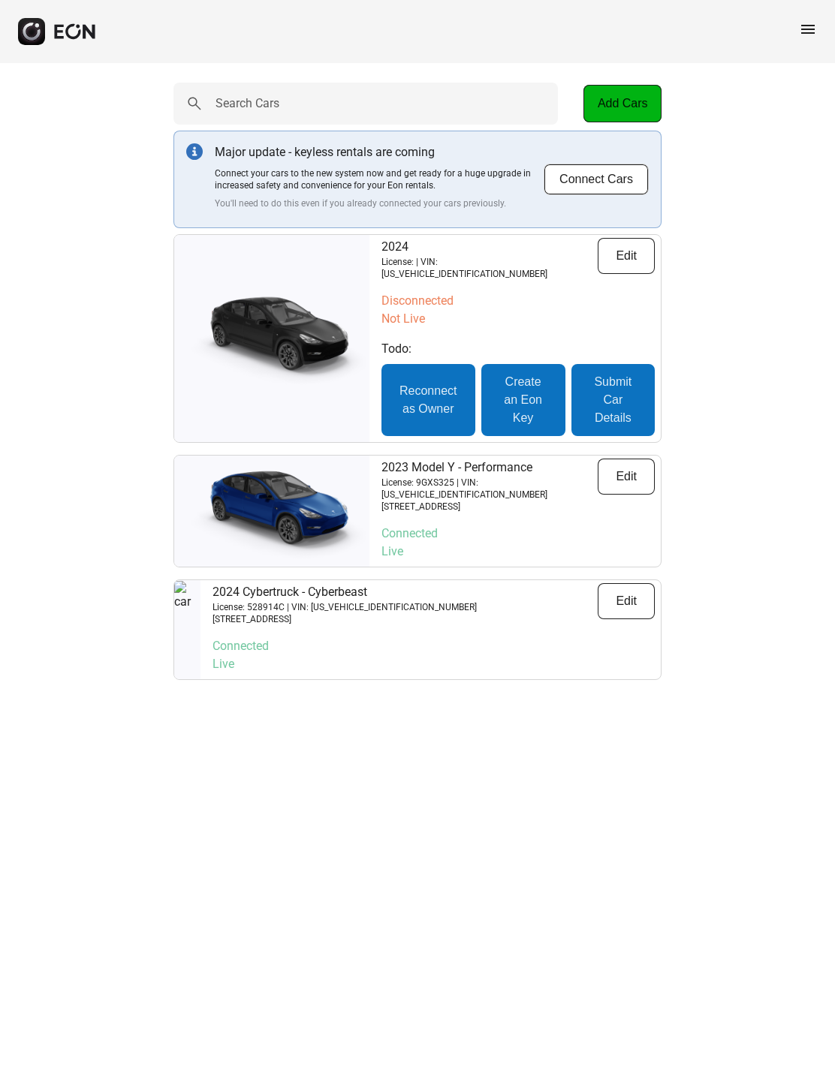
click at [435, 401] on button "Reconnect as Owner" at bounding box center [428, 400] width 94 height 72
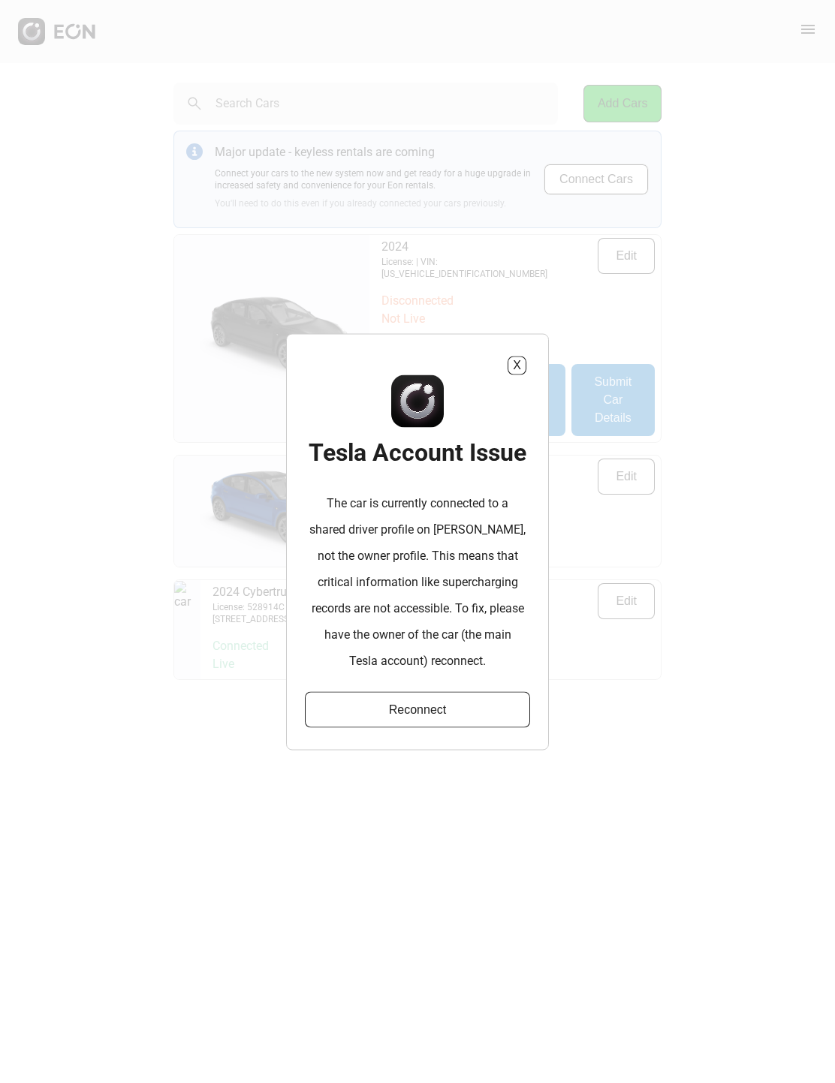
click at [512, 359] on button "X" at bounding box center [516, 365] width 19 height 19
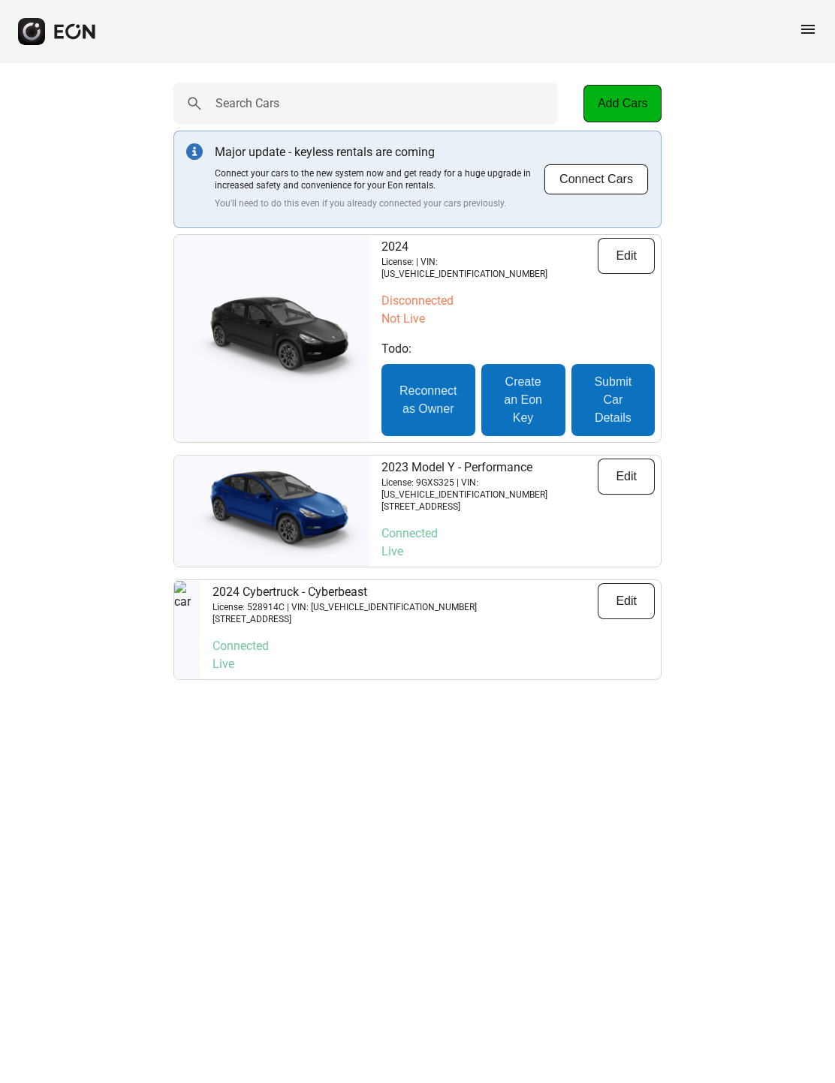
click at [631, 603] on button "Edit" at bounding box center [625, 601] width 57 height 36
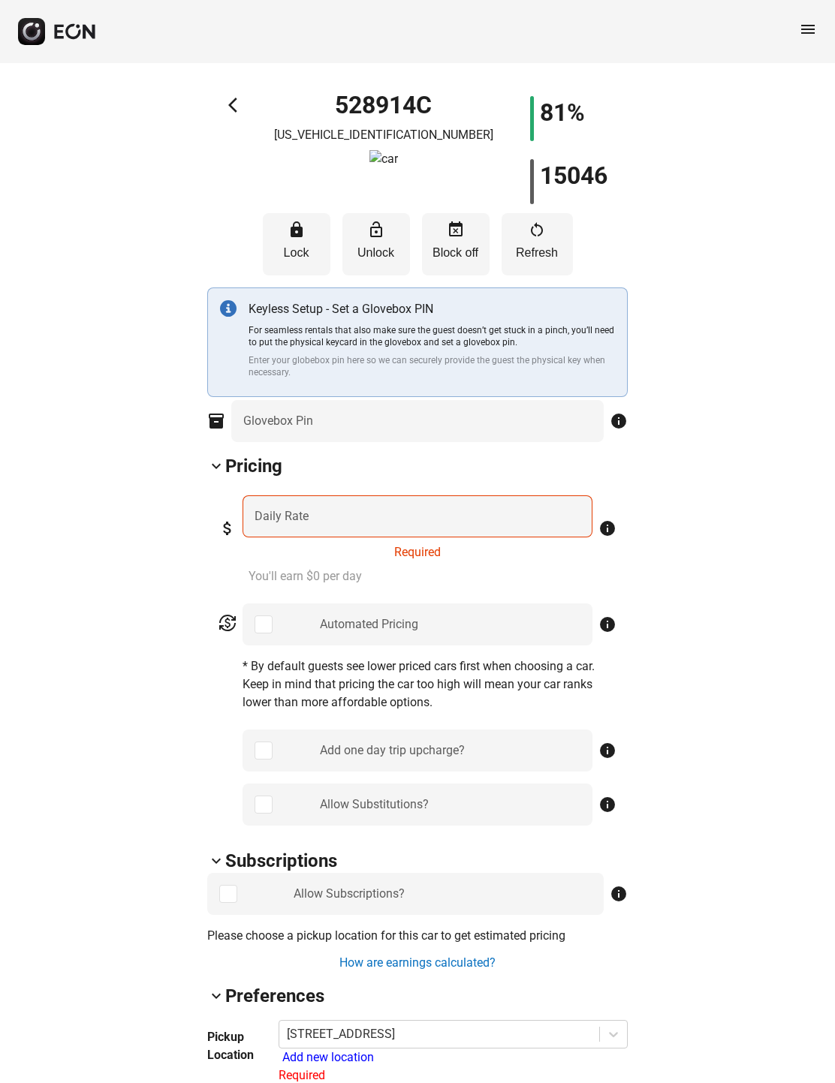
type Pin "****"
type Rate "***"
type Book "*"
type input "**********"
type Plate "*******"
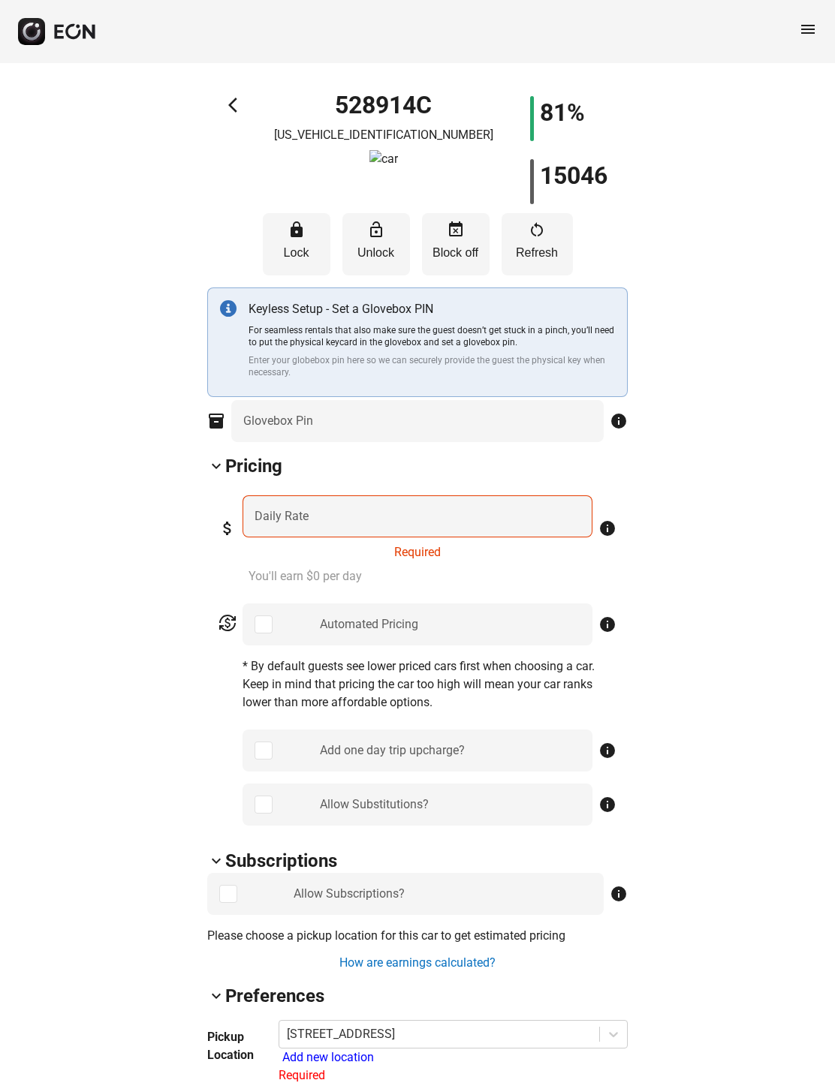
type Drive "****"
type Seats "*"
select select "**"
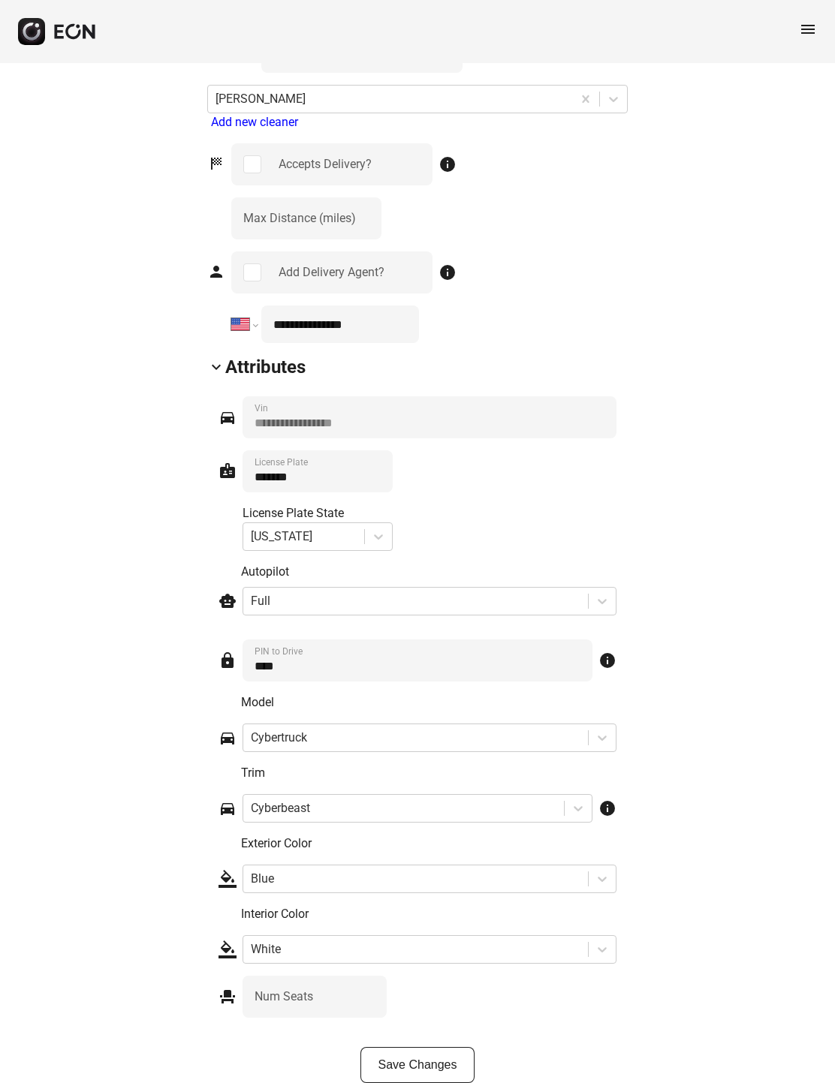
scroll to position [1792, 0]
